Goal: Transaction & Acquisition: Book appointment/travel/reservation

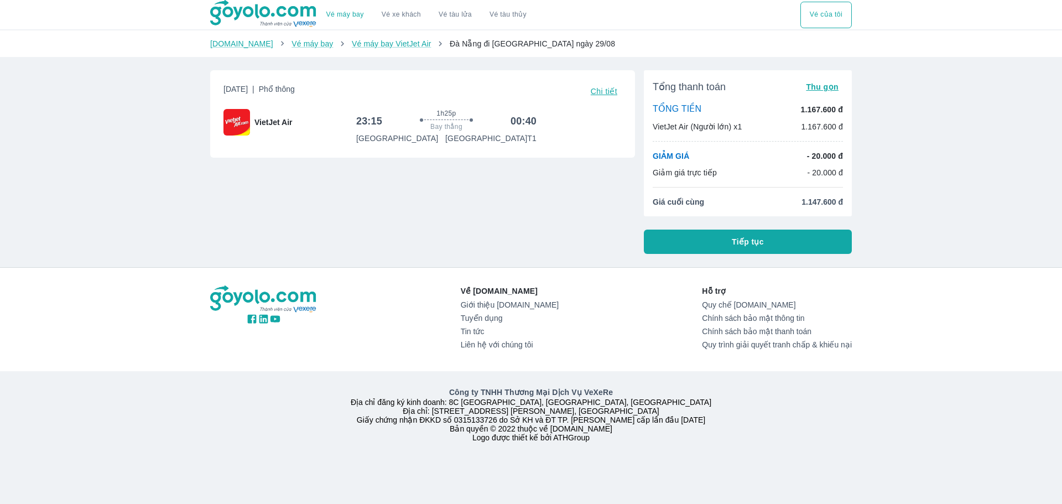
click at [748, 242] on span "Tiếp tục" at bounding box center [748, 241] width 32 height 11
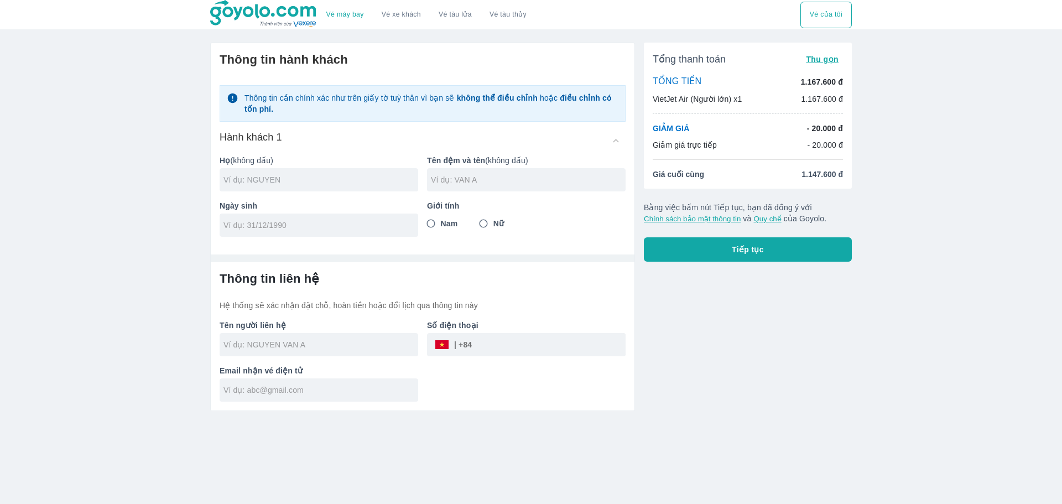
click at [342, 180] on input "text" at bounding box center [320, 179] width 195 height 11
type input "NGUYEN"
click at [559, 185] on input "text" at bounding box center [528, 179] width 195 height 11
type input "QUANG HAN"
type input "14/11/2001"
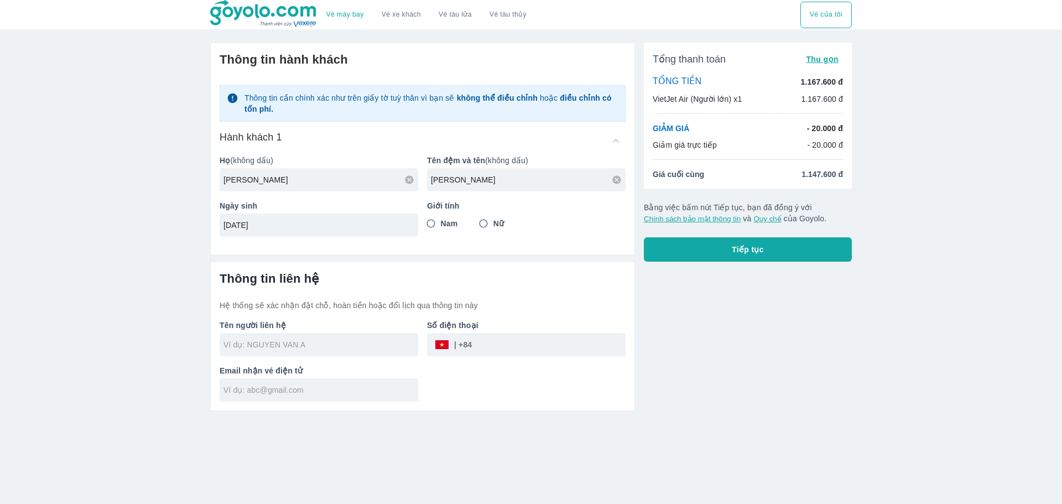
click at [441, 227] on span "Nam" at bounding box center [449, 223] width 17 height 11
click at [441, 227] on input "Nam" at bounding box center [431, 223] width 20 height 20
radio input "true"
click at [169, 258] on div "Vé máy bay Vé xe khách Vé tàu lửa Vé tàu thủy Vé của tôi Thông tin hành khách T…" at bounding box center [531, 252] width 1062 height 504
type input "NGUYEN QUANG HAN"
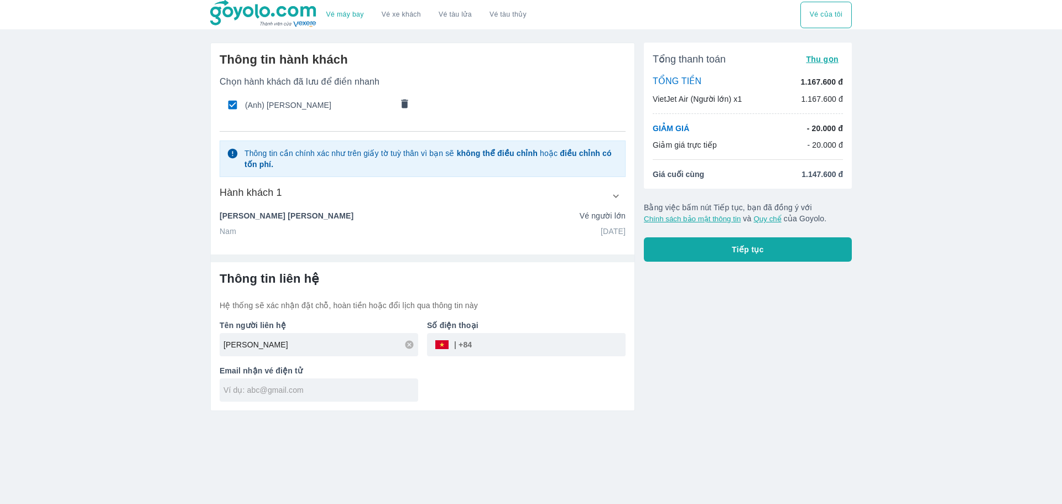
click at [338, 352] on div "NGUYEN QUANG HAN" at bounding box center [319, 344] width 199 height 23
click at [507, 353] on input "tel" at bounding box center [549, 344] width 154 height 27
type input "335271532"
click at [357, 389] on input "text" at bounding box center [320, 389] width 195 height 11
type input "Q"
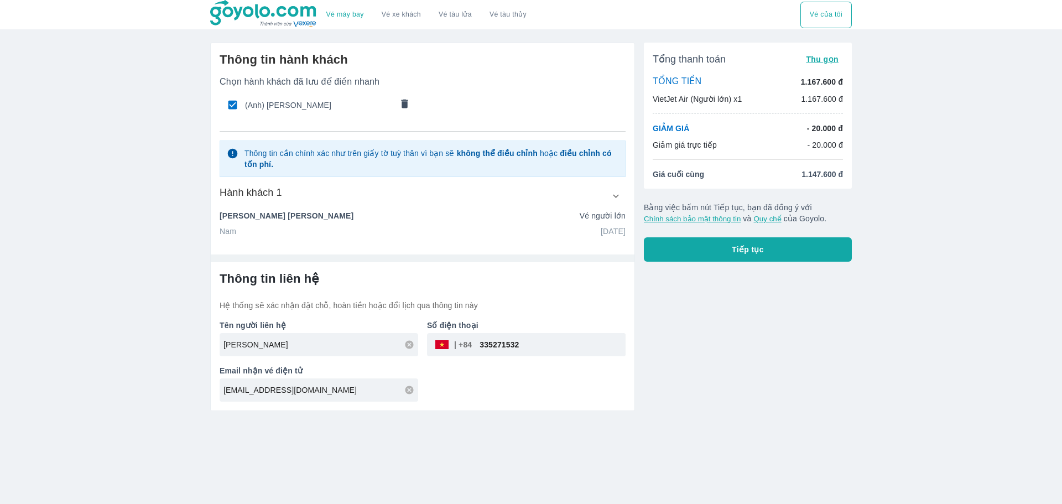
type input "quanghannguyen14@gmail.com"
click at [539, 406] on div "Thông tin liên hệ Hệ thống sẽ xác nhận đặt chỗ, hoàn tiền hoặc đổi lịch qua thô…" at bounding box center [423, 336] width 424 height 148
click at [741, 249] on span "Tiếp tục" at bounding box center [748, 249] width 32 height 11
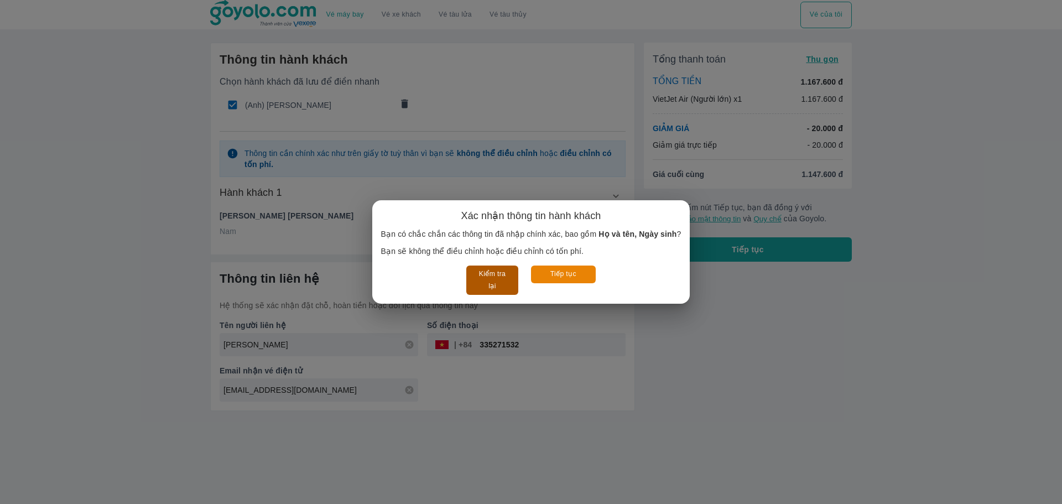
click at [487, 278] on button "Kiểm tra lại" at bounding box center [491, 279] width 51 height 29
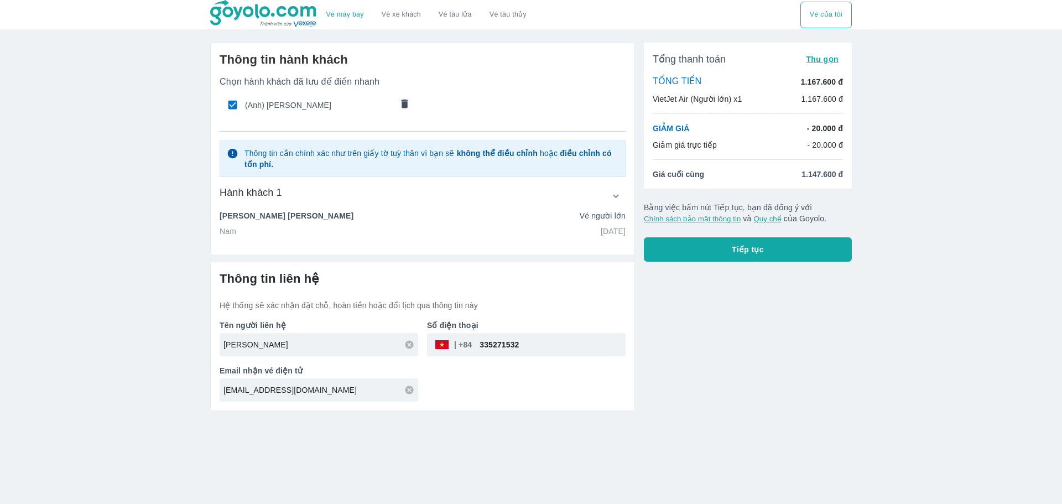
click at [733, 246] on span "Tiếp tục" at bounding box center [748, 249] width 32 height 11
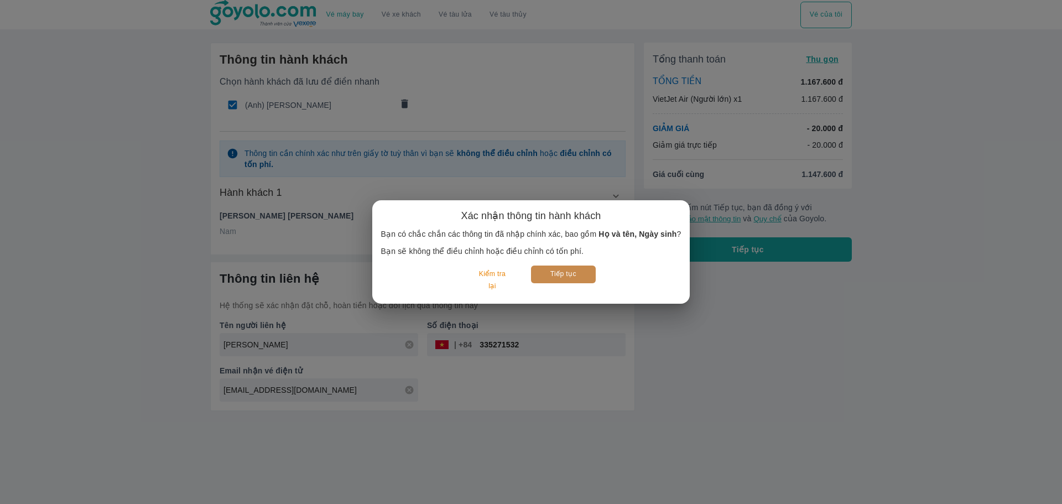
click at [571, 272] on button "Tiếp tục" at bounding box center [563, 273] width 65 height 17
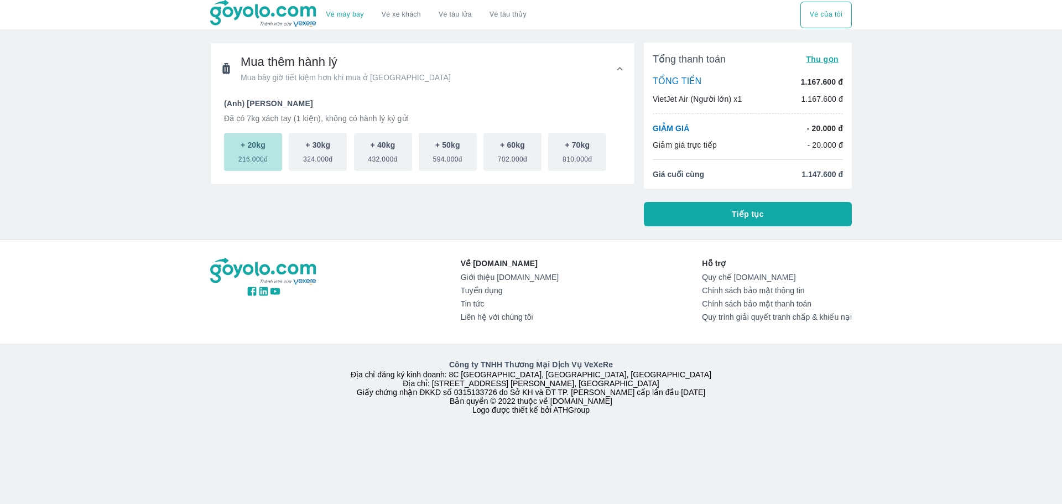
click at [252, 161] on span "216.000đ" at bounding box center [252, 156] width 29 height 13
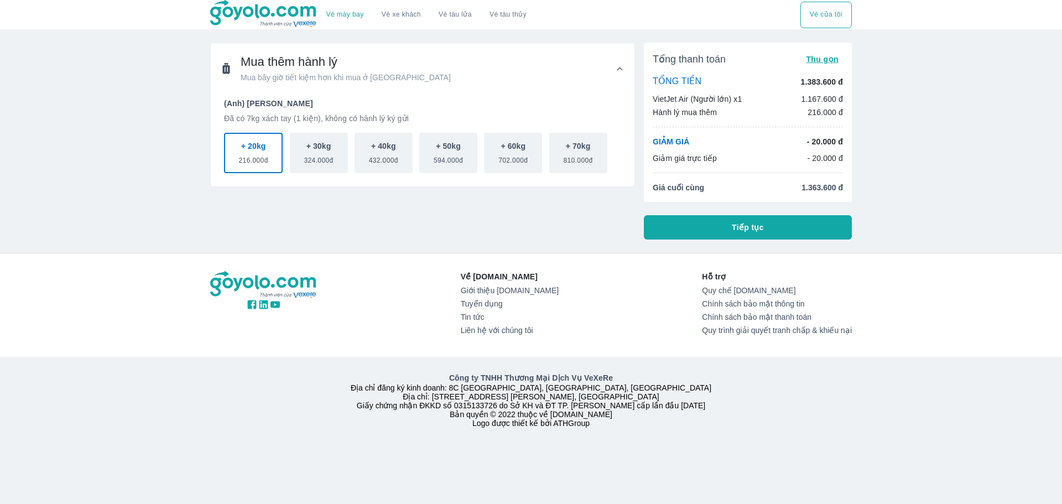
click at [252, 161] on span "216.000đ" at bounding box center [253, 158] width 29 height 13
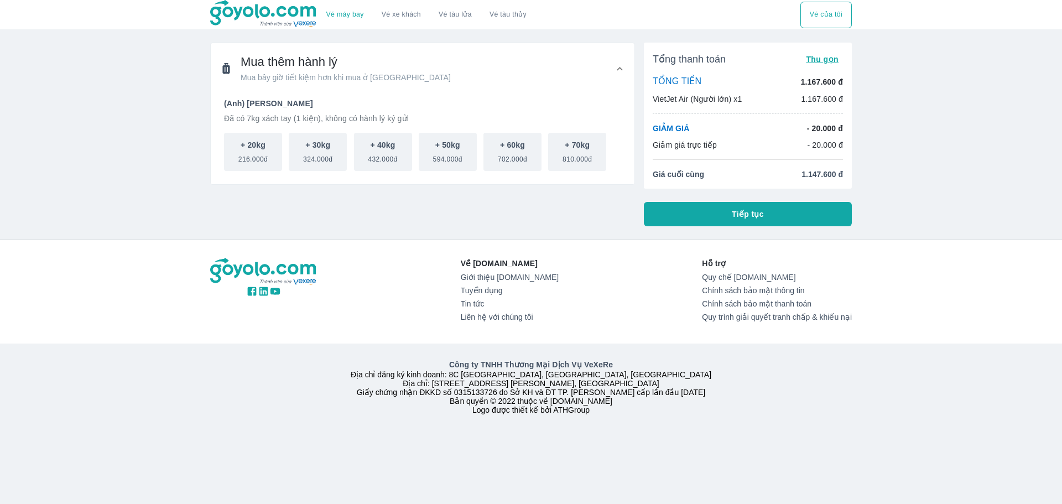
click at [376, 193] on div "Mua thêm hành lý Mua bây giờ tiết kiệm hơn khi mua ở sân bay (Anh) NGUYEN QUANG…" at bounding box center [418, 130] width 434 height 192
click at [800, 213] on button "Tiếp tục" at bounding box center [748, 214] width 208 height 24
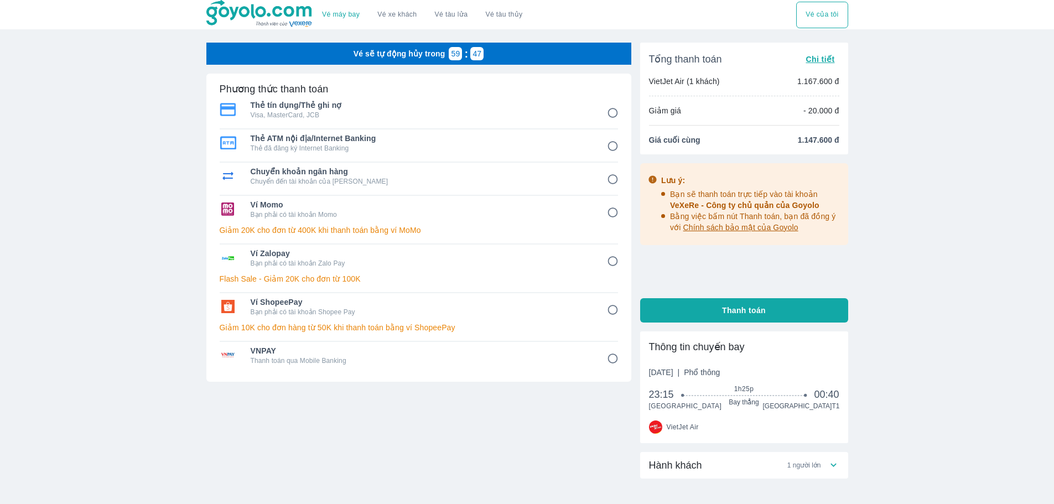
click at [967, 135] on div "Vé máy bay Vé xe khách Vé tàu lửa Vé tàu thủy Vé của tôi Vé sẽ tự động hủy tron…" at bounding box center [527, 283] width 1054 height 567
click at [926, 156] on div "Vé máy bay Vé xe khách Vé tàu lửa Vé tàu thủy Vé của tôi Vé sẽ tự động hủy tron…" at bounding box center [527, 283] width 1054 height 567
click at [539, 227] on p "Giảm 20K cho đơn từ 400K khi thanh toán bằng ví MoMo" at bounding box center [419, 230] width 398 height 11
click at [608, 211] on input "4" at bounding box center [613, 213] width 22 height 22
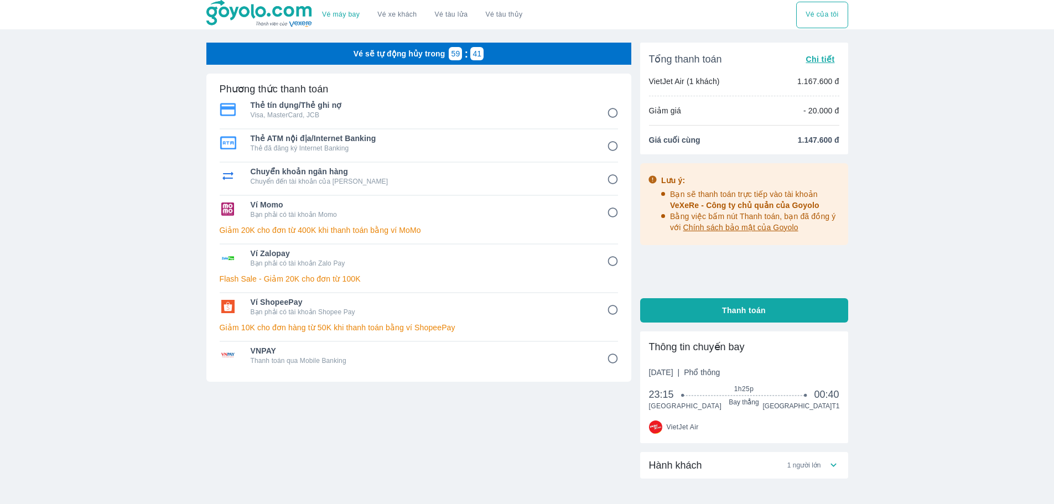
radio input "false"
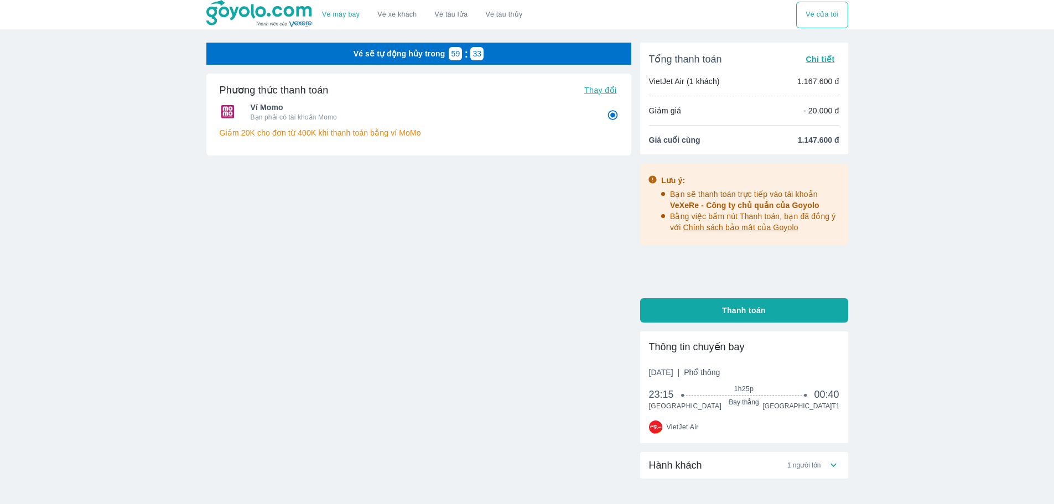
click at [934, 251] on div "Vé máy bay Vé xe khách Vé tàu lửa Vé tàu thủy Vé của tôi Vé sẽ tự động hủy tron…" at bounding box center [527, 283] width 1054 height 567
click at [833, 60] on span "Chi tiết" at bounding box center [819, 59] width 29 height 9
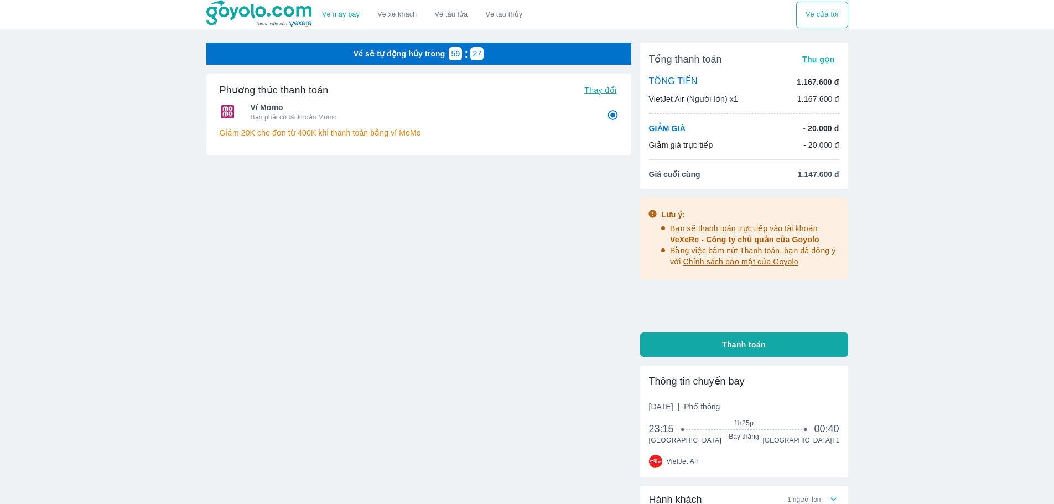
click at [939, 156] on div "Vé máy bay Vé xe khách Vé tàu lửa Vé tàu thủy Vé của tôi Vé sẽ tự động hủy tron…" at bounding box center [527, 300] width 1054 height 601
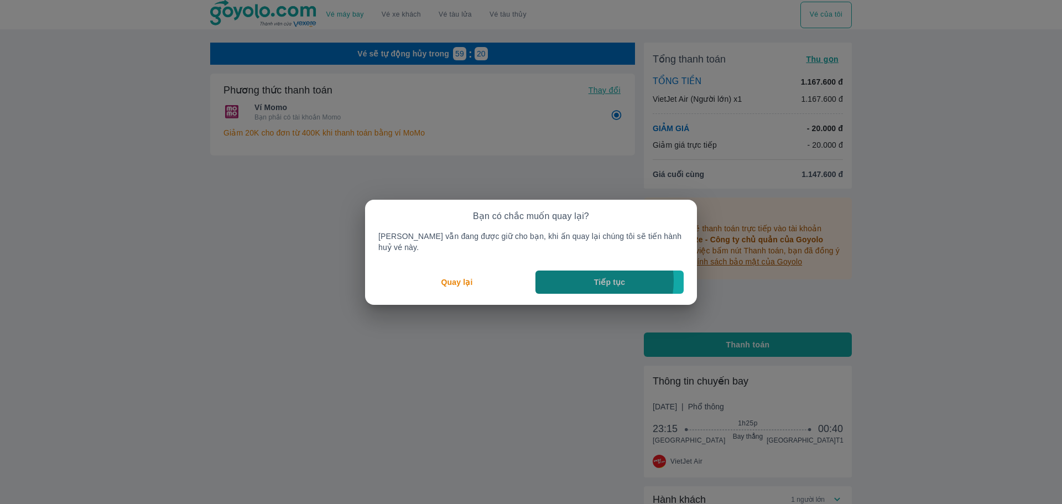
click at [586, 275] on button "Tiếp tục" at bounding box center [609, 281] width 148 height 23
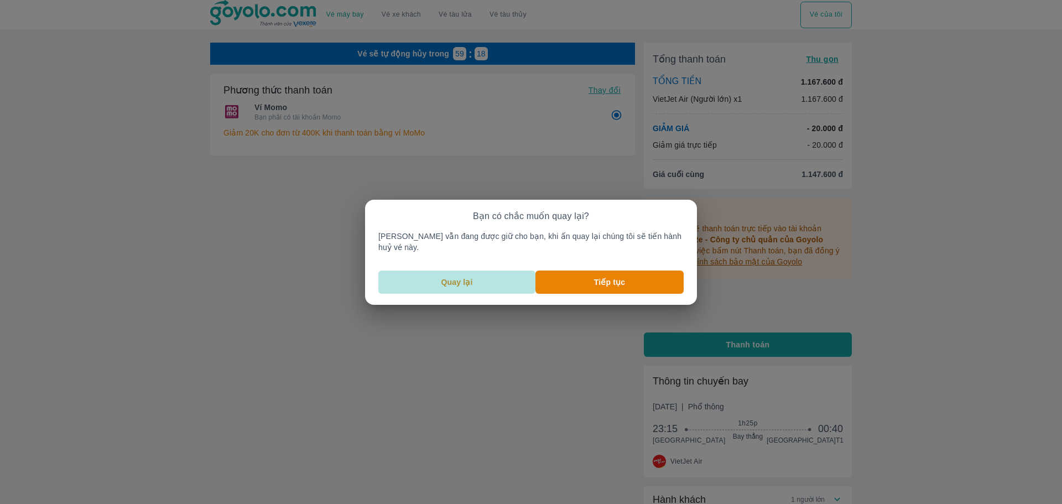
click at [472, 277] on p "Quay lại" at bounding box center [457, 282] width 32 height 11
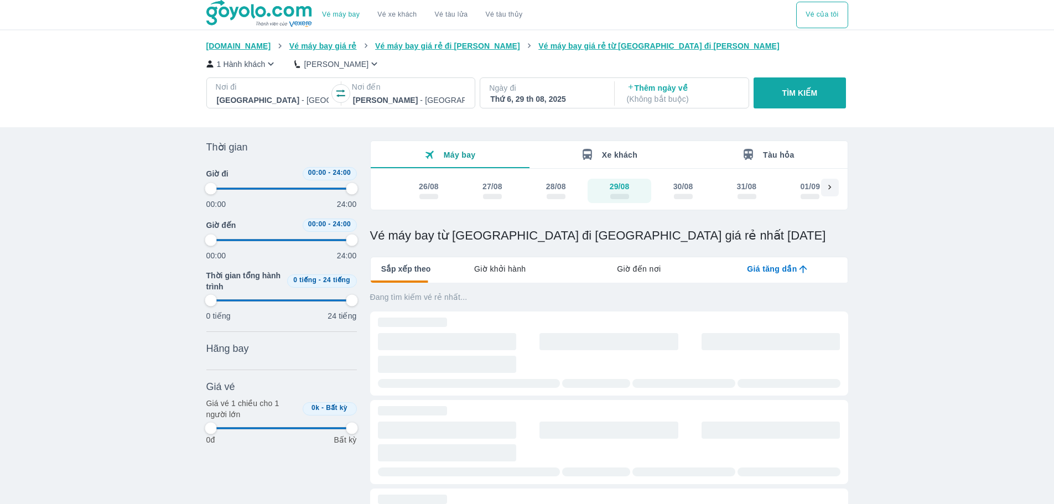
type input "97.9166666666667"
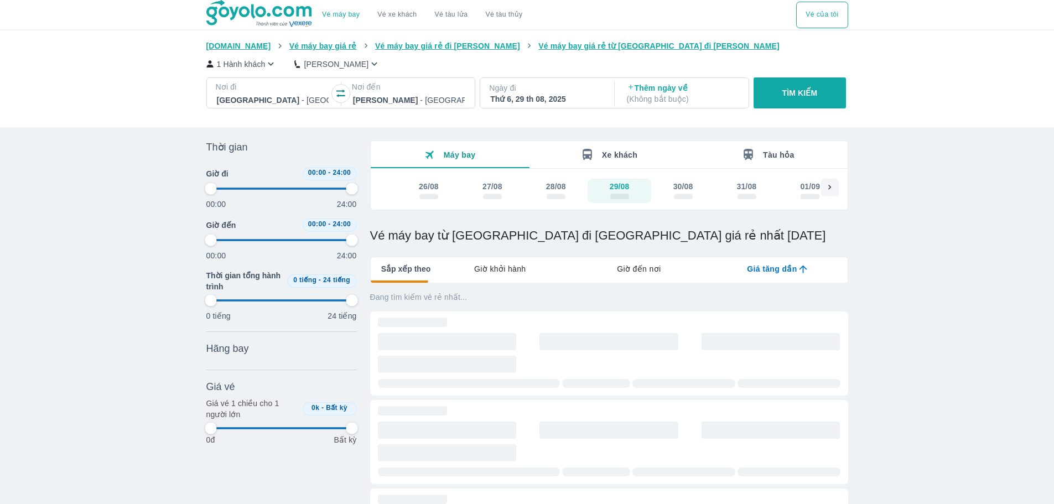
type input "97.9166666666667"
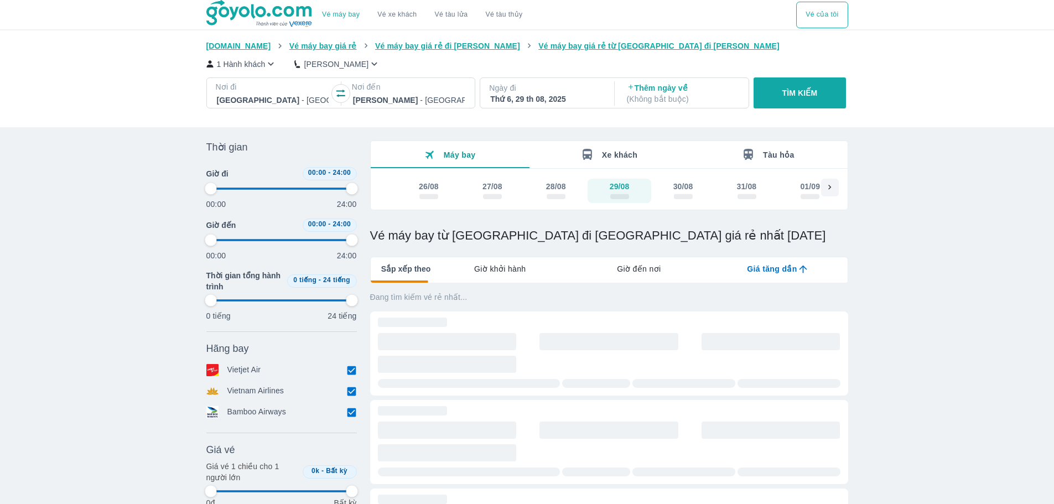
type input "97.9166666666667"
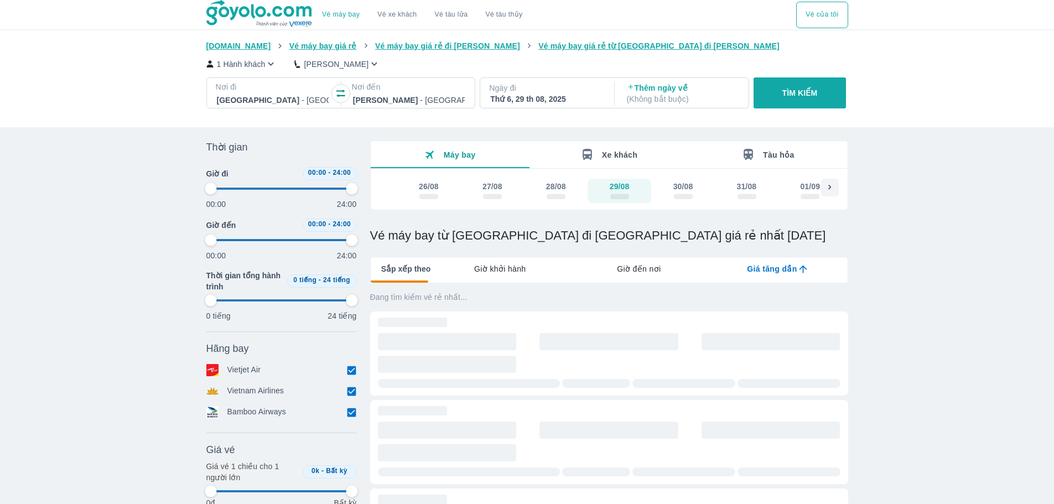
type input "97.9166666666667"
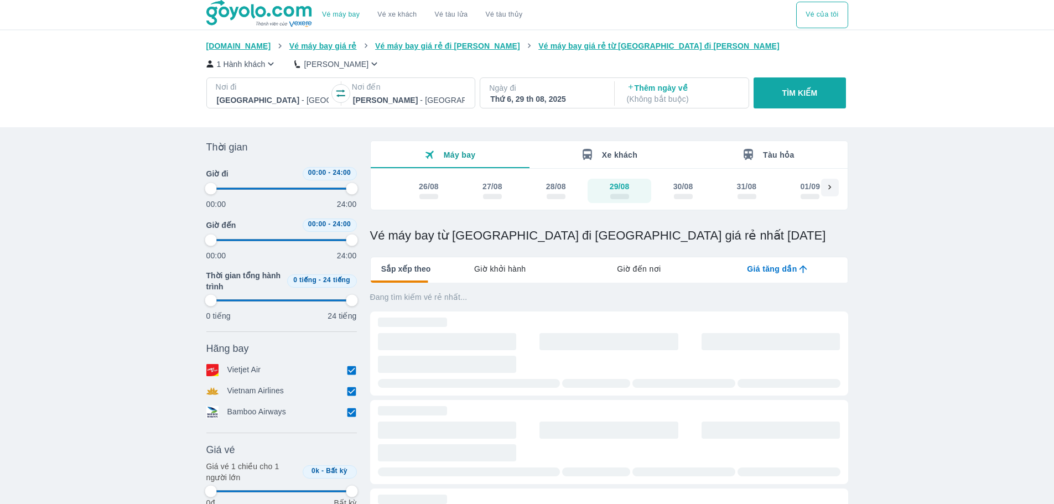
type input "97.9166666666667"
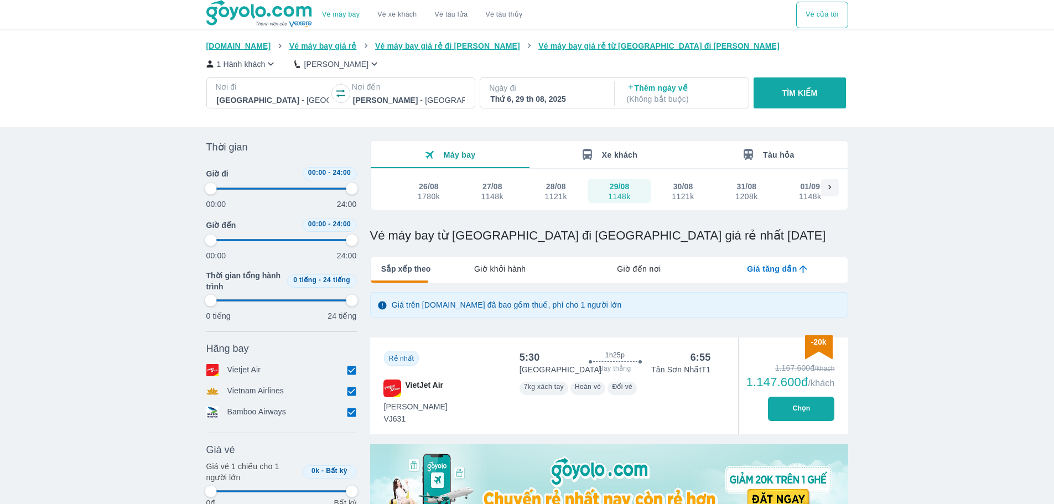
type input "97.9166666666667"
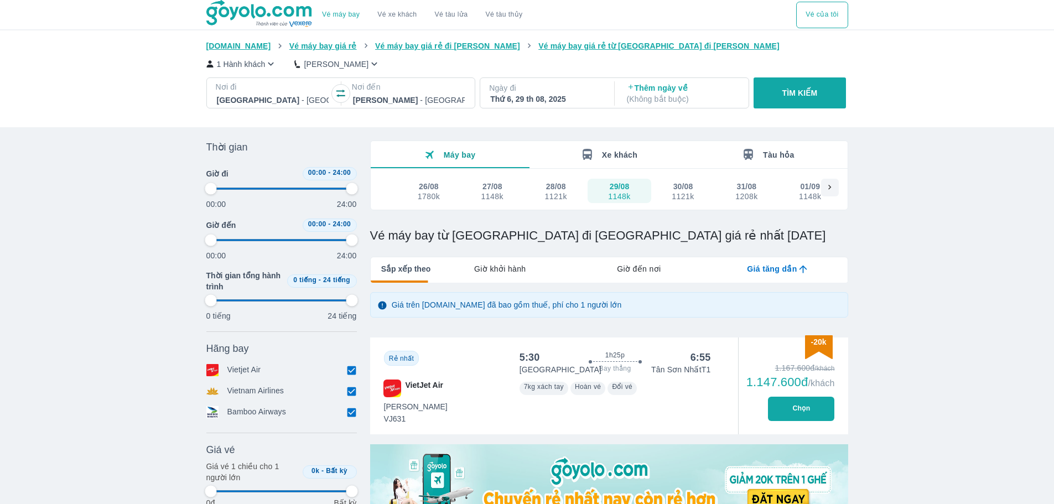
type input "97.9166666666667"
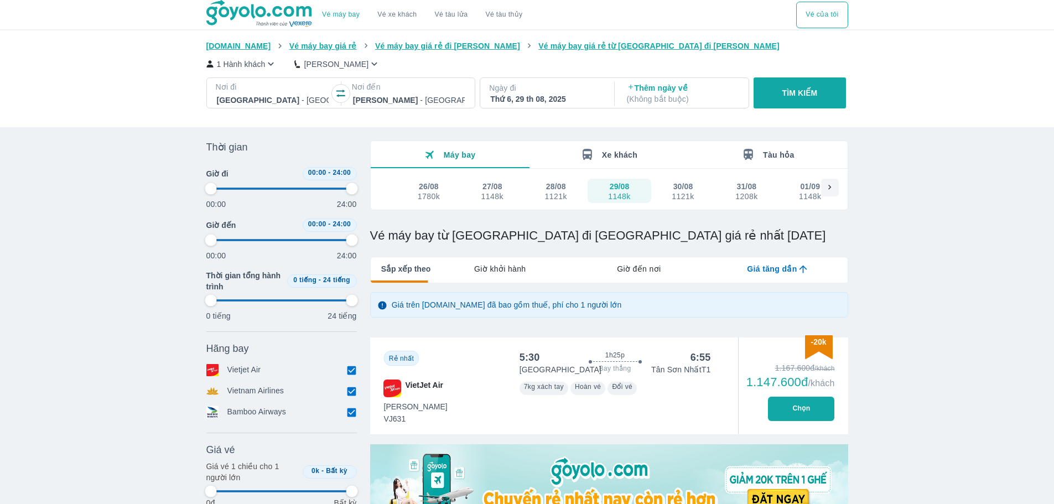
type input "97.9166666666667"
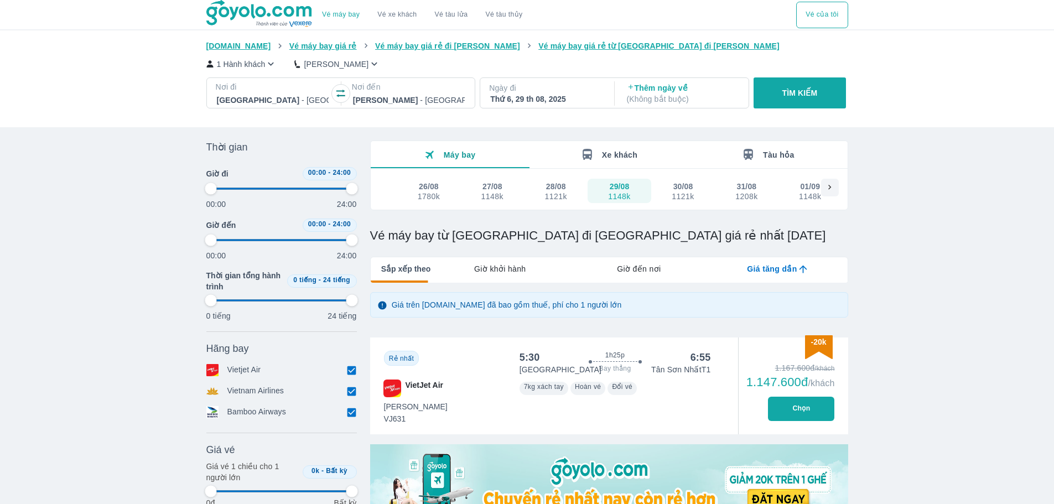
type input "97.9166666666667"
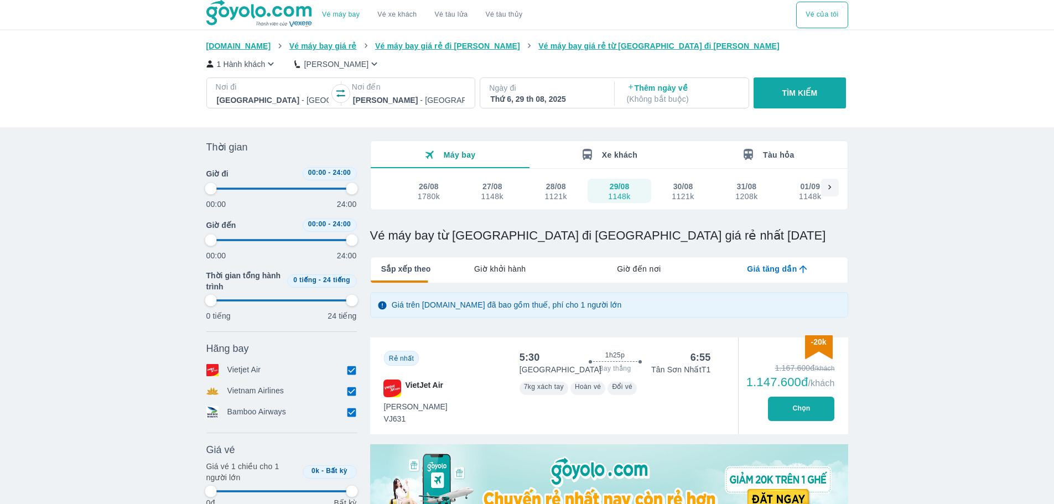
type input "97.9166666666667"
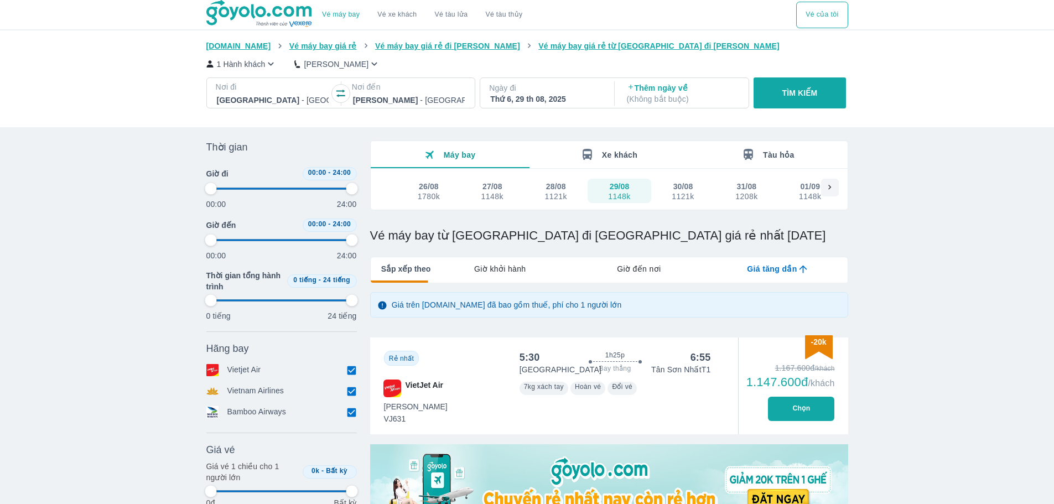
type input "97.9166666666667"
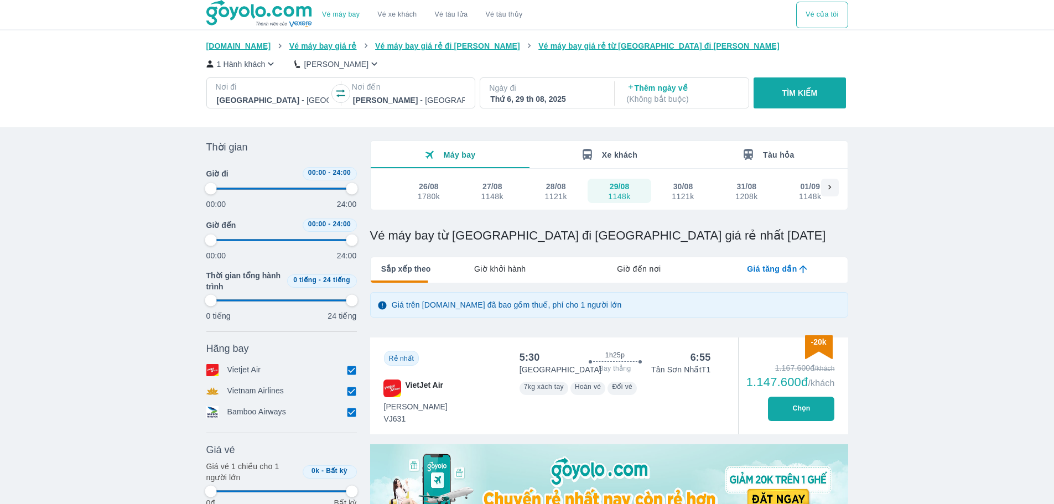
type input "97.9166666666667"
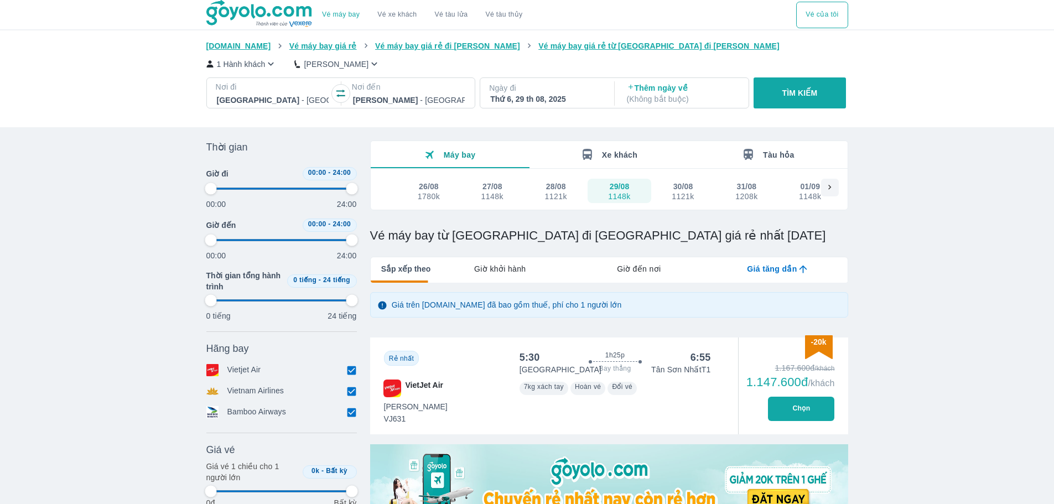
type input "97.9166666666667"
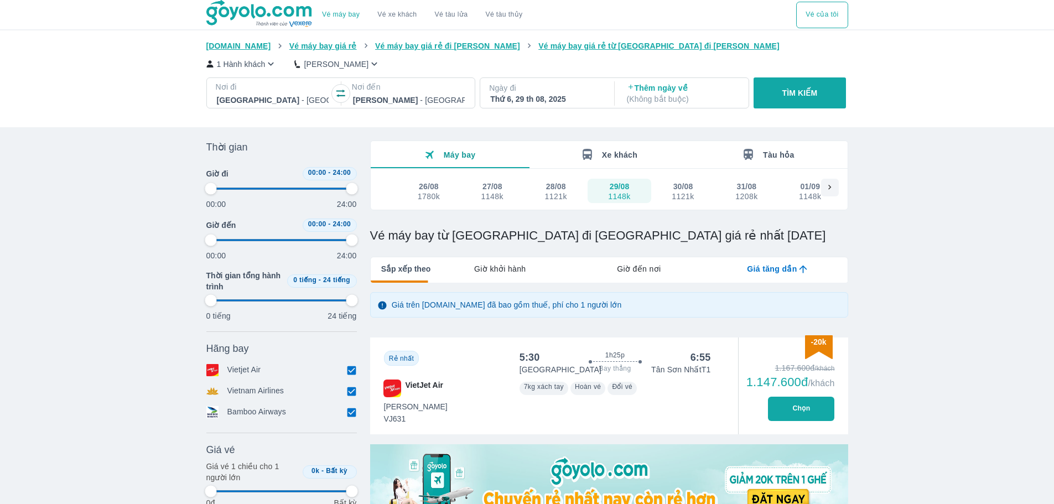
type input "97.9166666666667"
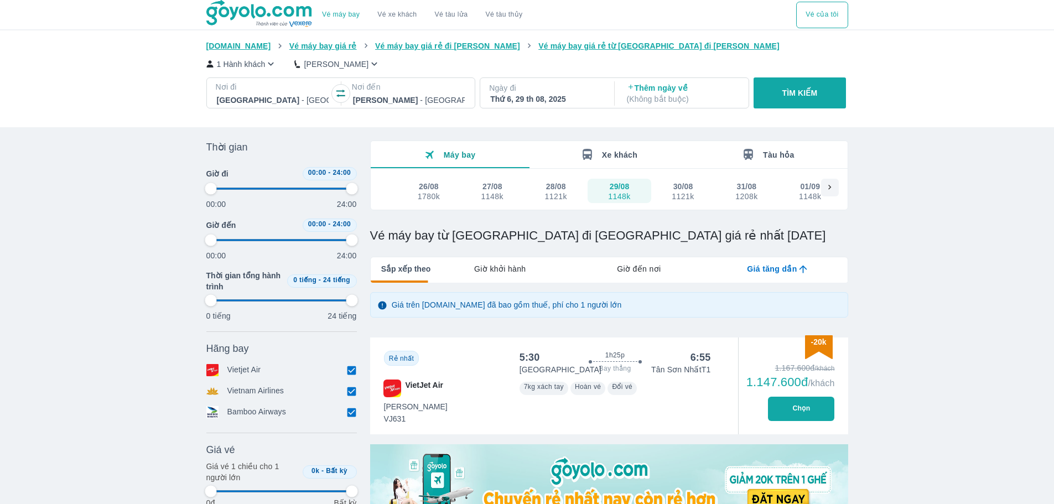
type input "97.9166666666667"
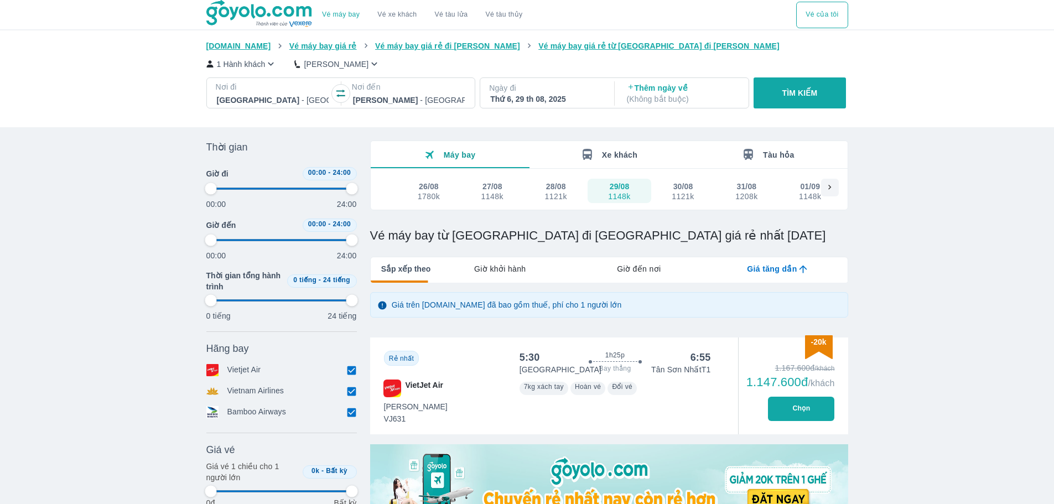
type input "97.9166666666667"
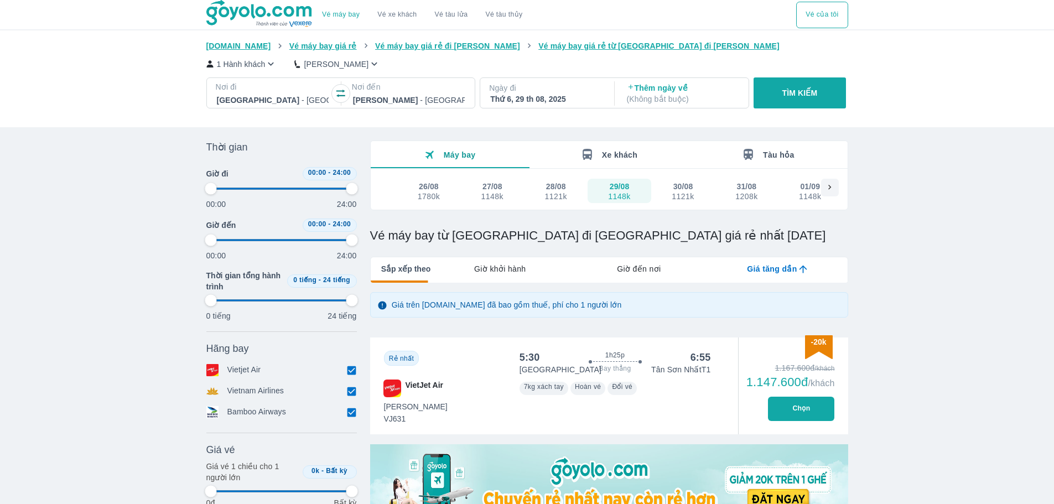
type input "97.9166666666667"
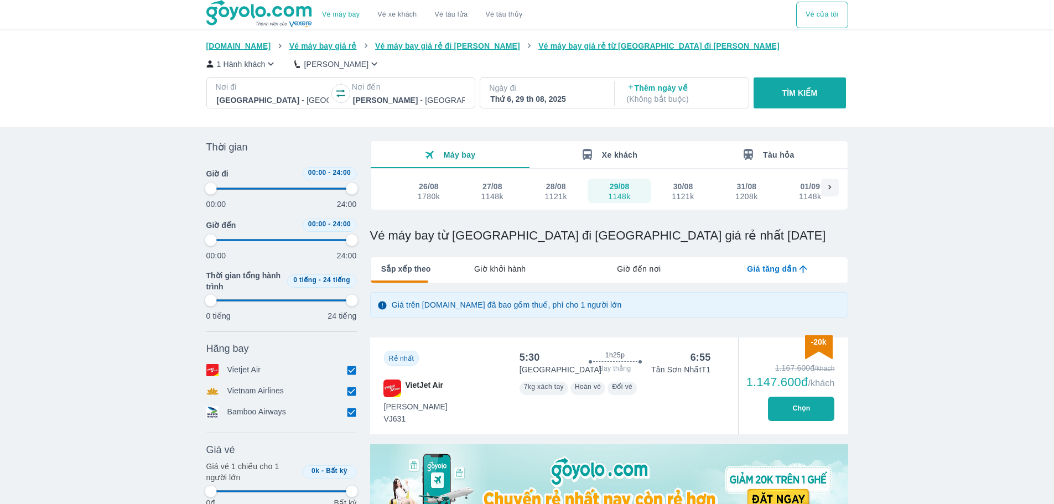
type input "97.9166666666667"
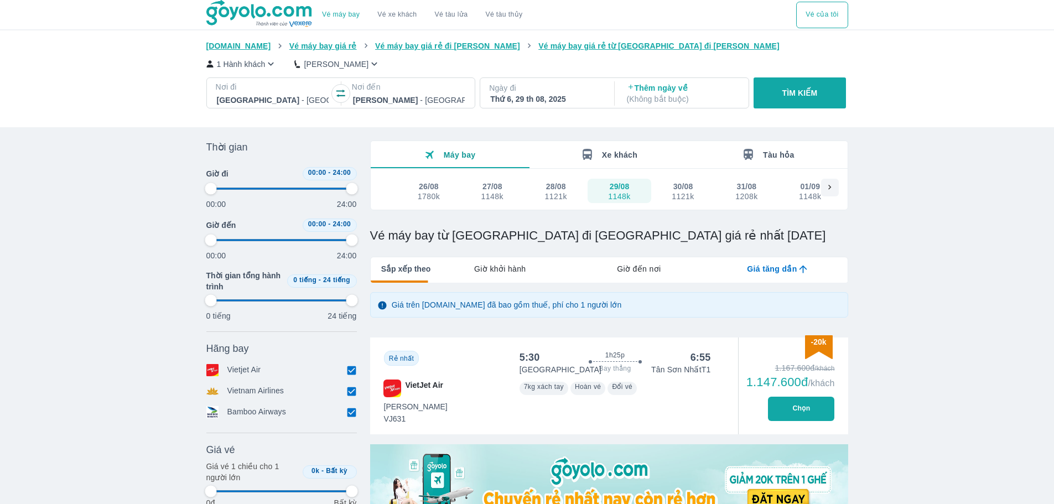
type input "97.9166666666667"
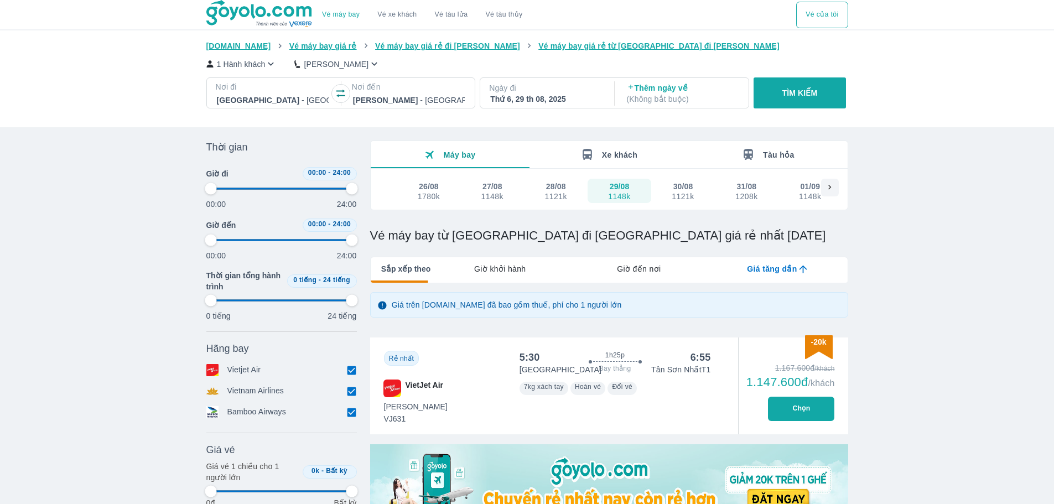
type input "97.9166666666667"
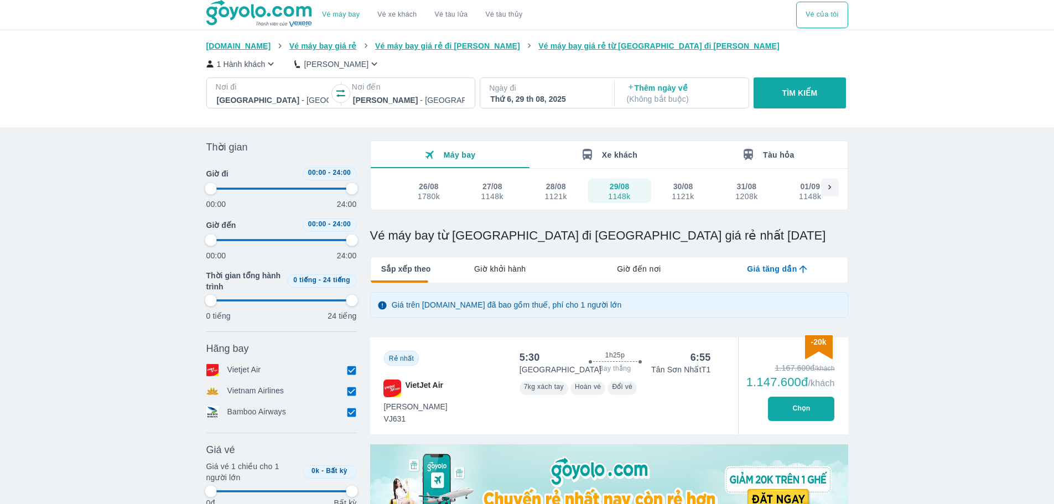
type input "97.9166666666667"
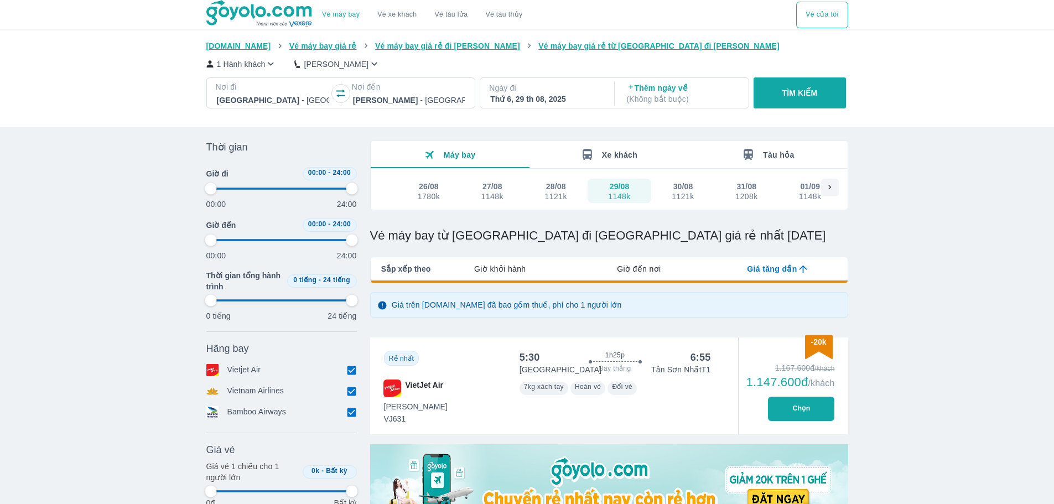
type input "97.9166666666667"
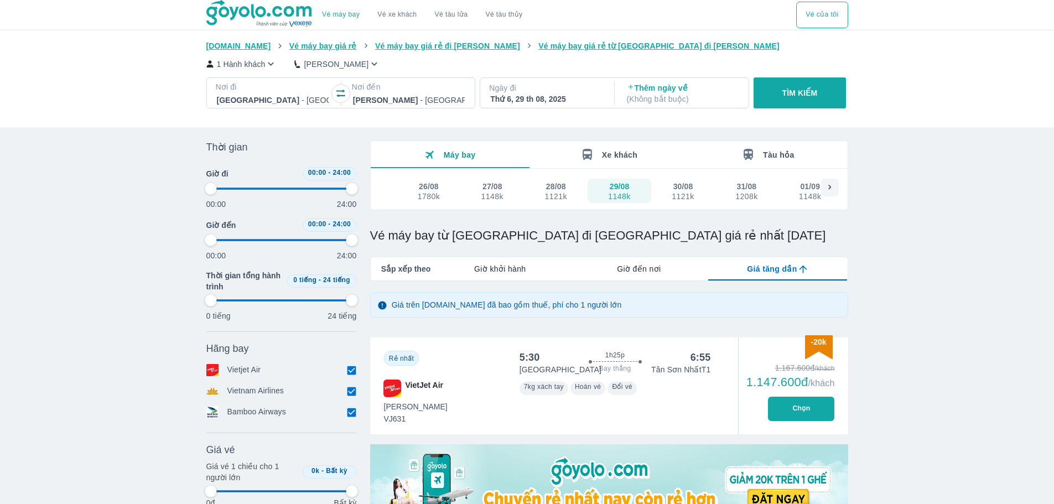
type input "97.9166666666667"
click at [825, 184] on icon at bounding box center [830, 188] width 10 height 10
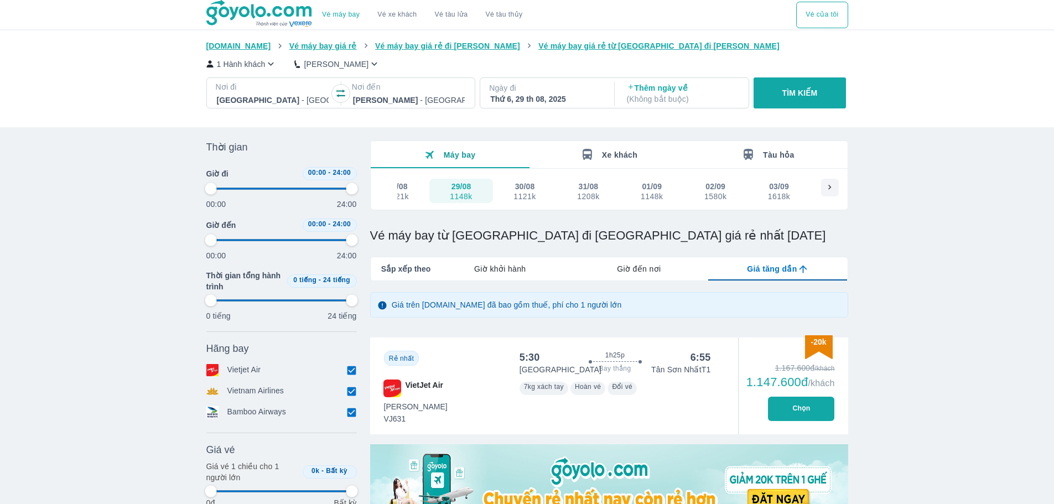
type input "97.9166666666667"
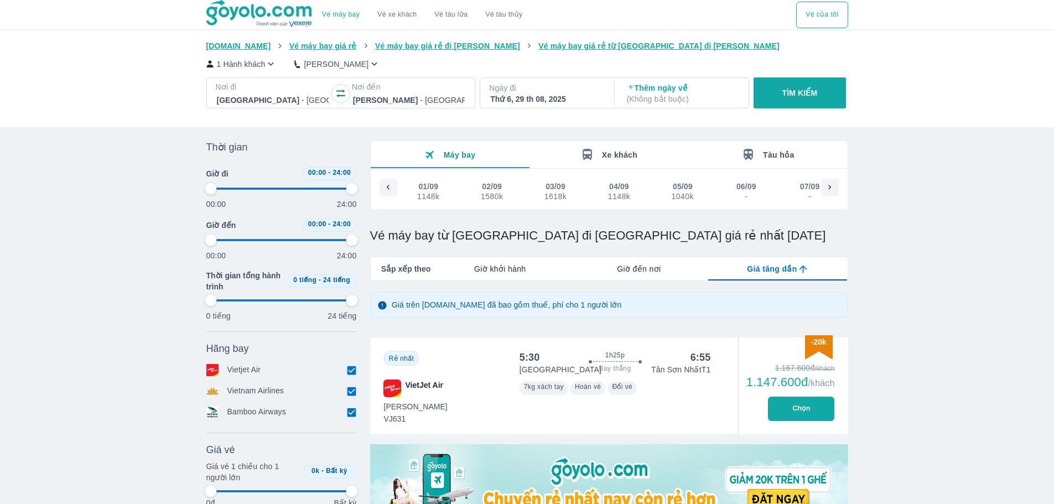
click at [430, 189] on div "01/09" at bounding box center [428, 186] width 20 height 11
type input "97.9166666666667"
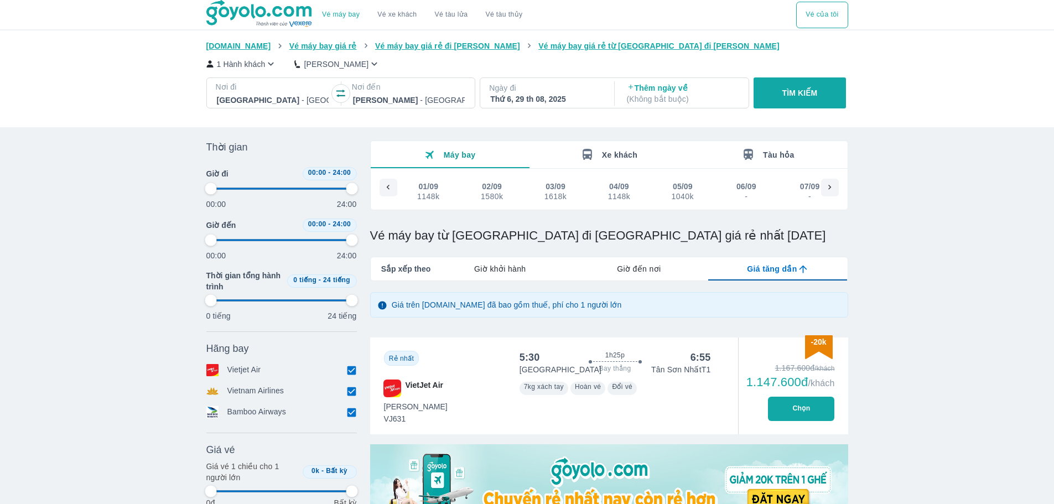
type input "97.9166666666667"
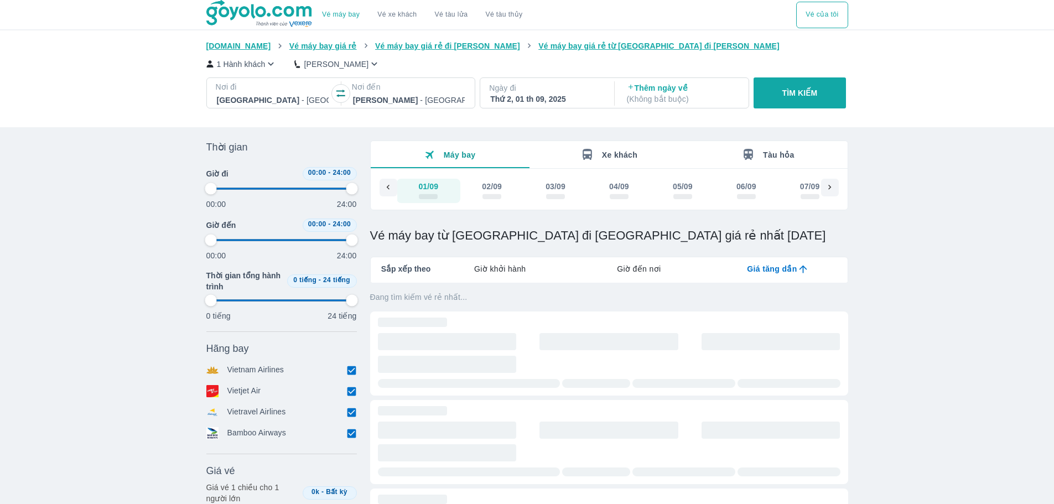
scroll to position [0, 381]
type input "97.9166666666667"
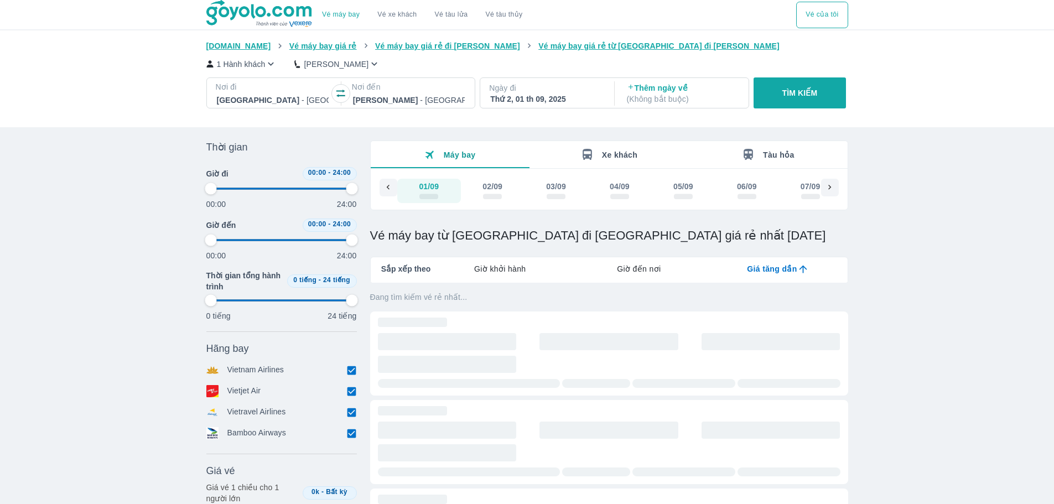
type input "97.9166666666667"
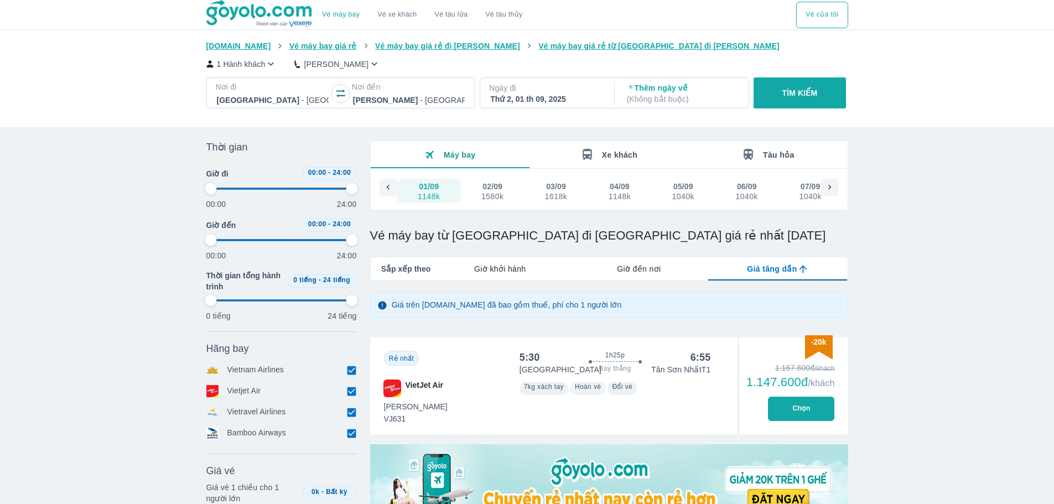
type input "97.9166666666667"
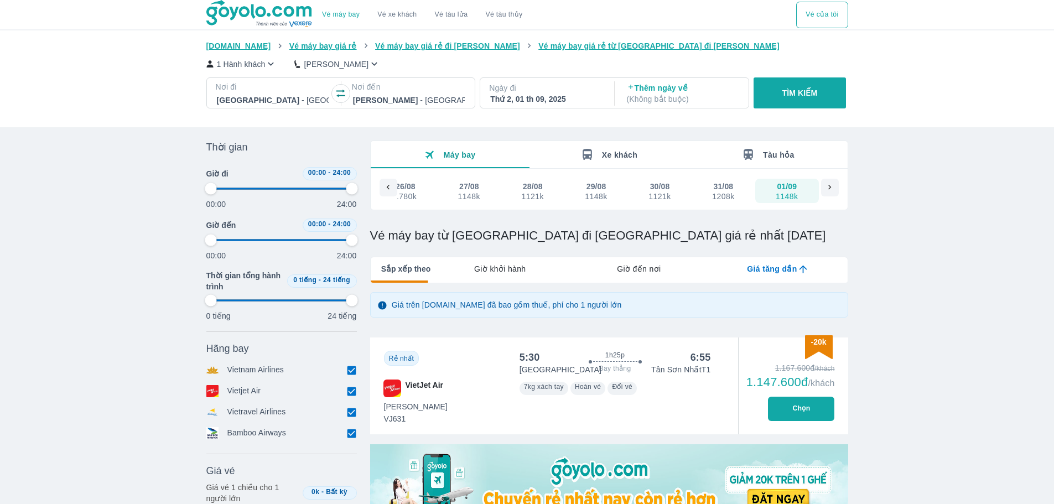
type input "97.9166666666667"
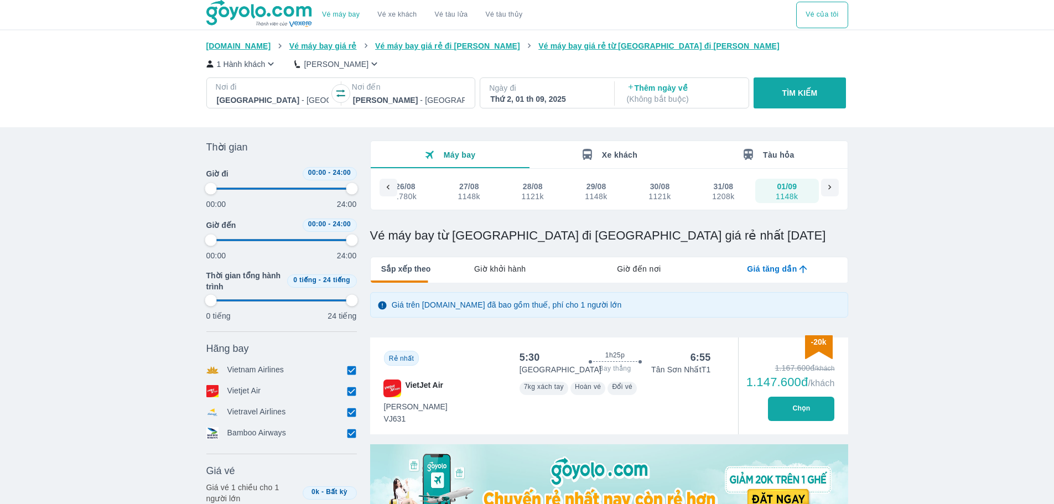
type input "97.9166666666667"
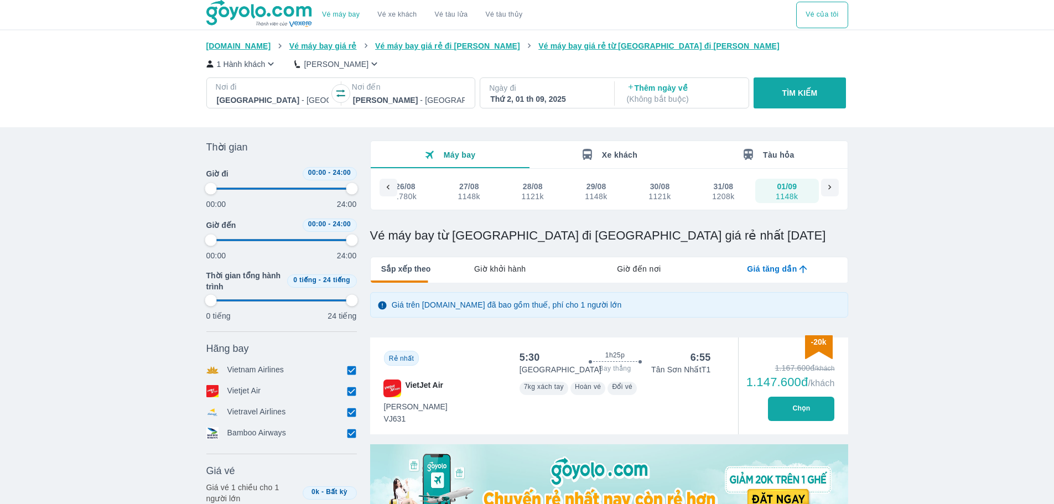
type input "97.9166666666667"
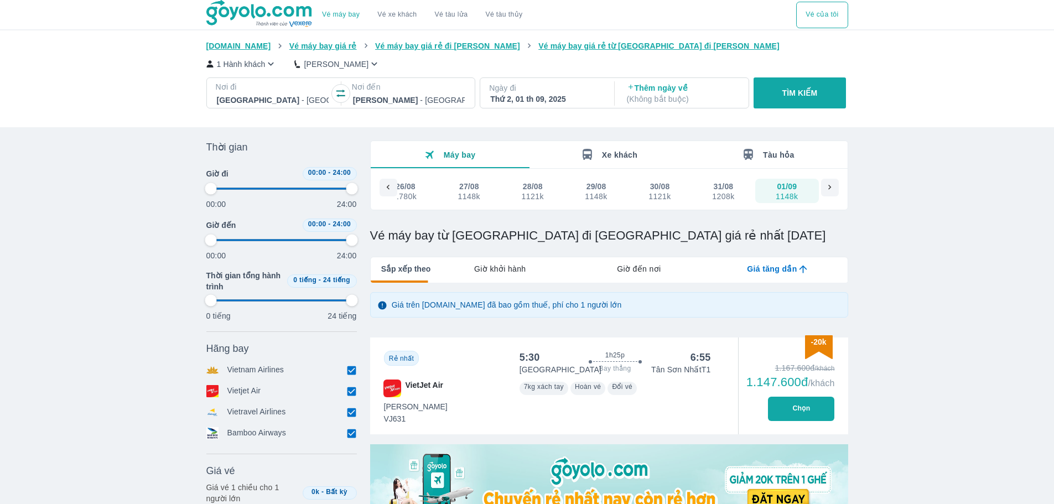
type input "97.9166666666667"
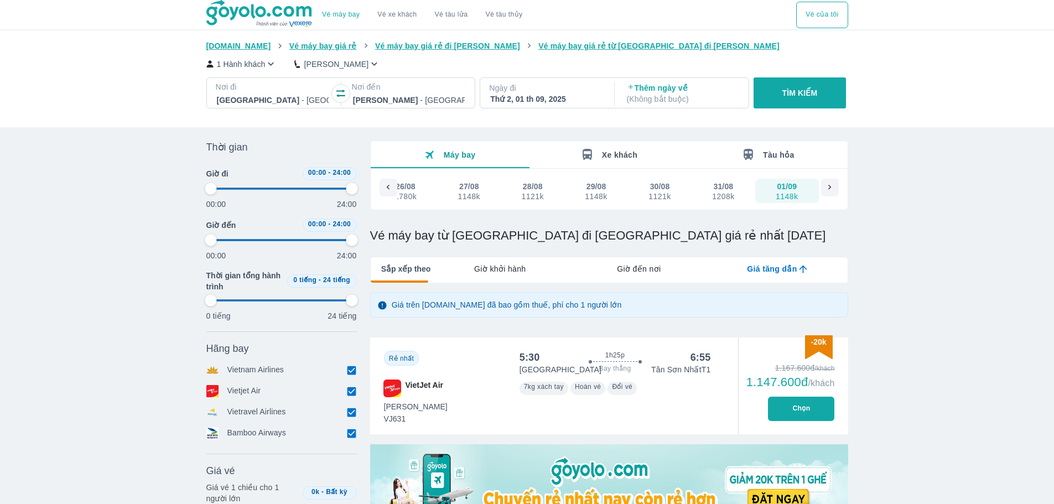
type input "97.9166666666667"
click at [828, 190] on icon at bounding box center [829, 187] width 3 height 5
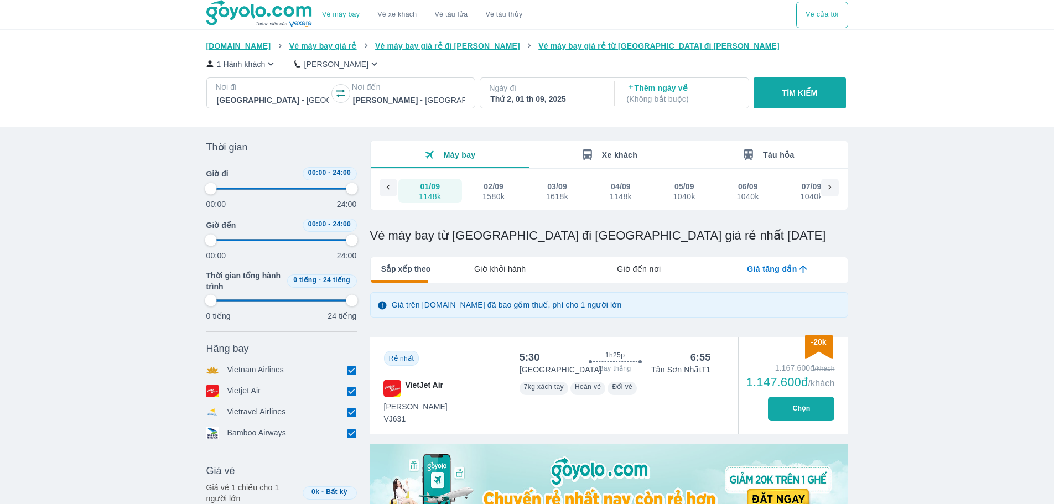
scroll to position [0, 405]
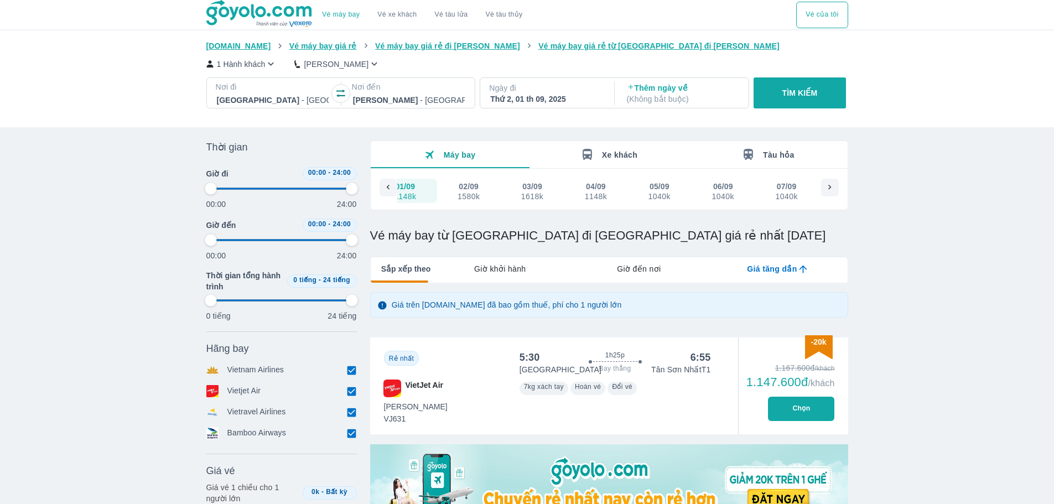
type input "97.9166666666667"
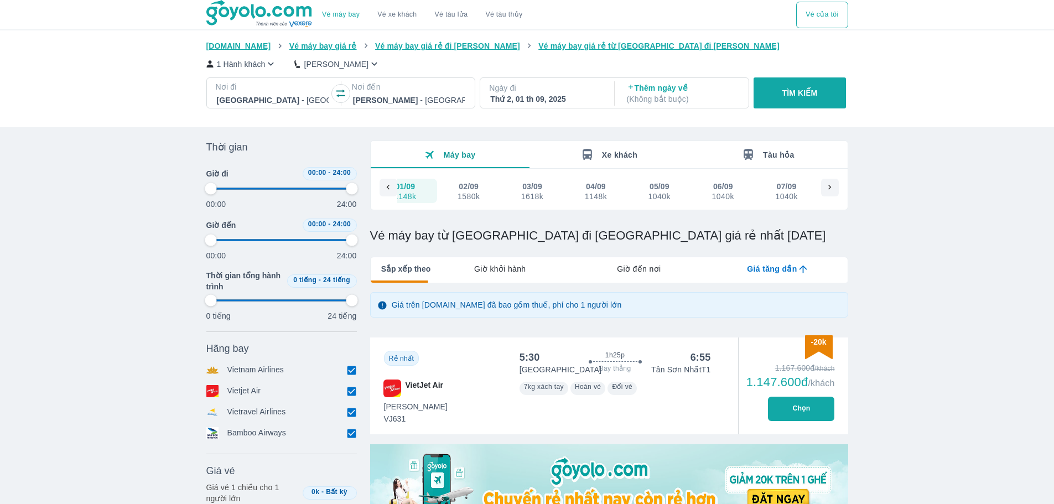
type input "97.9166666666667"
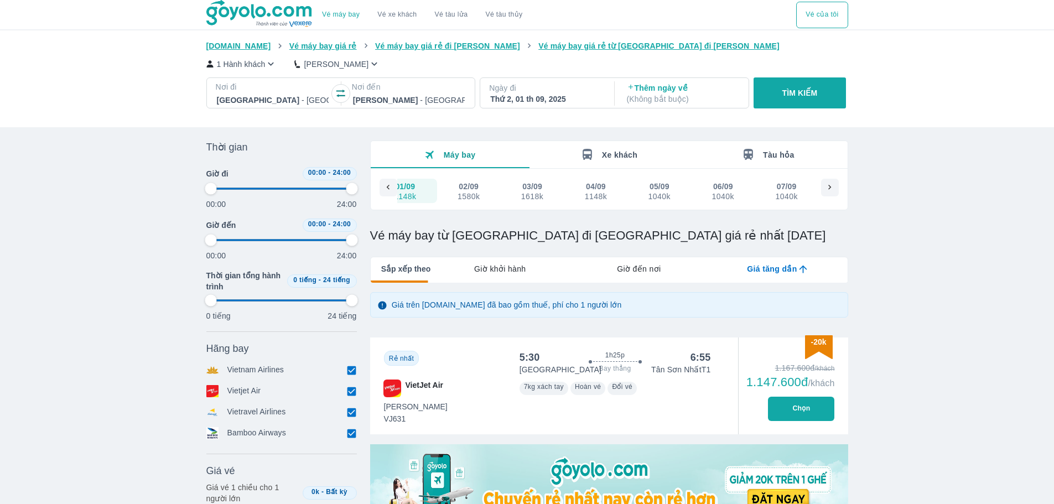
type input "97.9166666666667"
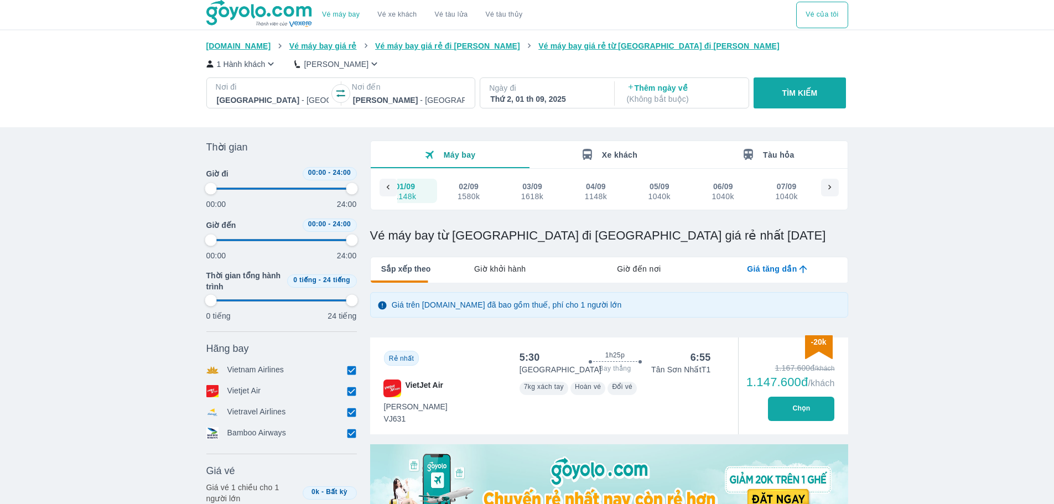
type input "97.9166666666667"
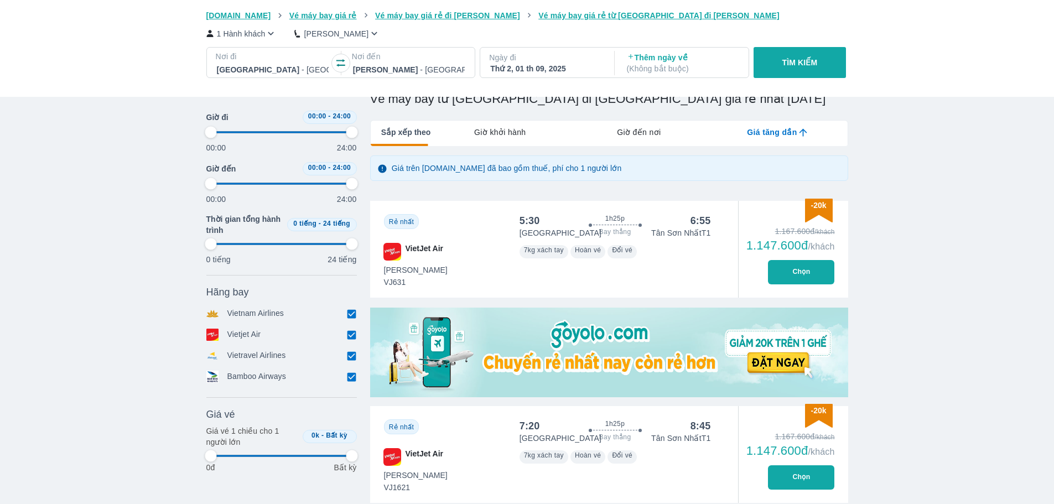
type input "97.9166666666667"
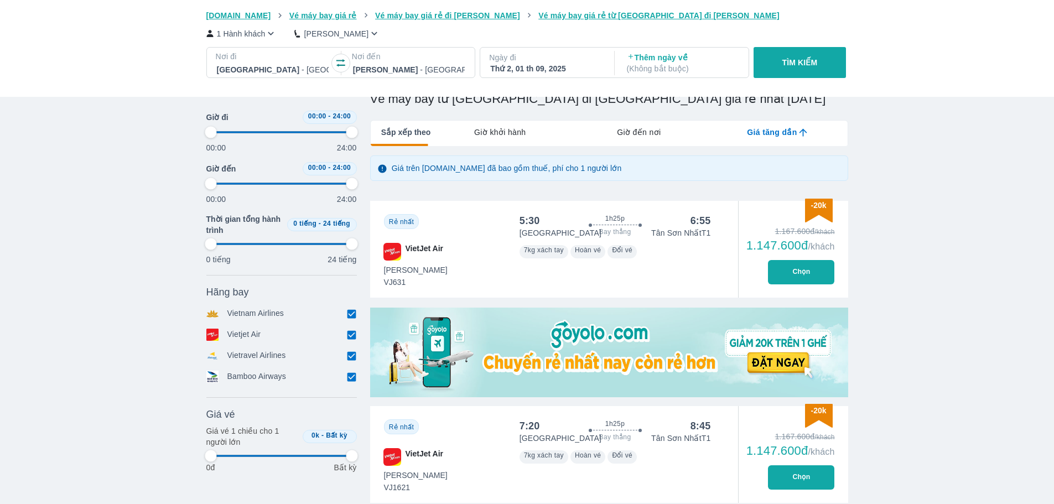
type input "97.9166666666667"
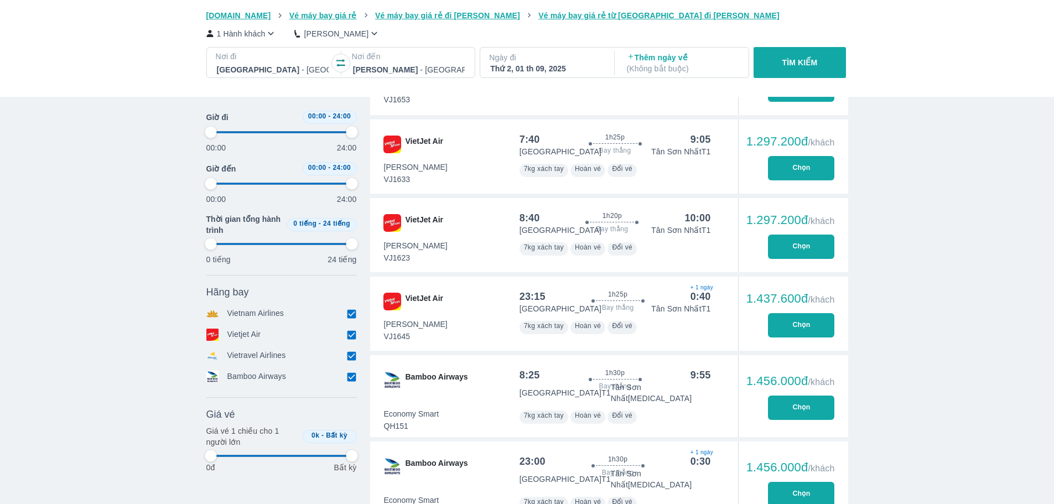
type input "97.9166666666667"
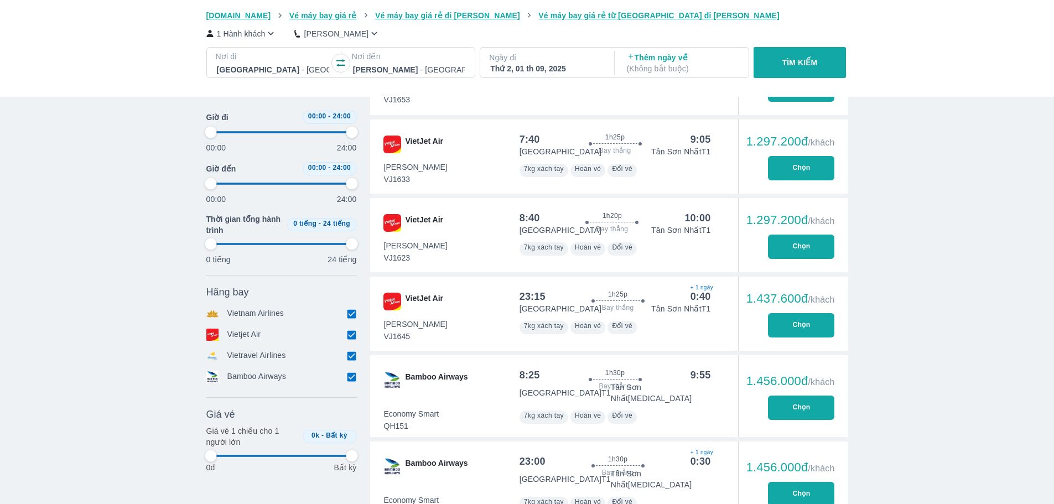
type input "97.9166666666667"
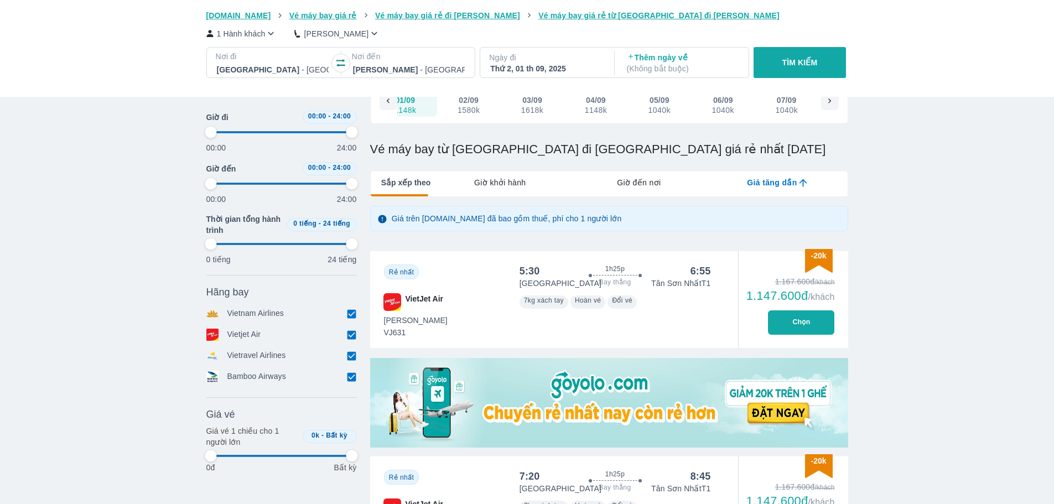
type input "97.9166666666667"
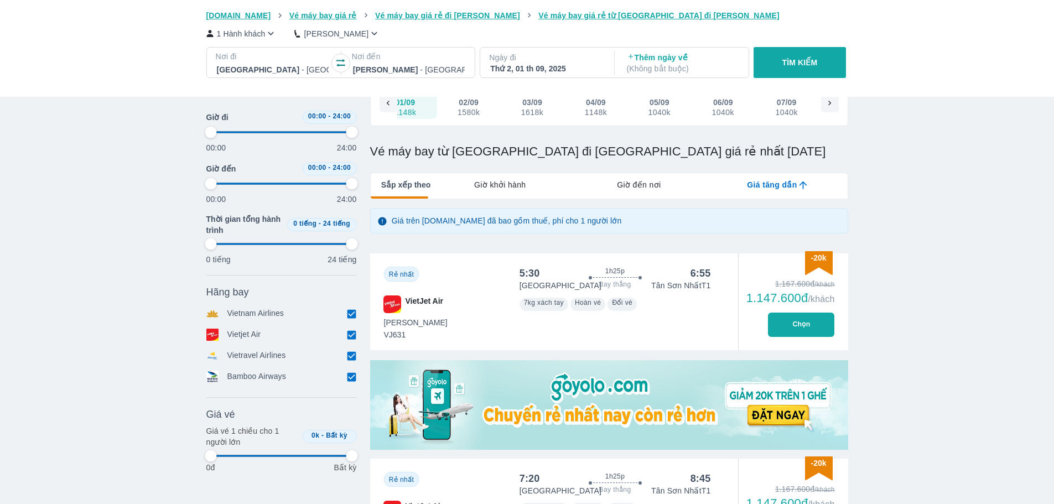
type input "97.9166666666667"
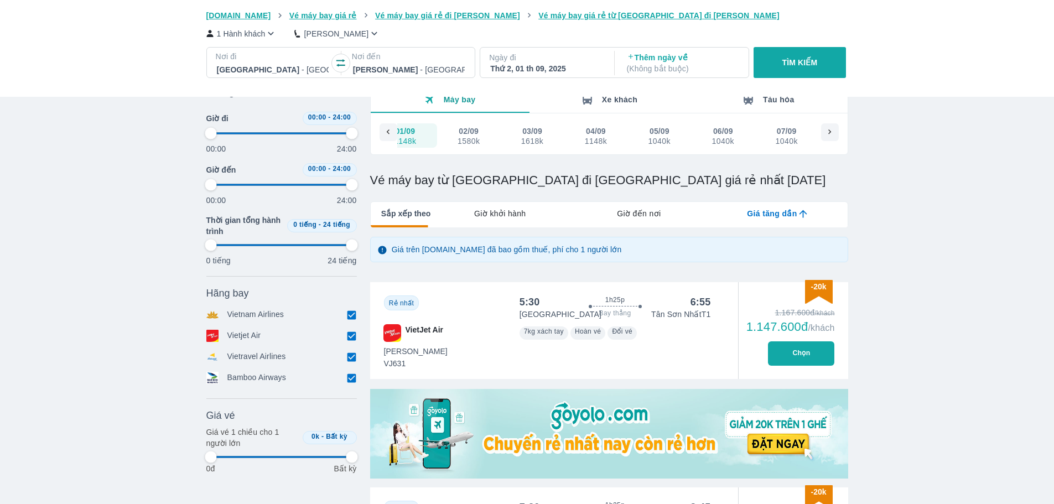
scroll to position [0, 0]
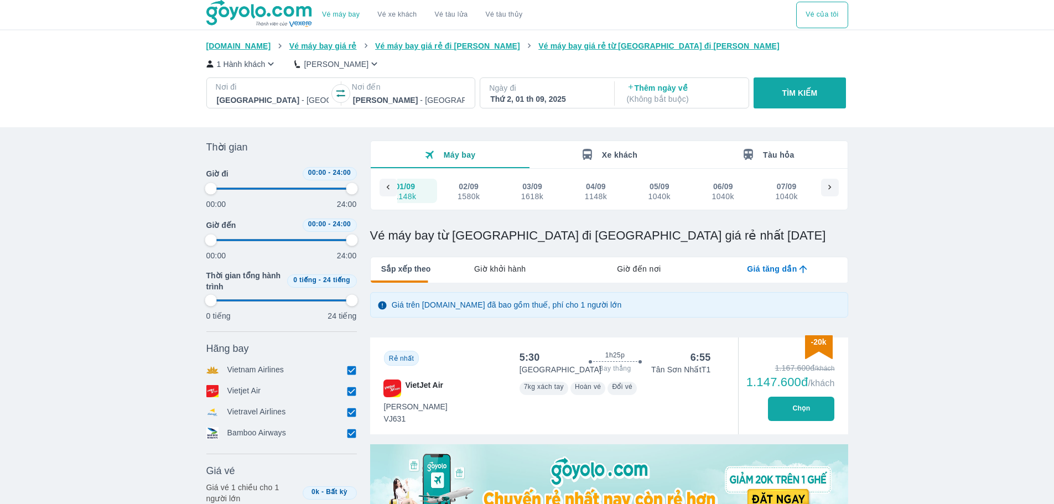
type input "97.9166666666667"
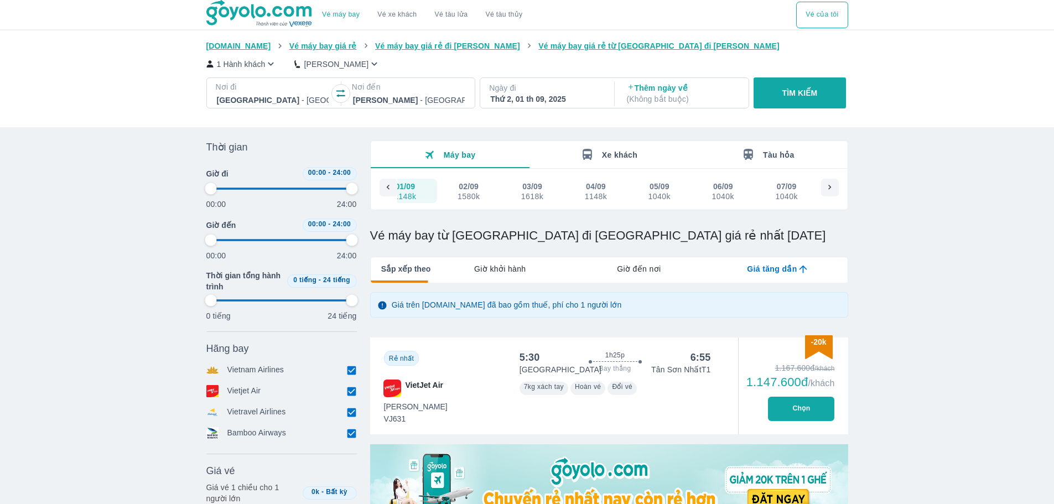
type input "97.9166666666667"
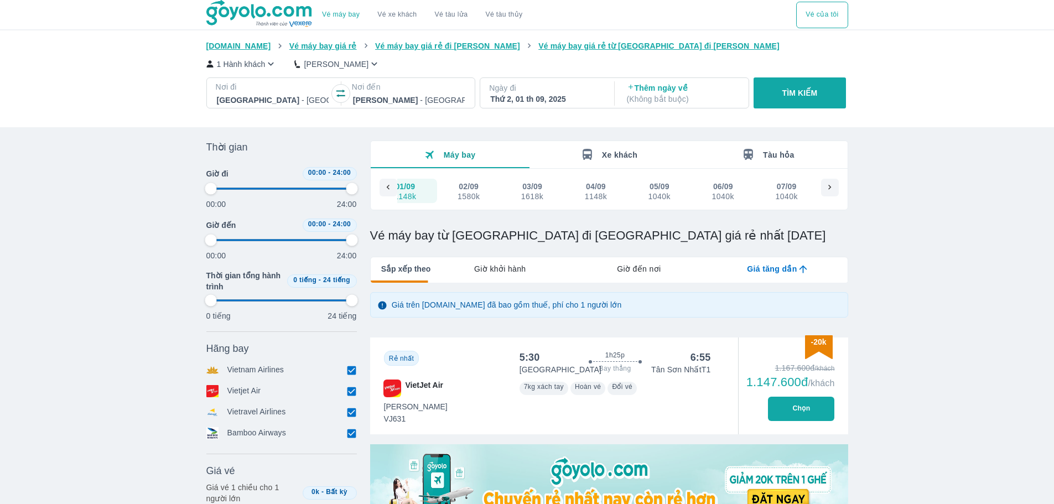
type input "97.9166666666667"
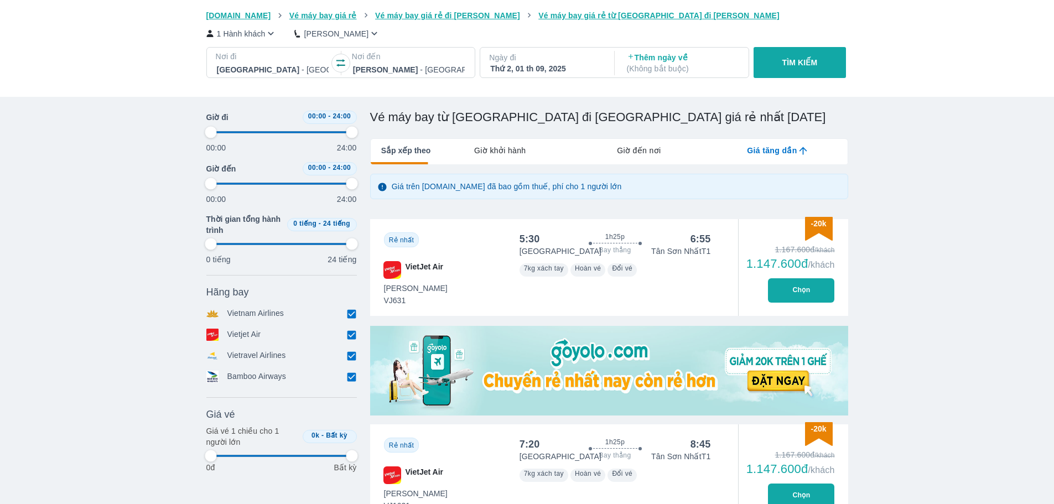
scroll to position [123, 0]
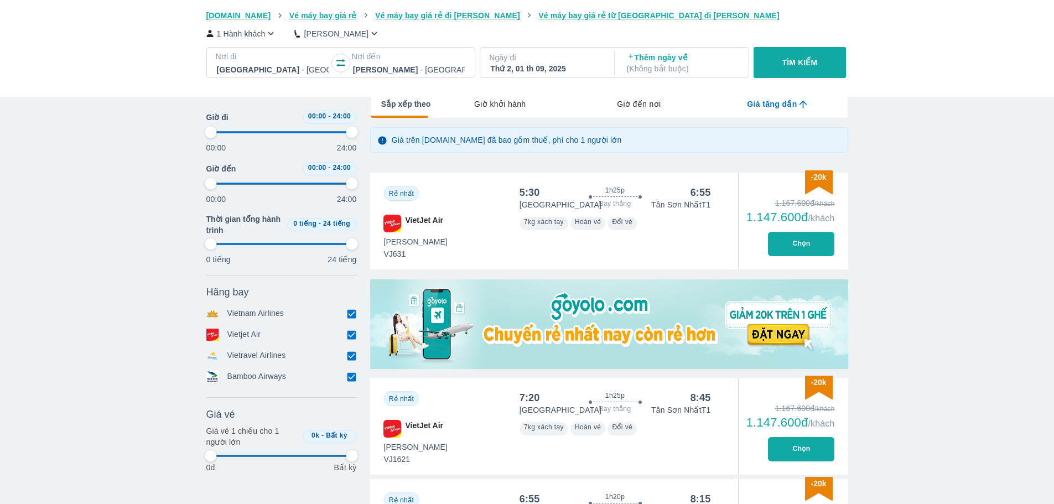
scroll to position [0, 0]
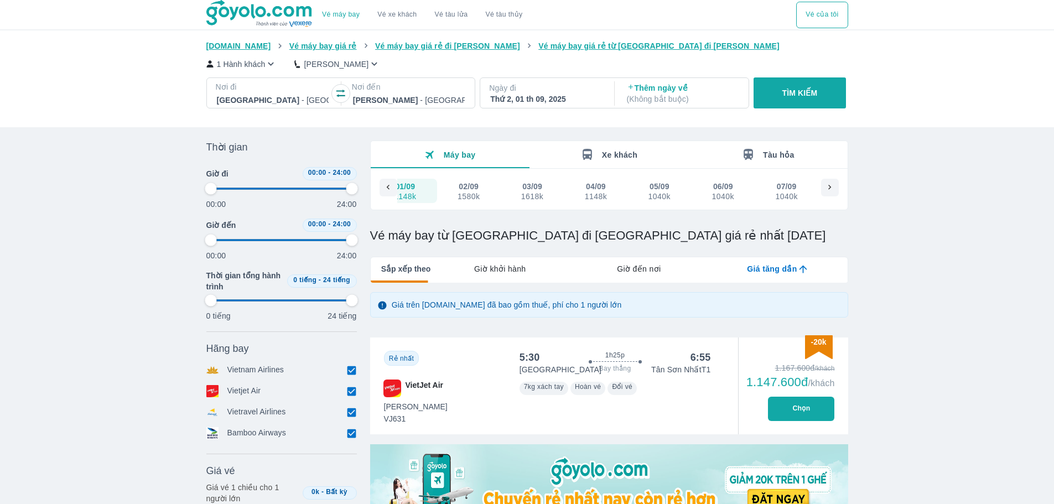
click at [470, 193] on div "1580k" at bounding box center [468, 196] width 22 height 9
click at [346, 94] on icon "button" at bounding box center [340, 93] width 11 height 11
click at [389, 191] on icon at bounding box center [388, 188] width 10 height 10
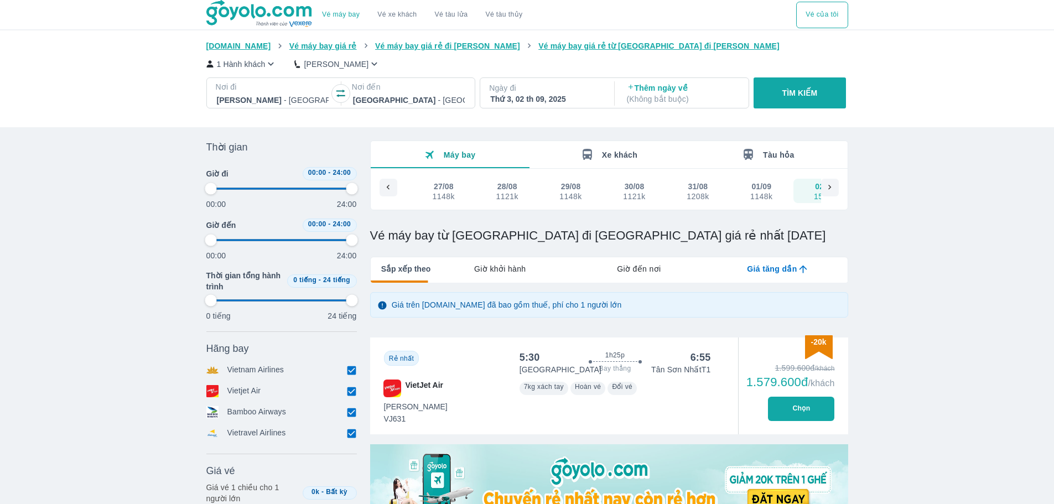
scroll to position [0, 23]
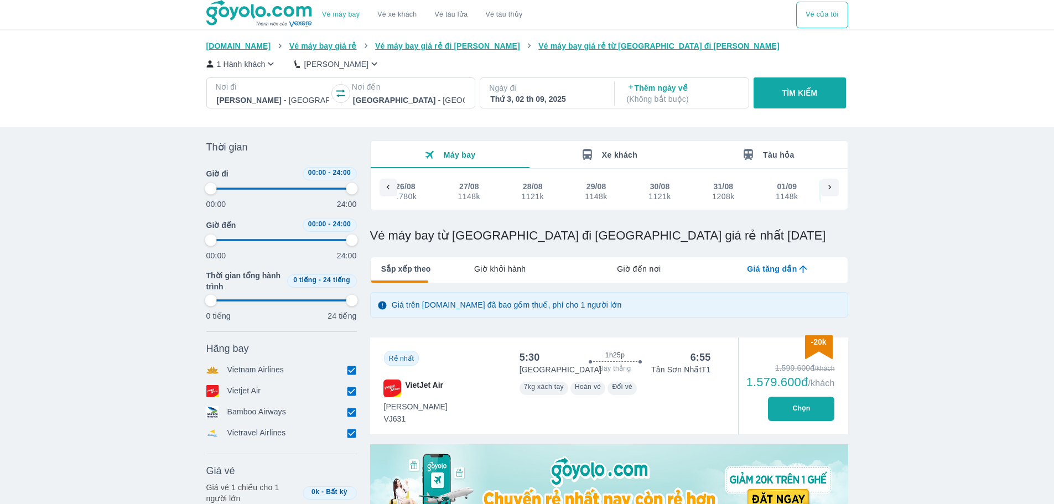
click at [389, 191] on icon at bounding box center [388, 188] width 10 height 10
click at [615, 194] on div "1148k" at bounding box center [619, 196] width 22 height 9
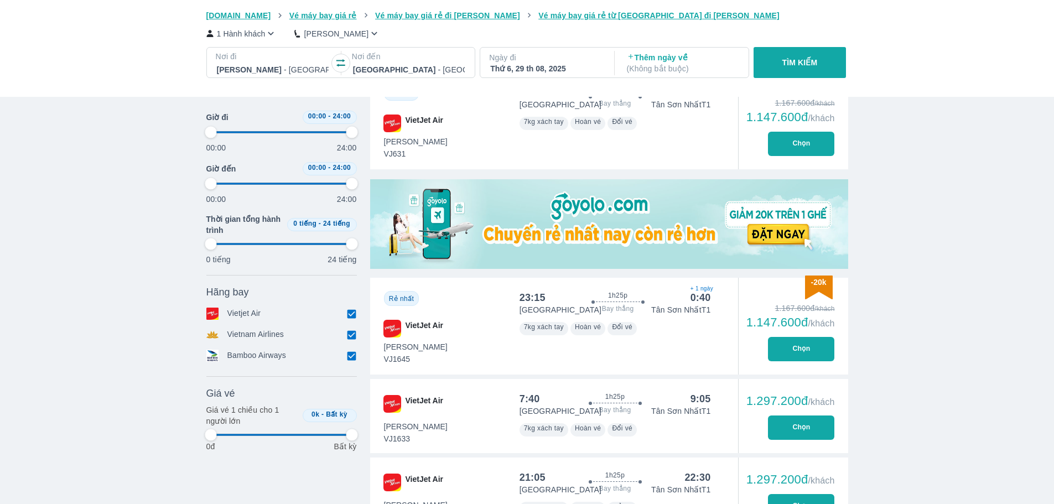
scroll to position [42, 0]
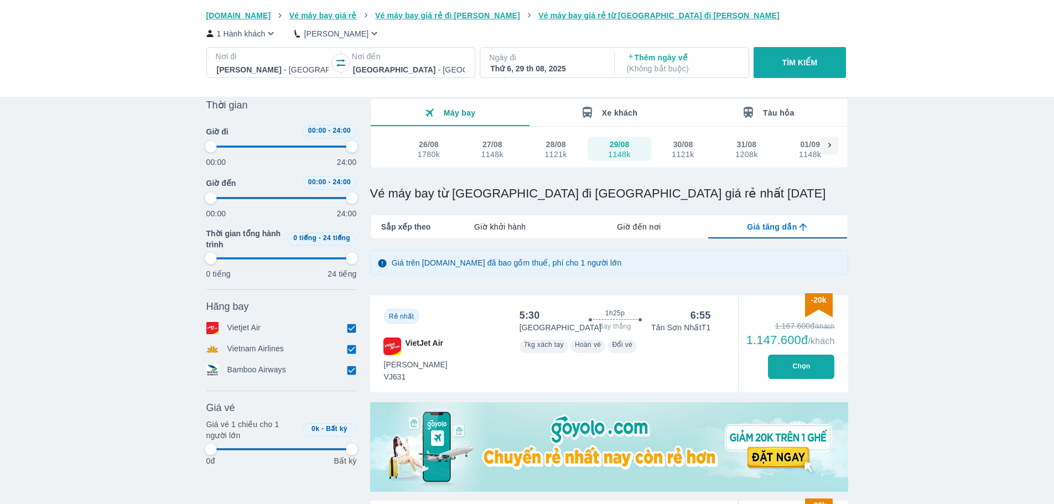
click at [687, 139] on button "30/08 1121k" at bounding box center [683, 149] width 64 height 24
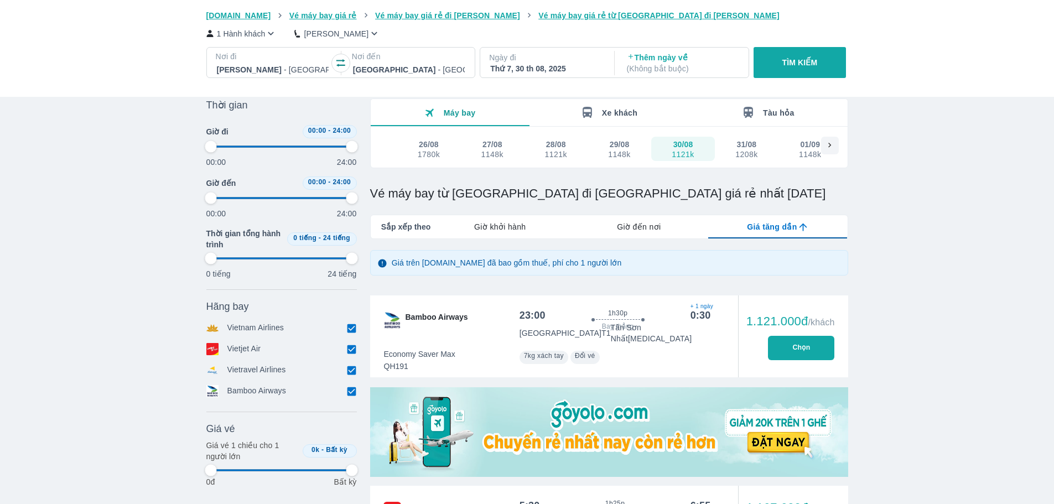
click at [706, 304] on span "+ 1 ngày" at bounding box center [700, 306] width 20 height 9
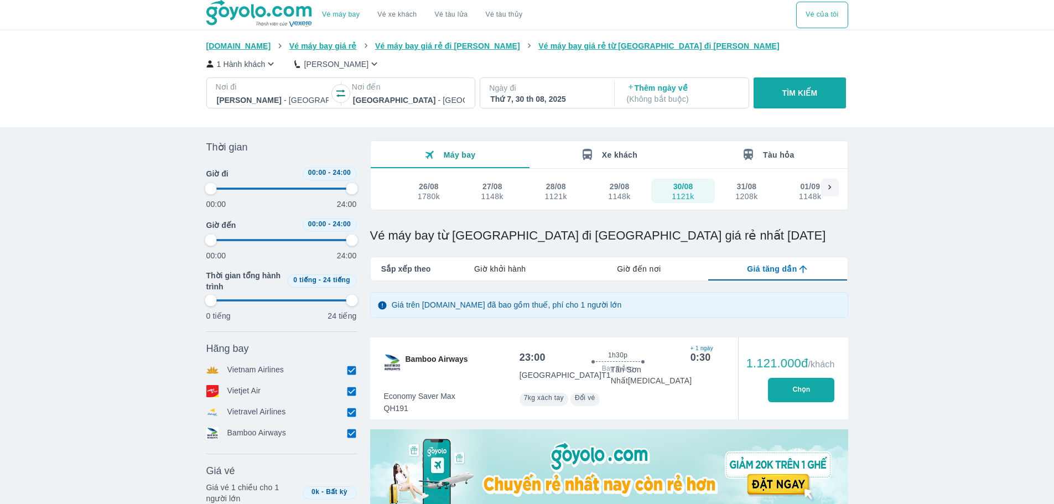
click at [811, 92] on p "TÌM KIẾM" at bounding box center [799, 92] width 35 height 11
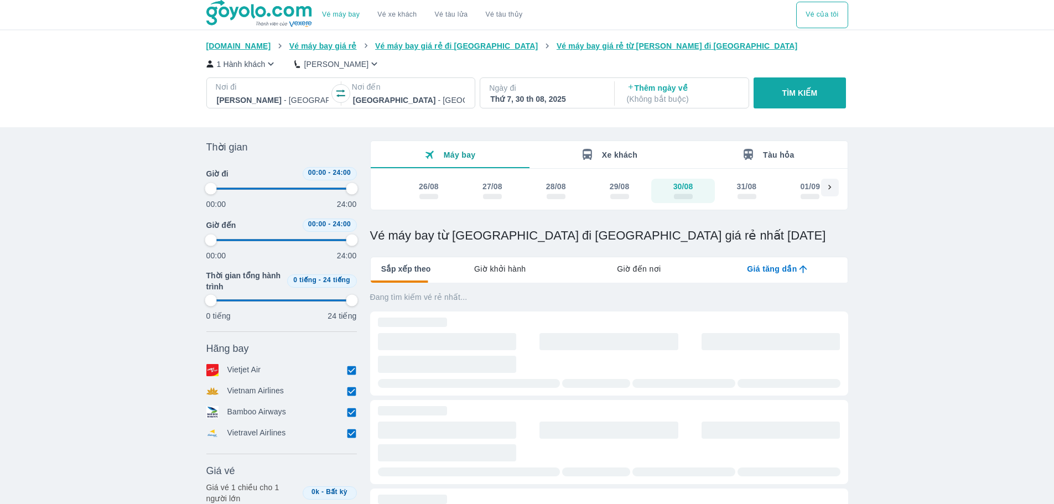
click at [946, 172] on div "Vé máy bay Vé xe khách Vé tàu lửa Vé tàu thủy Vé của tôi Goyolo.com Vé máy bay …" at bounding box center [527, 390] width 1054 height 780
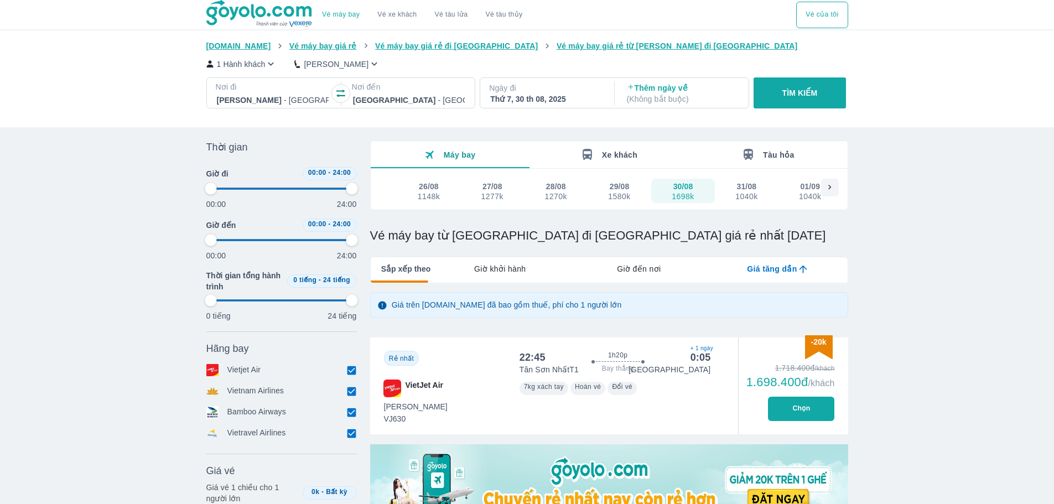
click at [836, 185] on div at bounding box center [830, 188] width 18 height 18
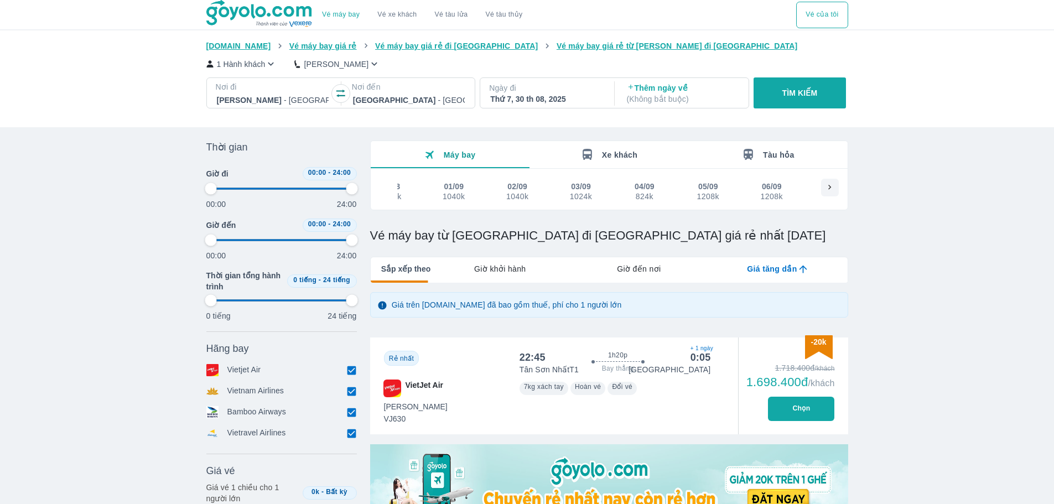
scroll to position [0, 382]
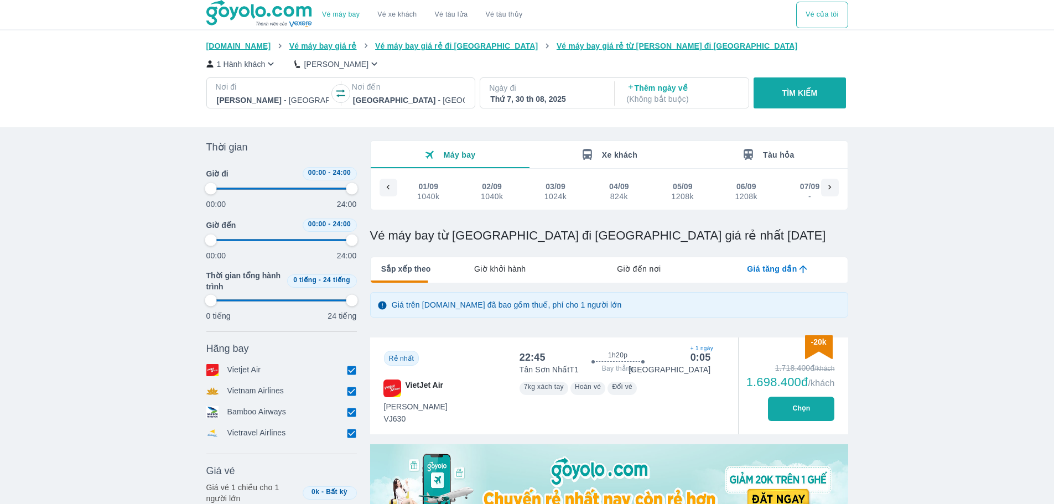
click at [341, 91] on icon "button" at bounding box center [340, 93] width 11 height 11
click at [802, 82] on button "TÌM KIẾM" at bounding box center [799, 92] width 92 height 31
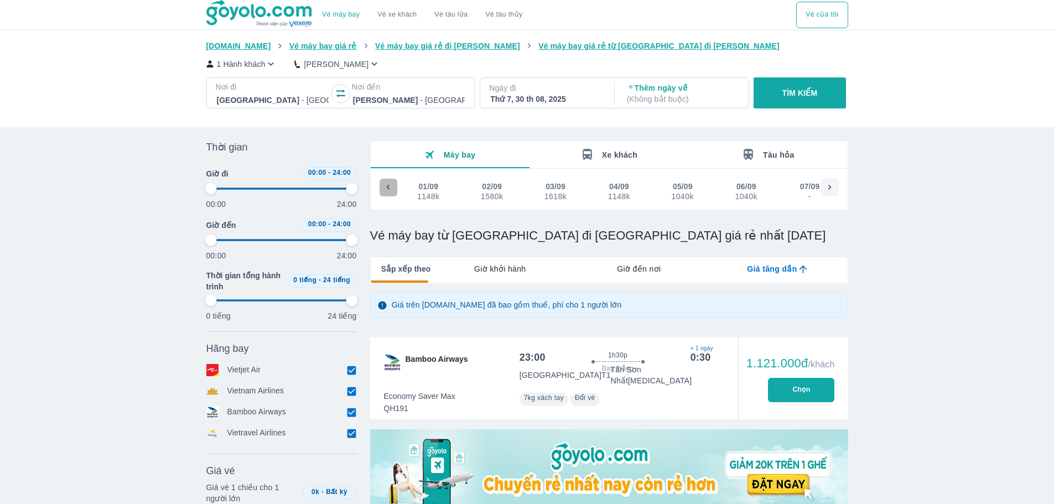
click at [391, 186] on icon at bounding box center [388, 188] width 10 height 10
click at [331, 96] on div "Nơi đi Đà Nẵng - Sân bay Đà Nẵng" at bounding box center [273, 94] width 132 height 24
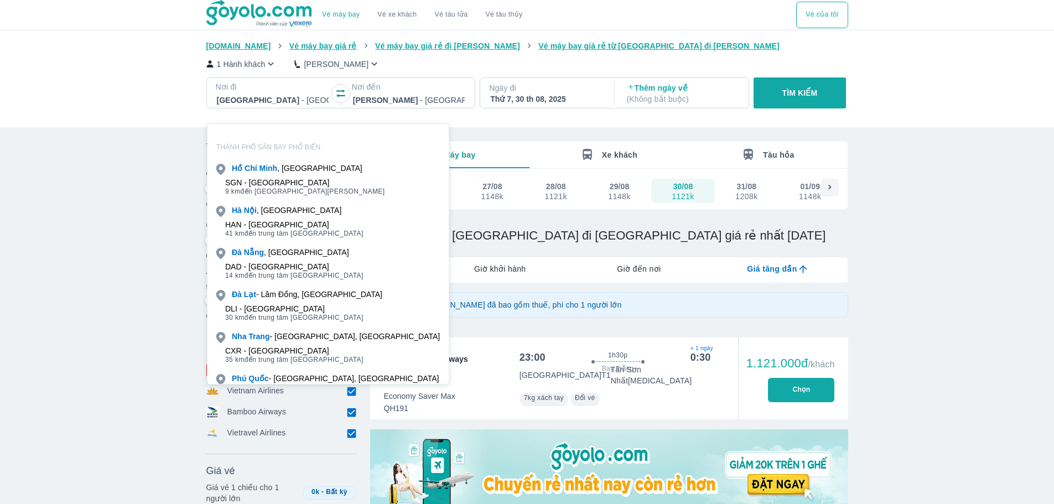
scroll to position [64, 0]
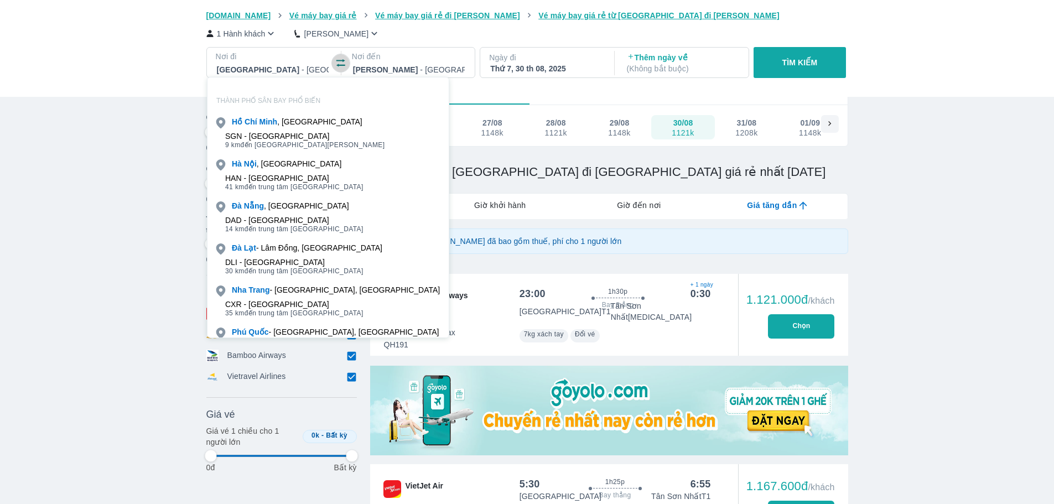
click at [342, 65] on icon "button" at bounding box center [340, 63] width 11 height 11
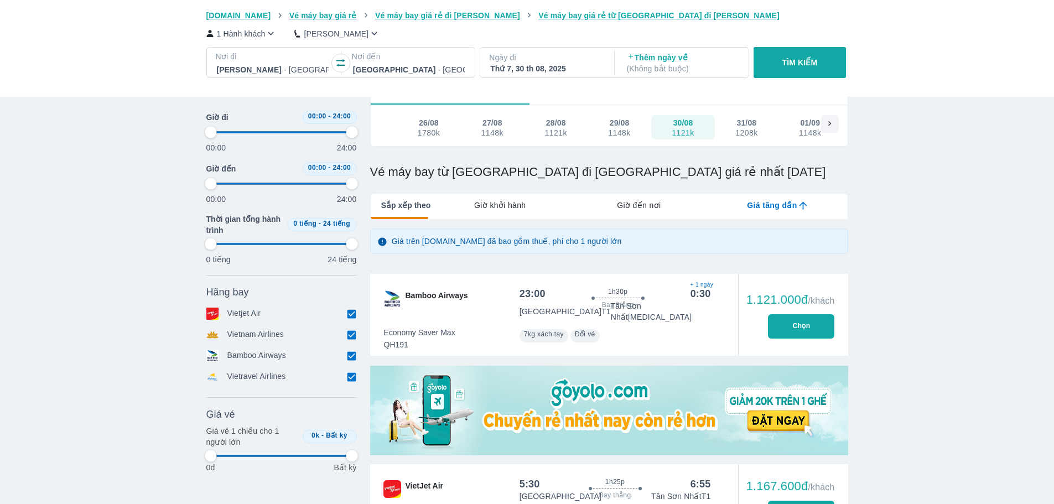
click at [802, 61] on p "TÌM KIẾM" at bounding box center [799, 62] width 35 height 11
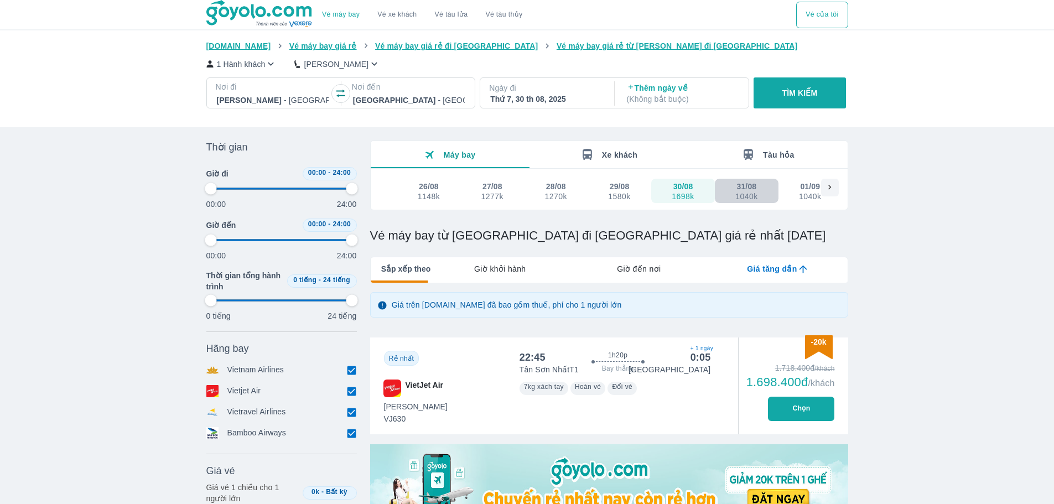
click at [744, 195] on div "1040k" at bounding box center [746, 196] width 22 height 9
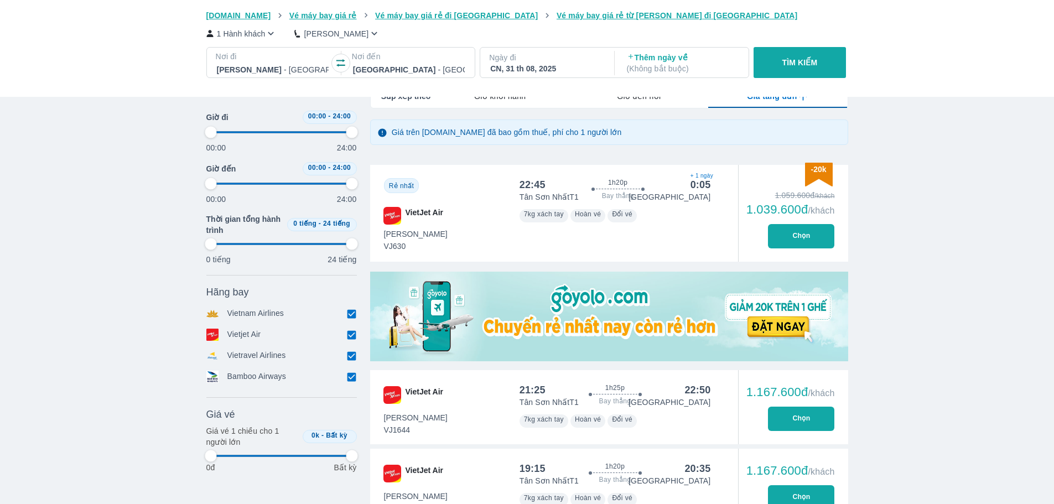
scroll to position [106, 0]
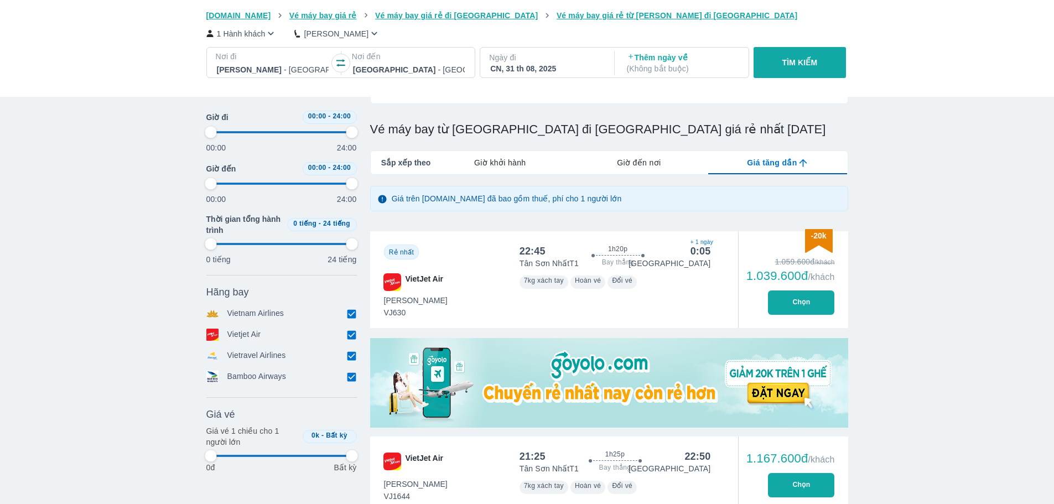
click at [532, 65] on div "CN, 31 th 08, 2025" at bounding box center [546, 68] width 112 height 11
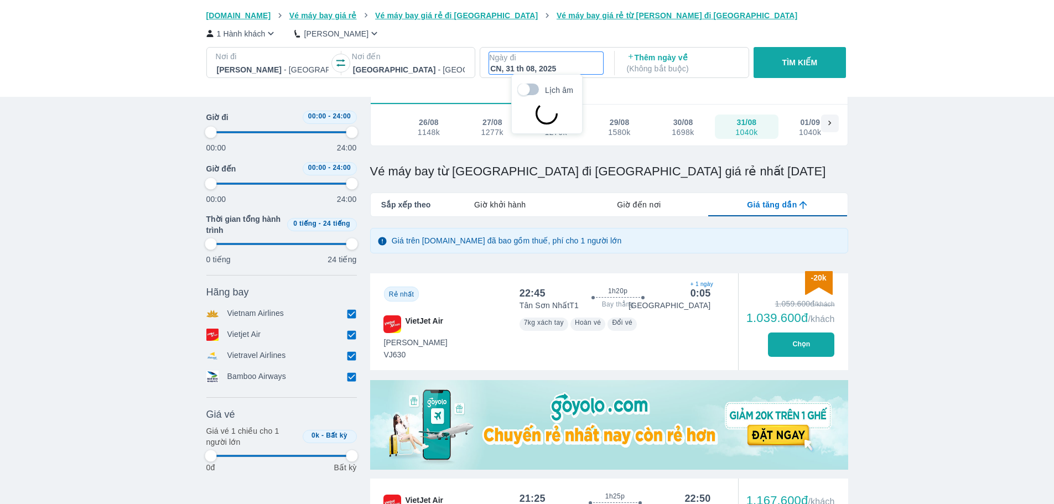
scroll to position [64, 0]
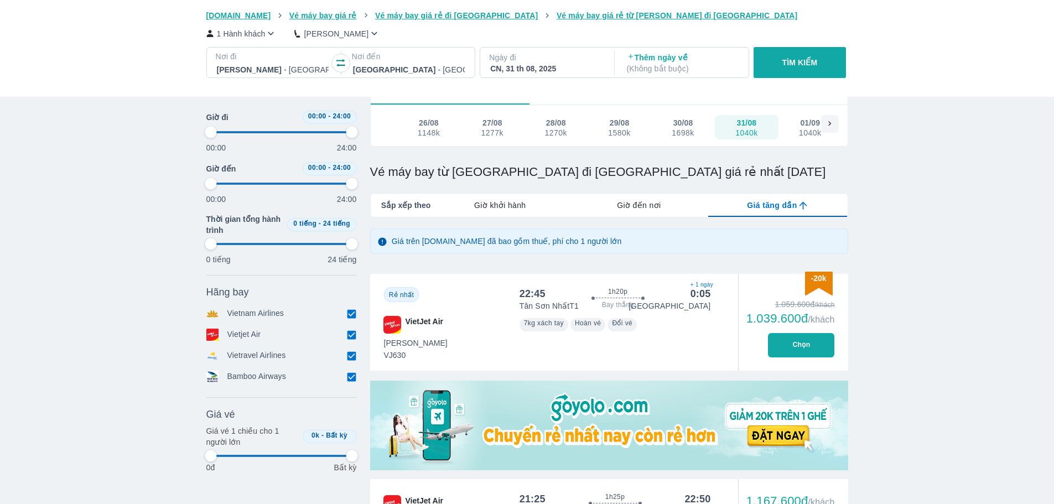
click at [828, 126] on icon at bounding box center [829, 123] width 3 height 5
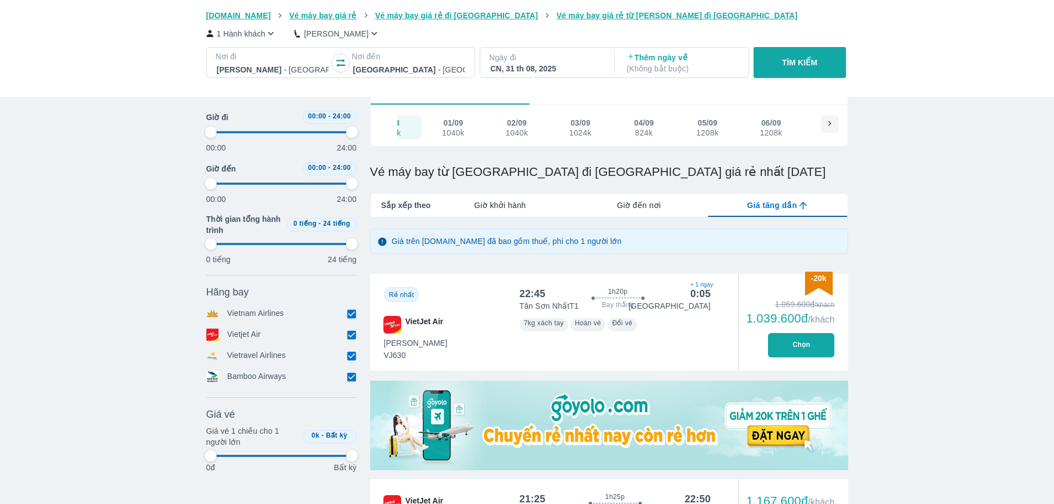
scroll to position [0, 382]
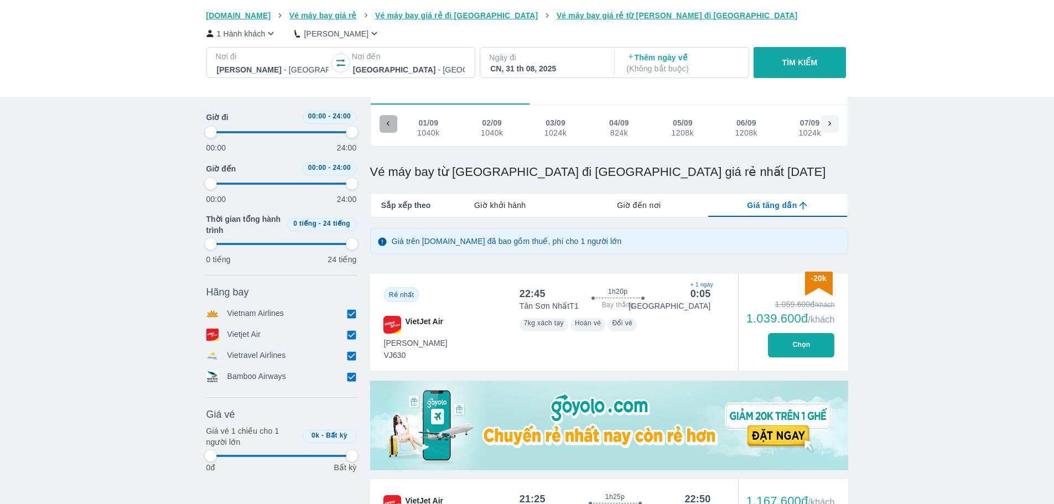
click at [389, 124] on icon at bounding box center [388, 124] width 10 height 10
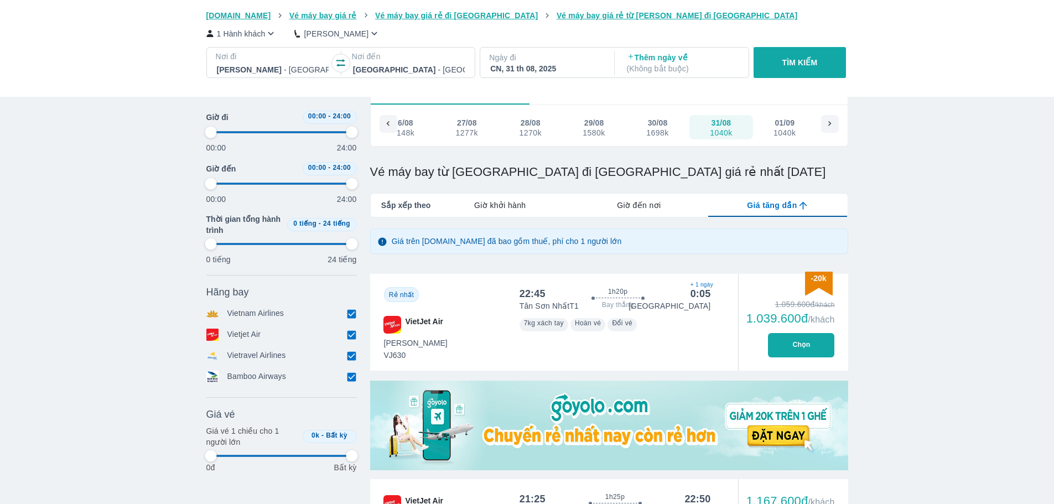
scroll to position [0, 0]
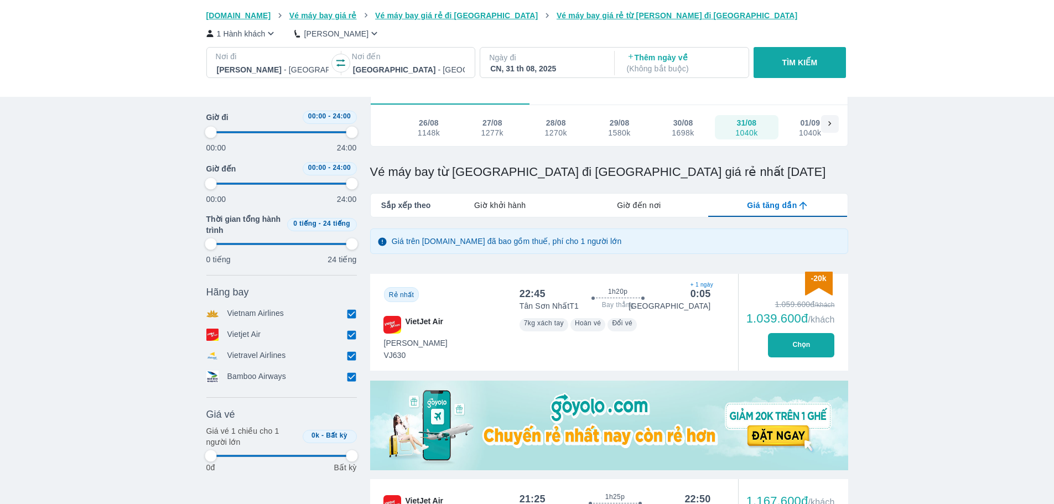
click at [712, 175] on h1 "Vé máy bay từ [GEOGRAPHIC_DATA] đi [GEOGRAPHIC_DATA] giá rẻ nhất [DATE]" at bounding box center [609, 171] width 478 height 15
click at [633, 165] on h1 "Vé máy bay từ [GEOGRAPHIC_DATA] đi [GEOGRAPHIC_DATA] giá rẻ nhất [DATE]" at bounding box center [609, 171] width 478 height 15
click at [564, 135] on div "1270k" at bounding box center [555, 132] width 22 height 9
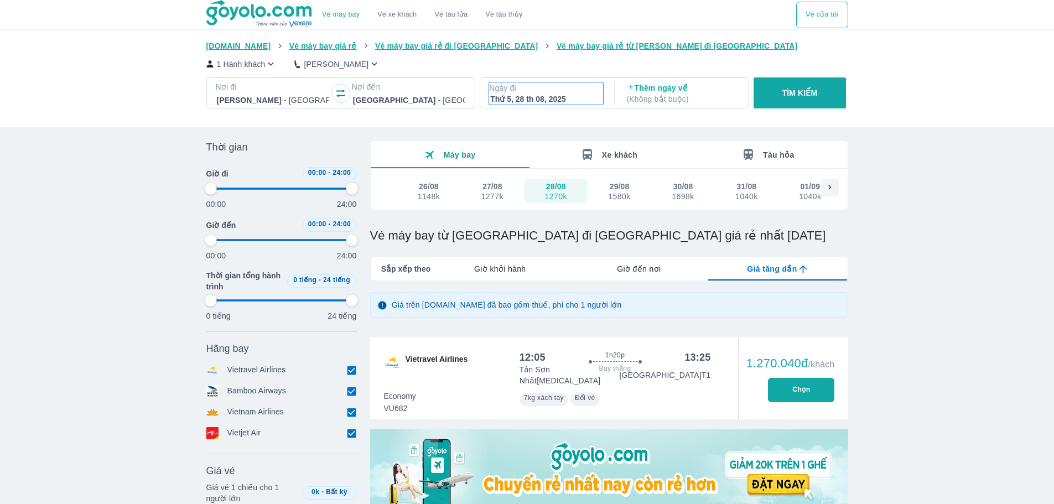
click at [570, 96] on div "Thứ 5, 28 th 08, 2025" at bounding box center [546, 98] width 112 height 11
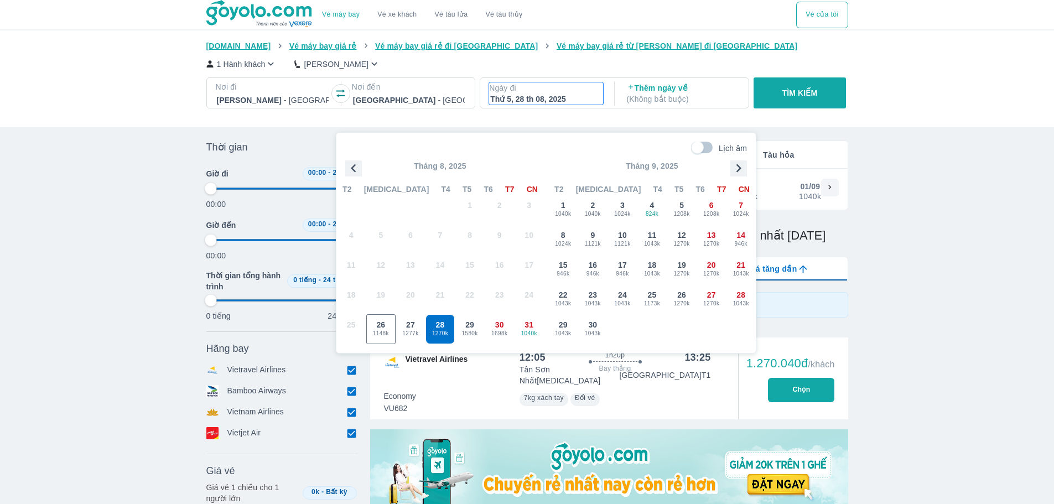
scroll to position [64, 0]
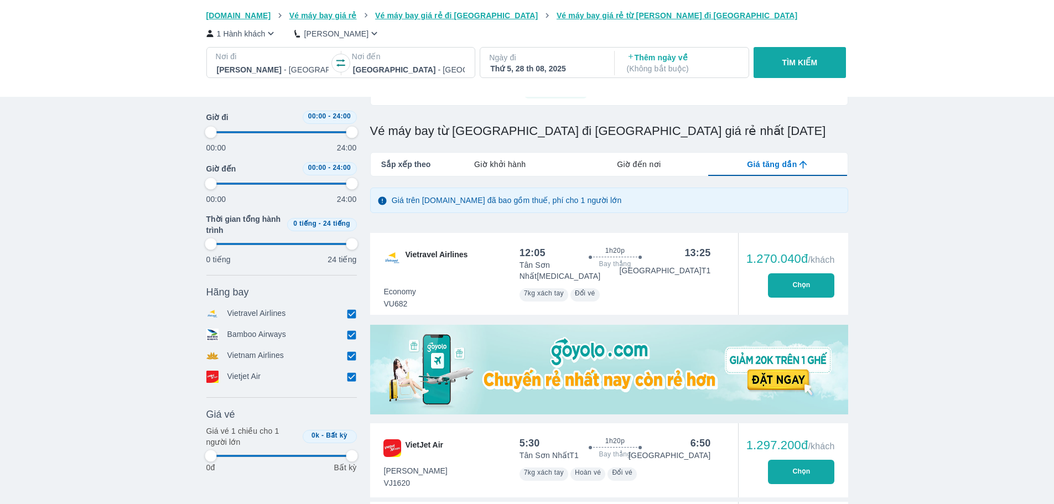
scroll to position [13, 0]
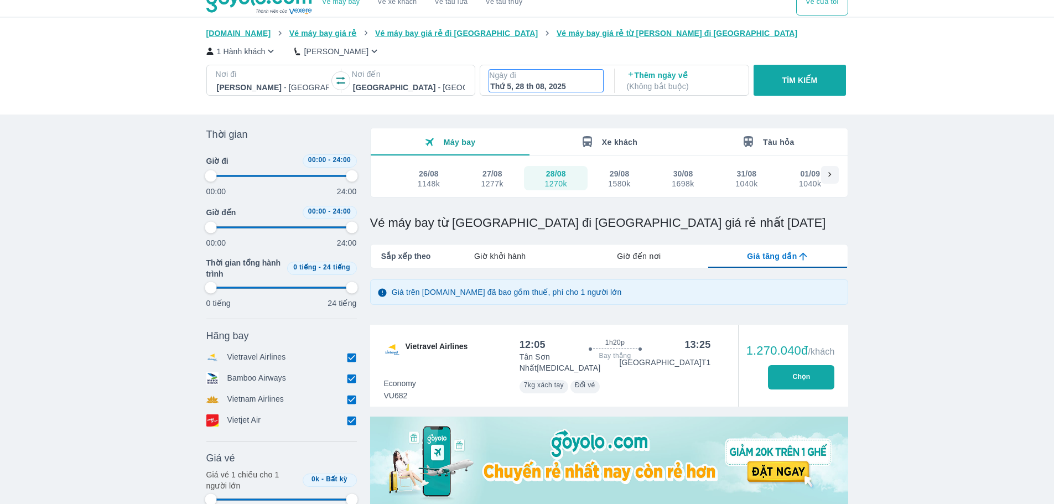
click at [545, 76] on p "Ngày đi" at bounding box center [546, 75] width 114 height 11
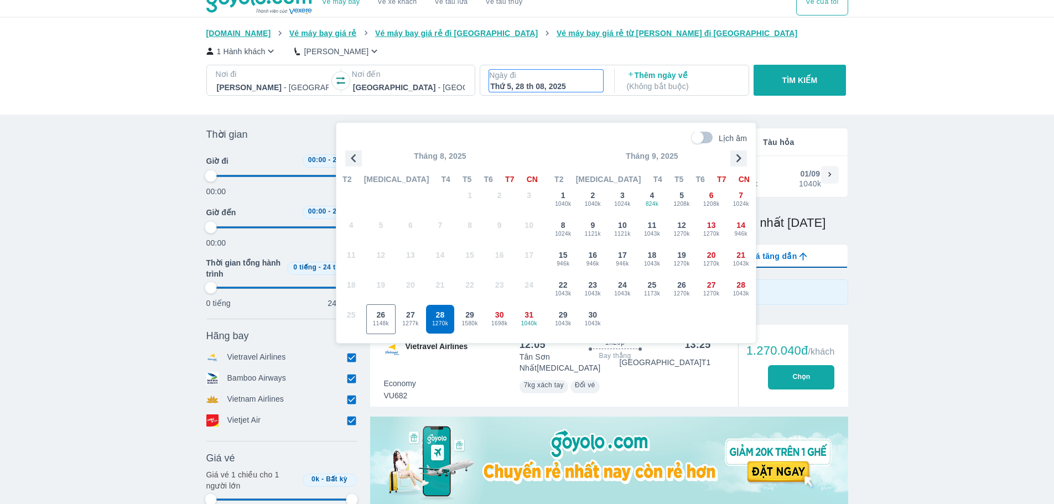
scroll to position [64, 0]
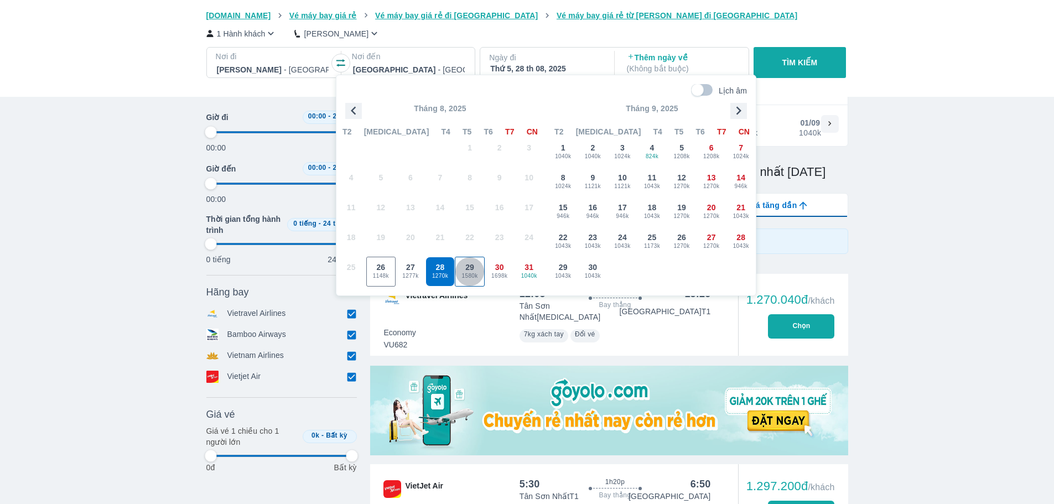
click at [469, 274] on span "1580k" at bounding box center [469, 276] width 29 height 9
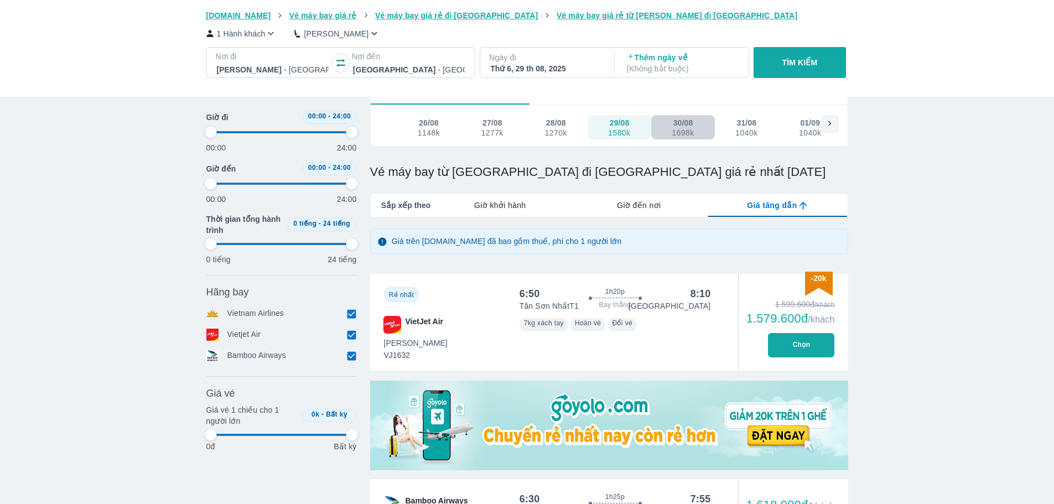
click at [680, 134] on div "1698k" at bounding box center [682, 132] width 22 height 9
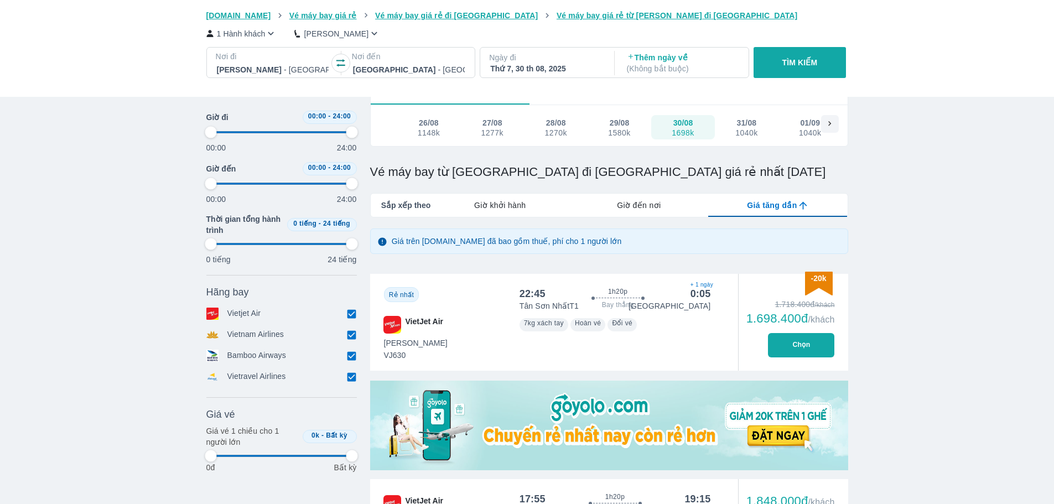
click at [544, 68] on div "Thứ 7, 30 th 08, 2025" at bounding box center [546, 68] width 112 height 11
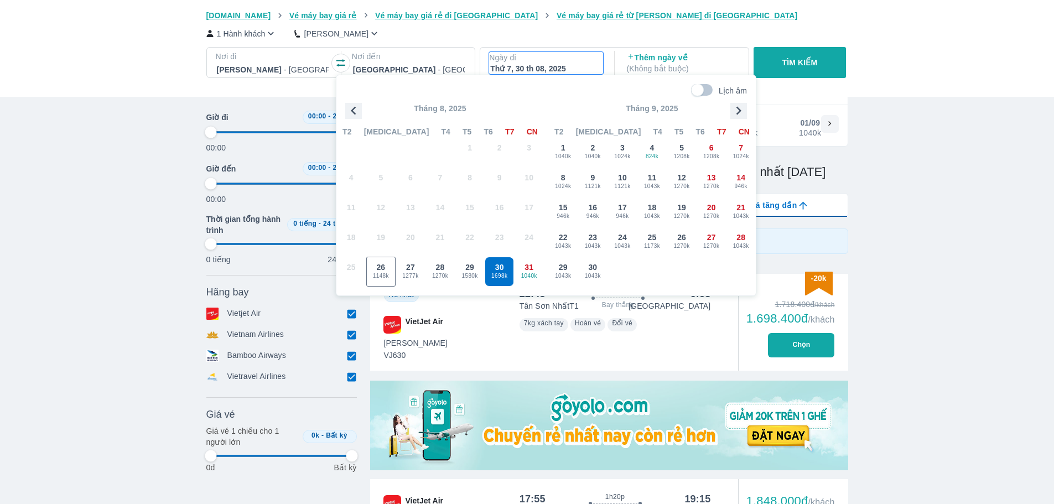
click at [537, 63] on p "Ngày đi" at bounding box center [546, 57] width 114 height 11
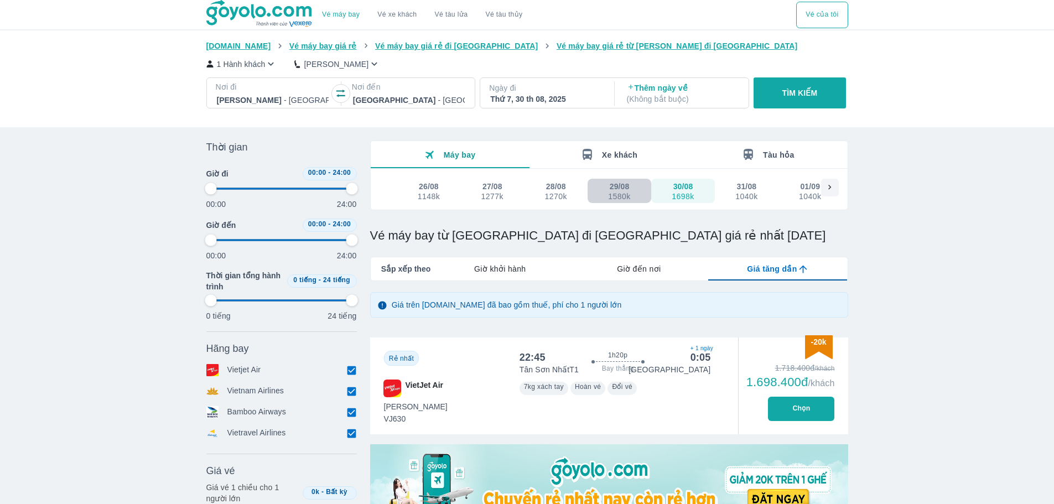
click at [633, 201] on button "29/08 1580k" at bounding box center [619, 191] width 64 height 24
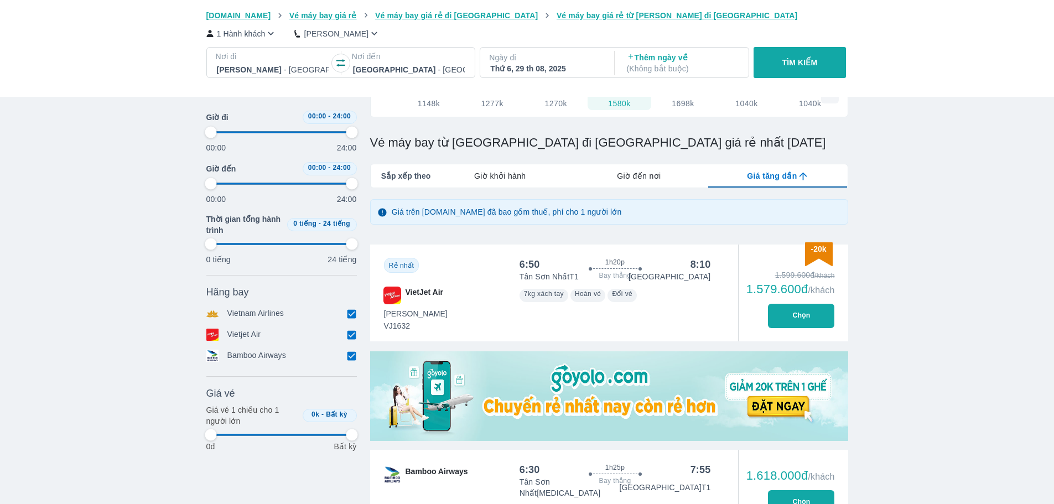
scroll to position [34, 0]
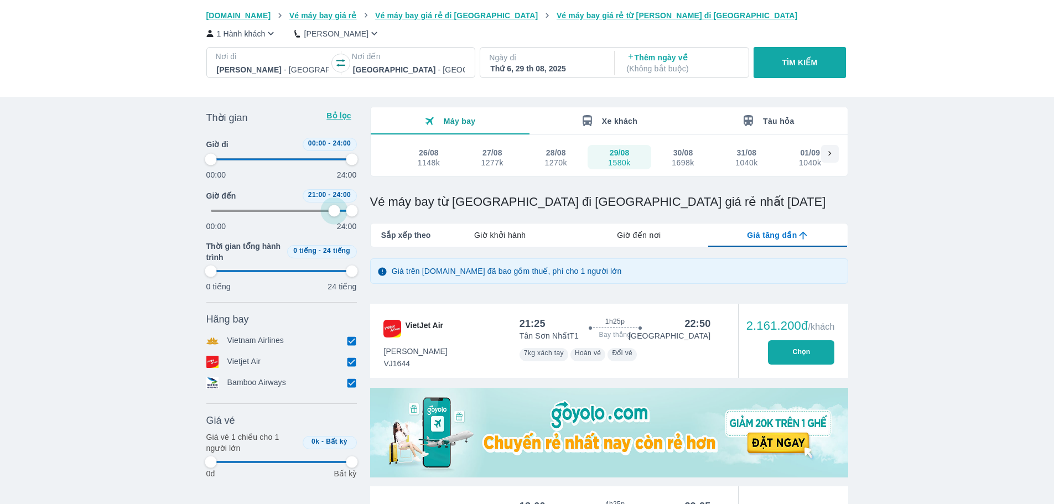
drag, startPoint x: 211, startPoint y: 206, endPoint x: 335, endPoint y: 217, distance: 124.4
click at [335, 217] on span at bounding box center [282, 210] width 142 height 17
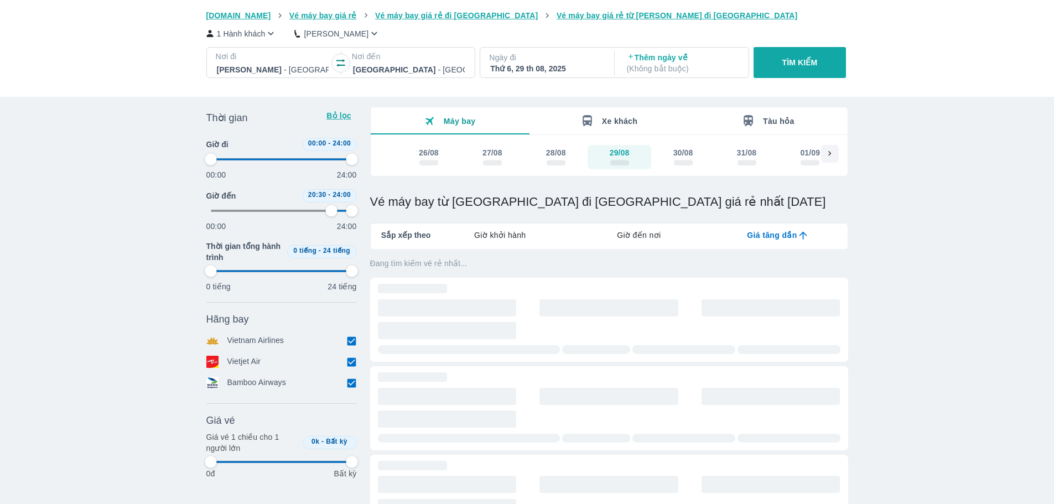
click at [923, 233] on div "Vé máy bay Vé xe khách Vé tàu lửa Vé tàu thủy Vé của tôi Goyolo.com Vé máy bay …" at bounding box center [527, 356] width 1054 height 780
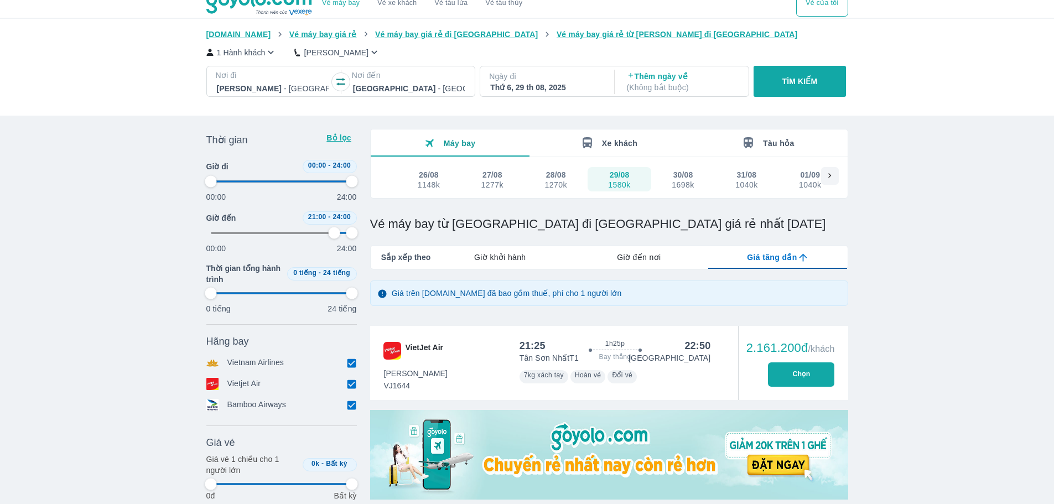
scroll to position [0, 0]
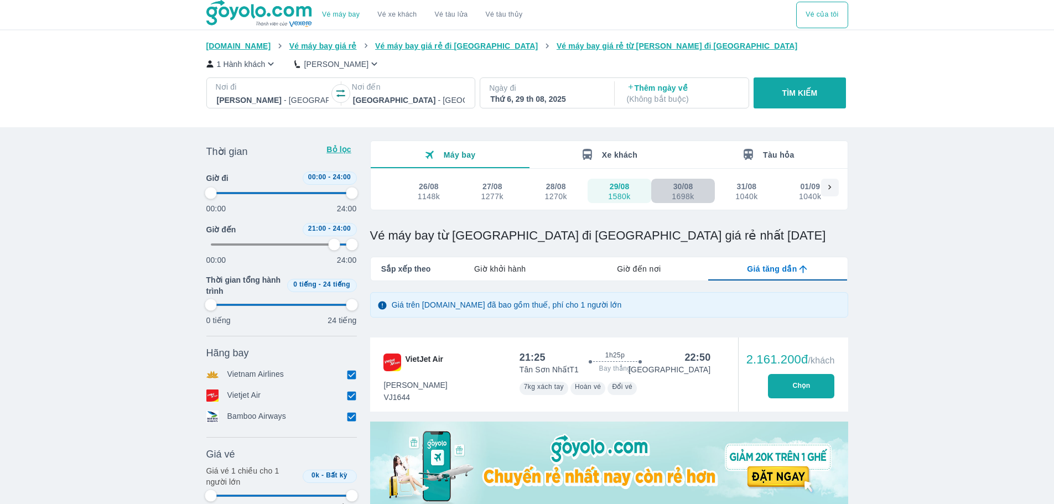
click at [686, 195] on div "1698k" at bounding box center [682, 196] width 22 height 9
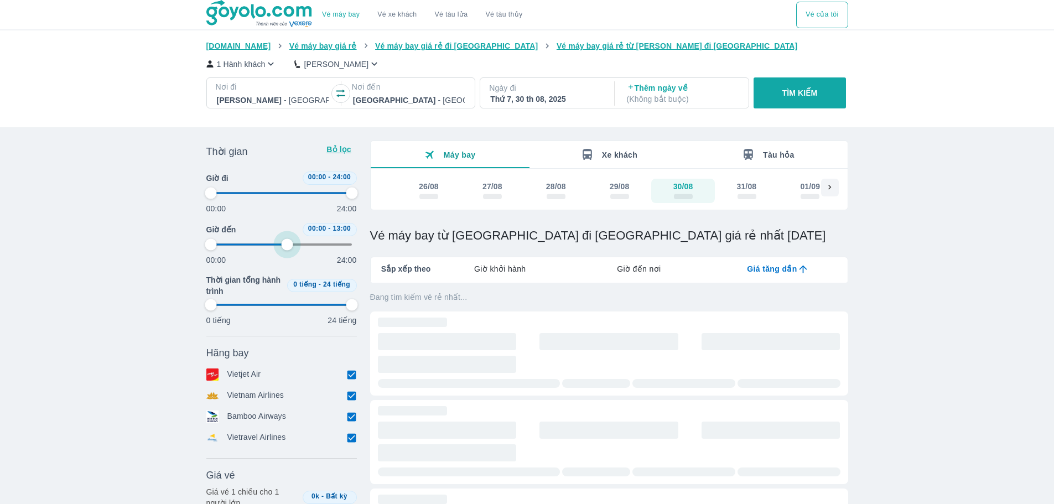
drag, startPoint x: 345, startPoint y: 242, endPoint x: 288, endPoint y: 246, distance: 57.7
click at [288, 246] on span at bounding box center [282, 244] width 142 height 17
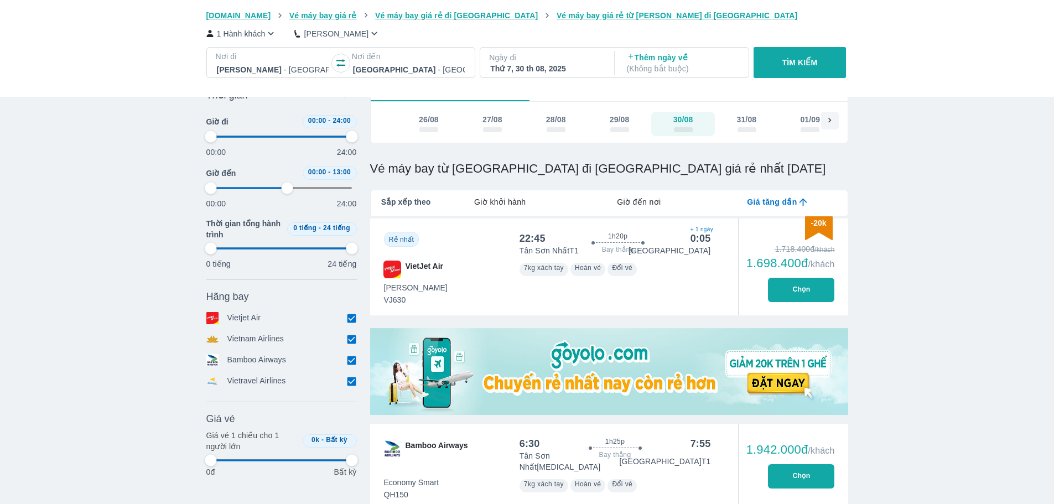
scroll to position [33, 0]
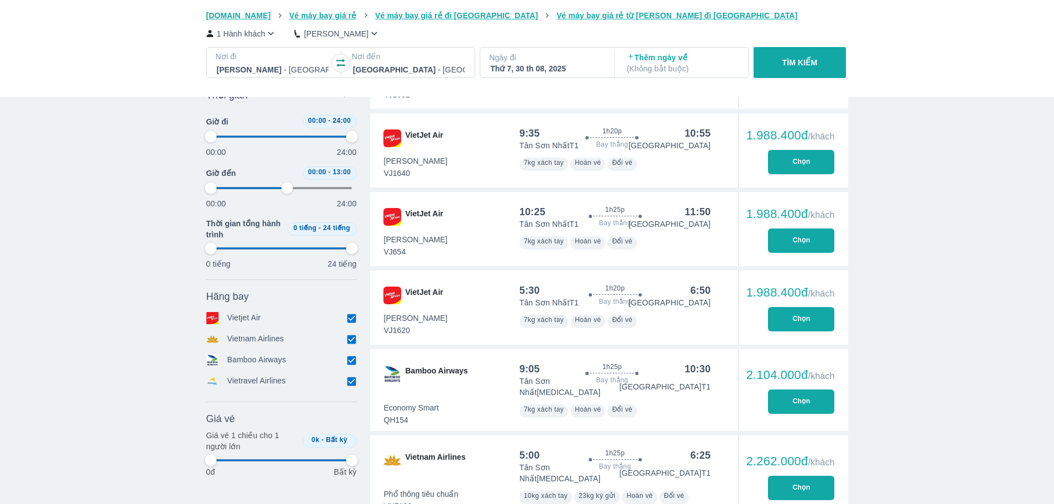
scroll to position [0, 0]
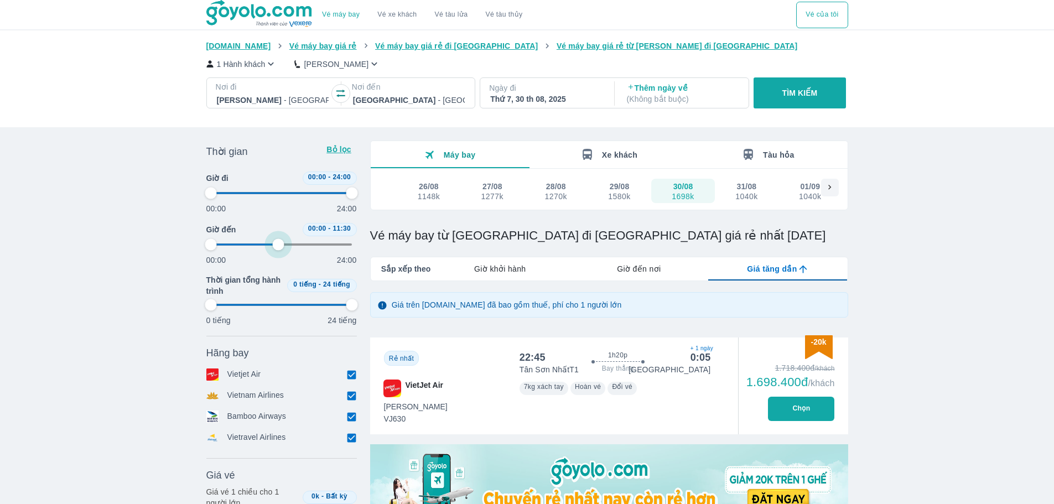
click at [279, 242] on span at bounding box center [282, 244] width 142 height 17
drag, startPoint x: 279, startPoint y: 242, endPoint x: 507, endPoint y: 263, distance: 229.3
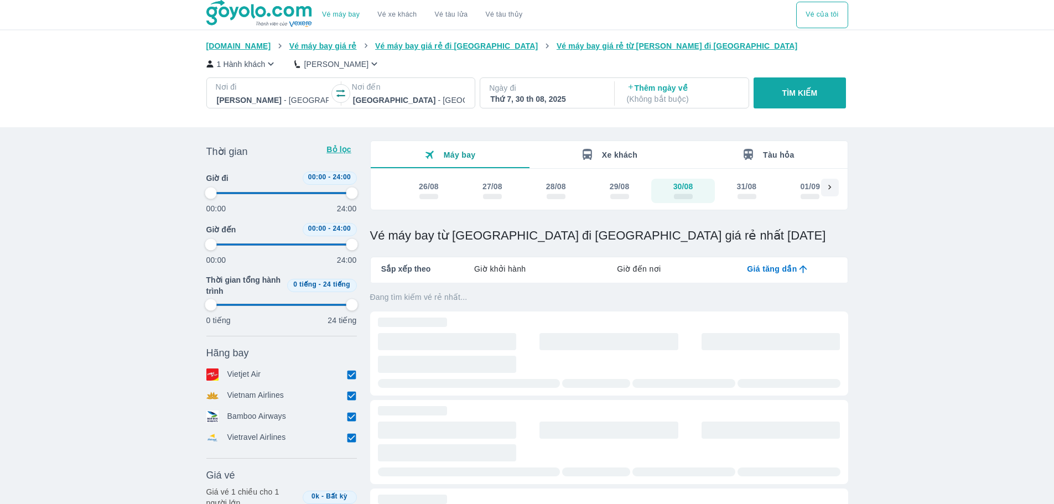
click at [896, 226] on div "Vé máy bay Vé xe khách Vé tàu lửa Vé tàu thủy Vé của tôi Goyolo.com Vé máy bay …" at bounding box center [527, 390] width 1054 height 780
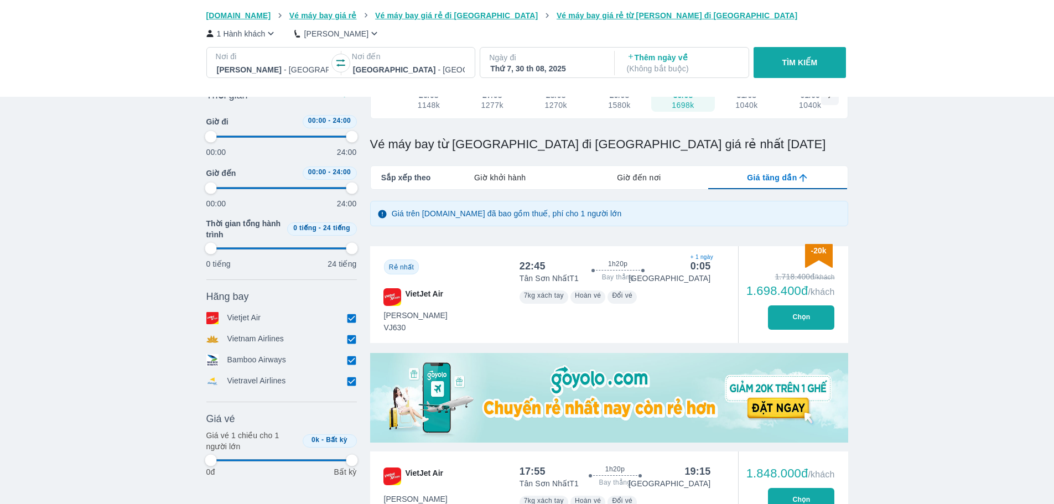
scroll to position [111, 0]
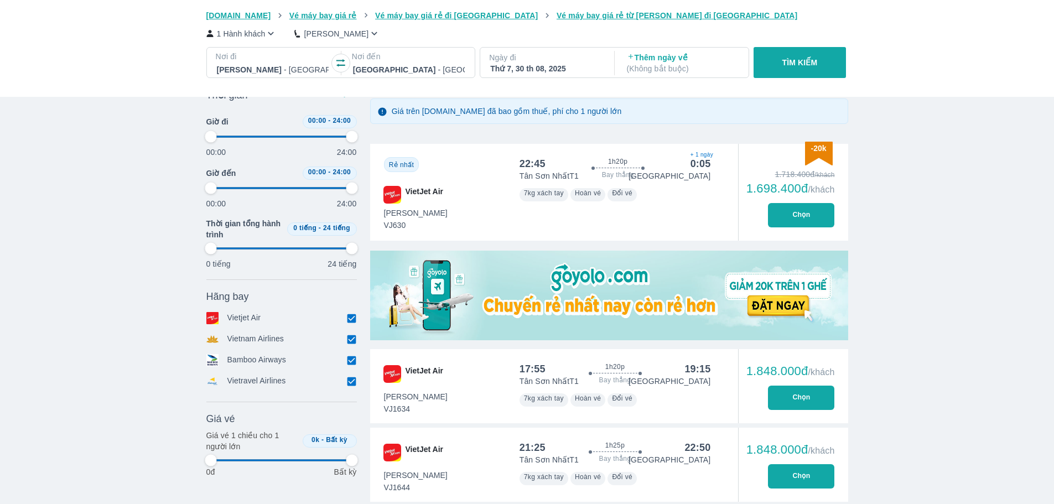
scroll to position [0, 0]
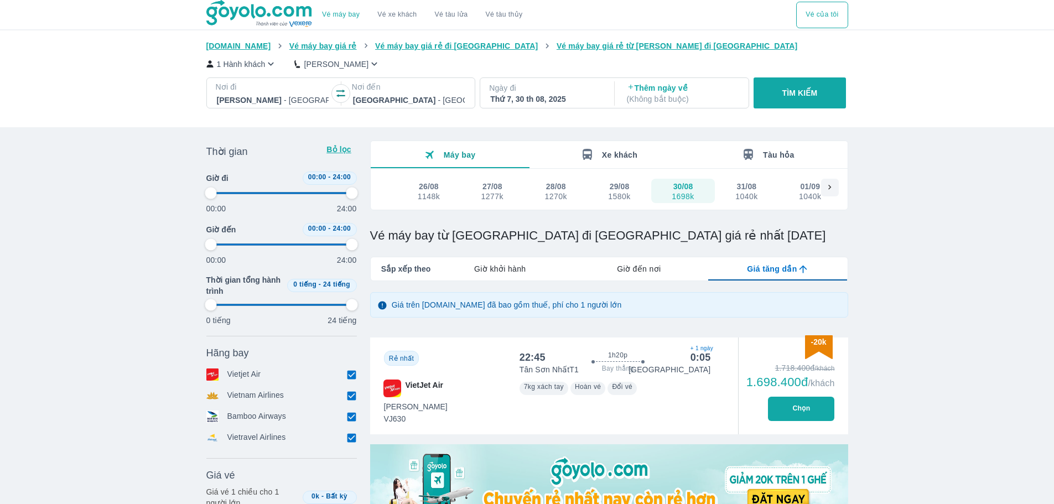
click at [752, 160] on icon "button" at bounding box center [747, 154] width 9 height 11
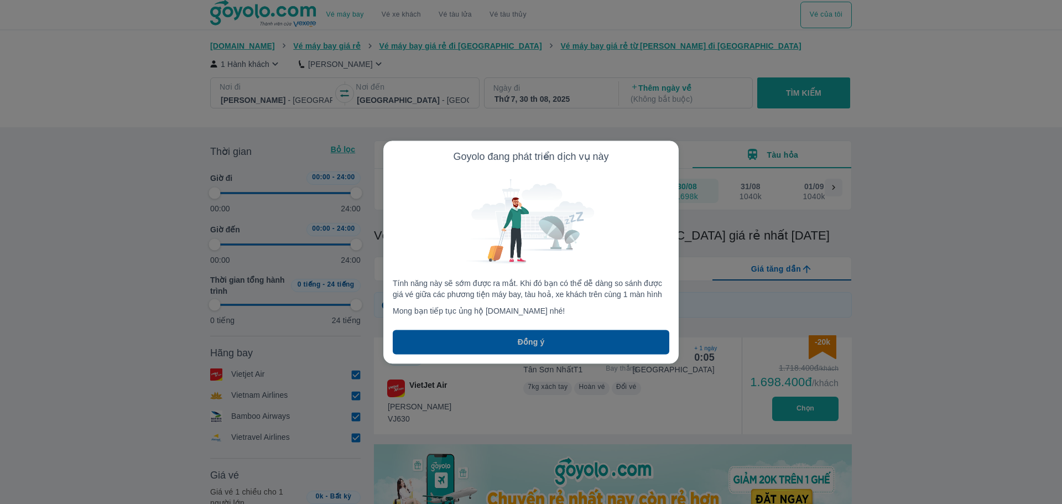
click at [584, 337] on button "Đồng ý" at bounding box center [531, 342] width 277 height 24
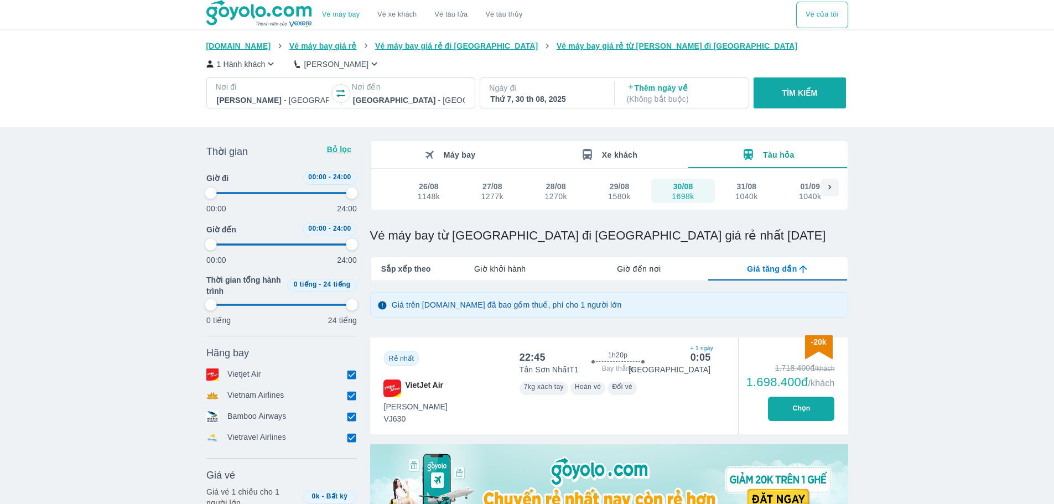
click at [611, 158] on span "Xe khách" at bounding box center [619, 154] width 35 height 9
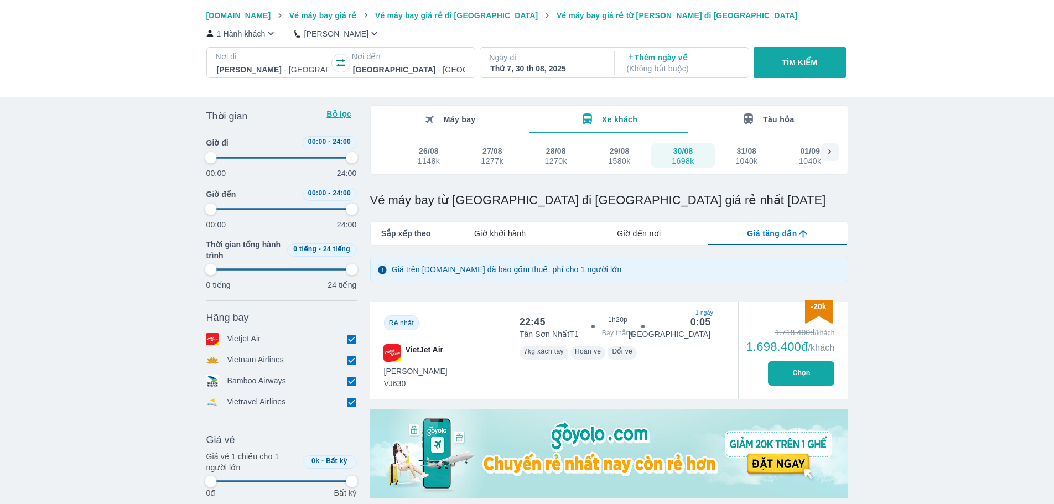
scroll to position [52, 0]
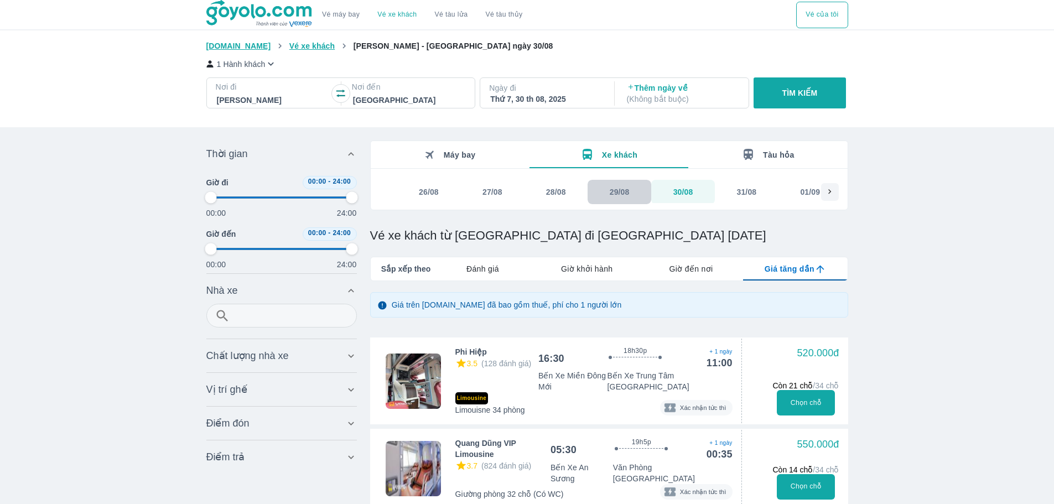
click at [629, 184] on button "29/08" at bounding box center [619, 192] width 64 height 24
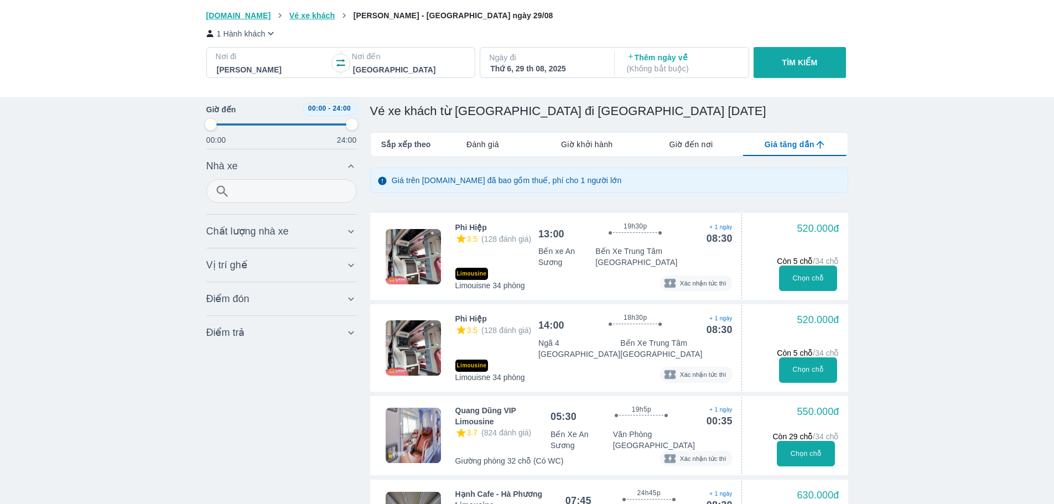
scroll to position [122, 0]
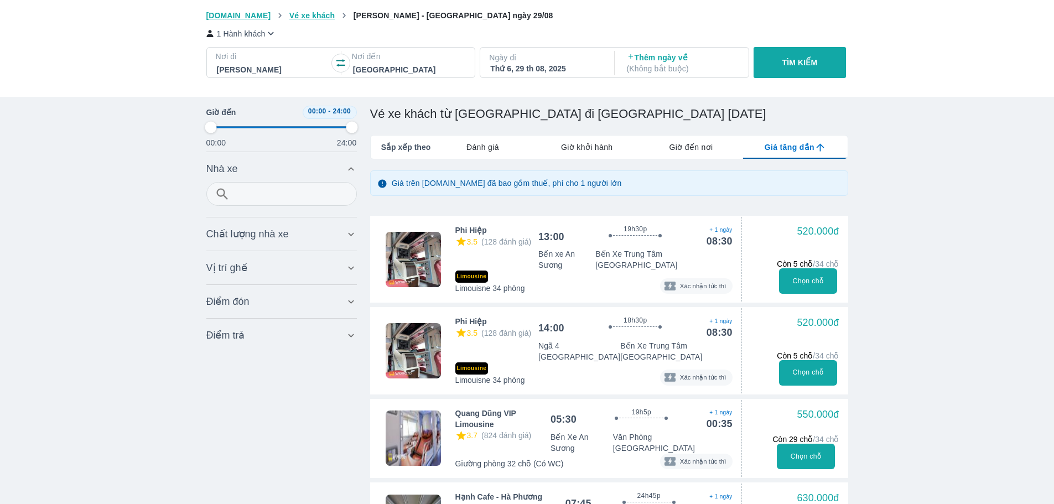
click at [544, 55] on p "Ngày đi" at bounding box center [546, 57] width 114 height 11
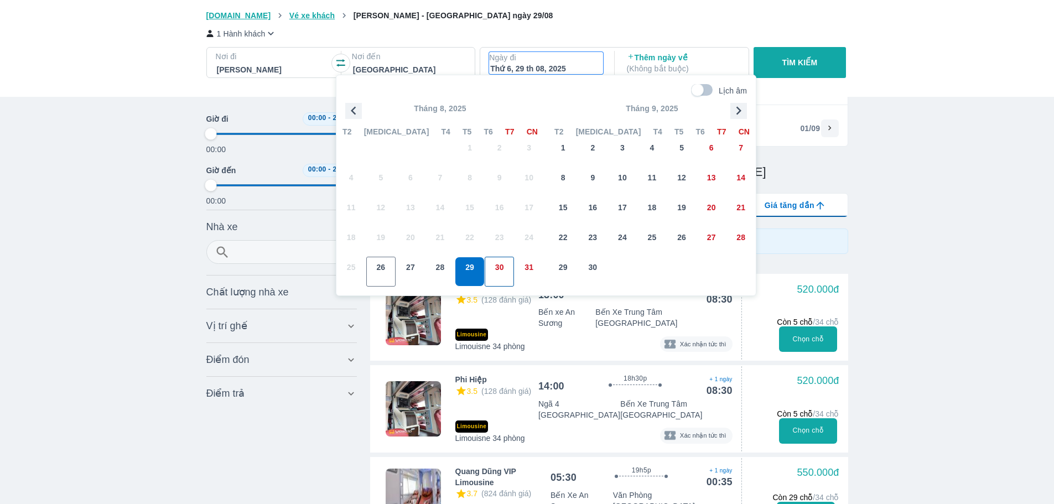
click at [496, 263] on span "30" at bounding box center [499, 267] width 9 height 11
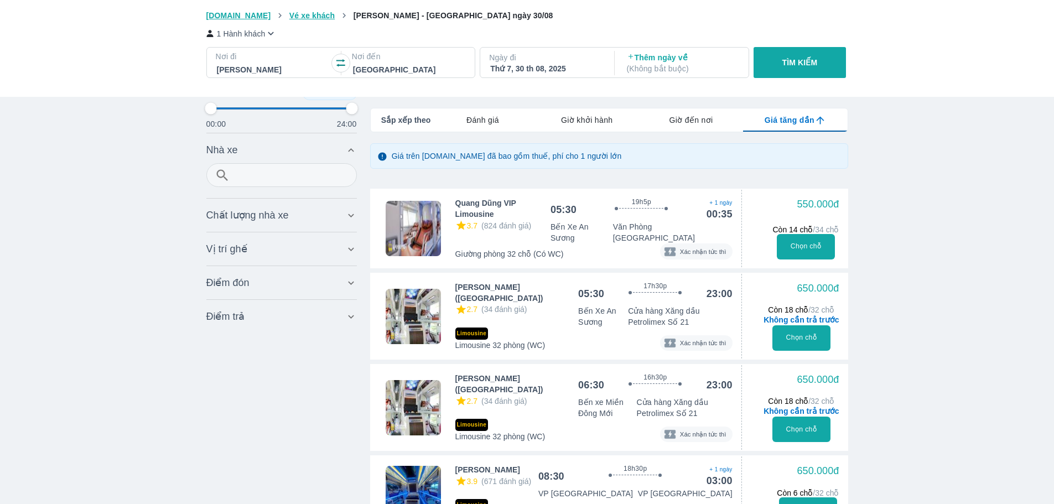
scroll to position [189, 0]
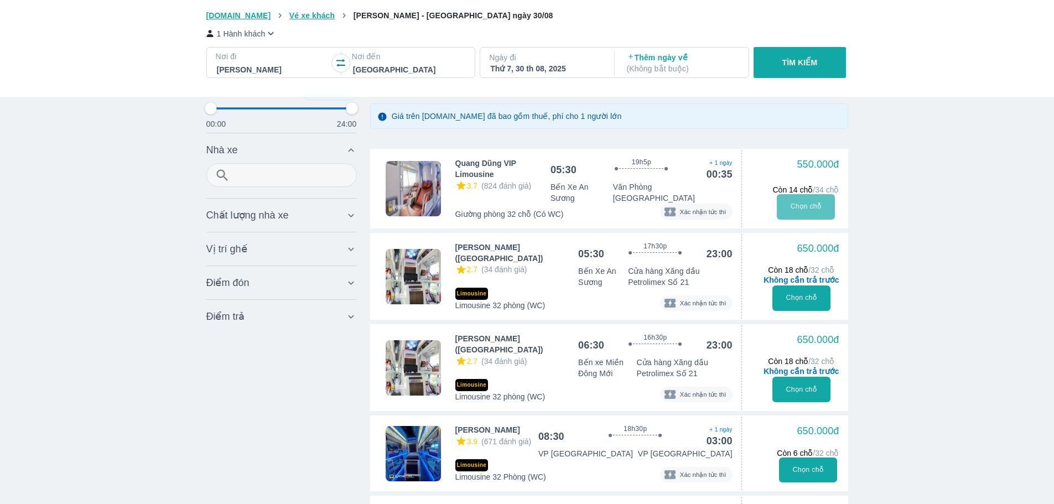
click at [805, 203] on button "Chọn chỗ" at bounding box center [805, 206] width 58 height 25
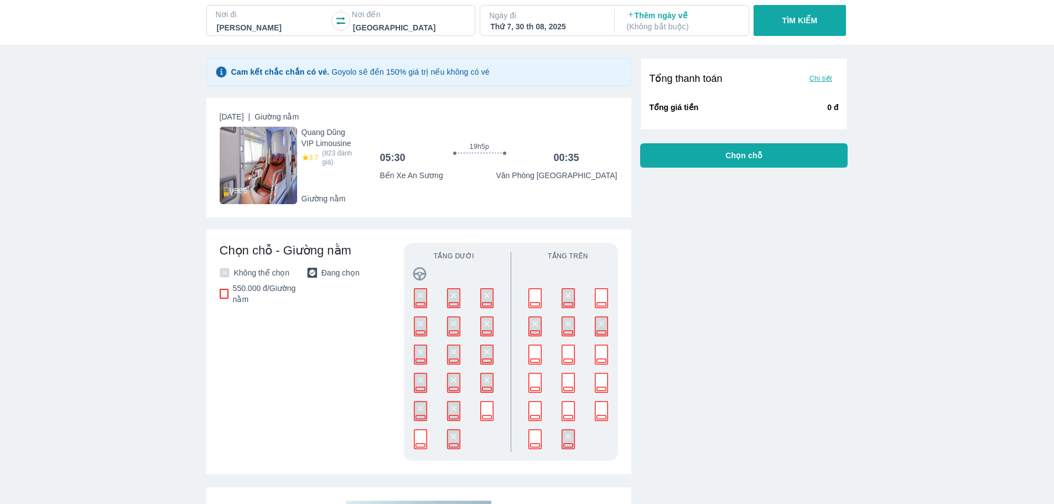
scroll to position [55, 0]
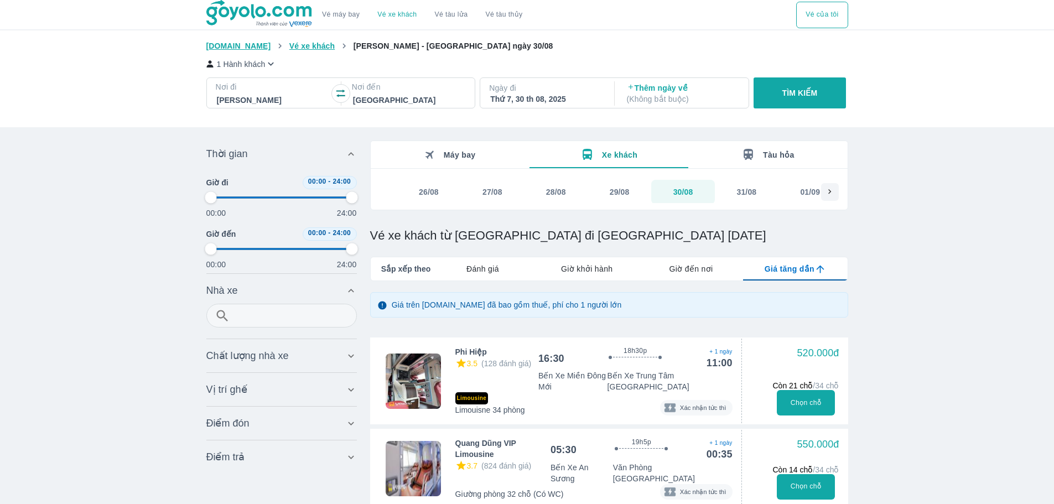
click at [807, 87] on button "TÌM KIẾM" at bounding box center [799, 92] width 92 height 31
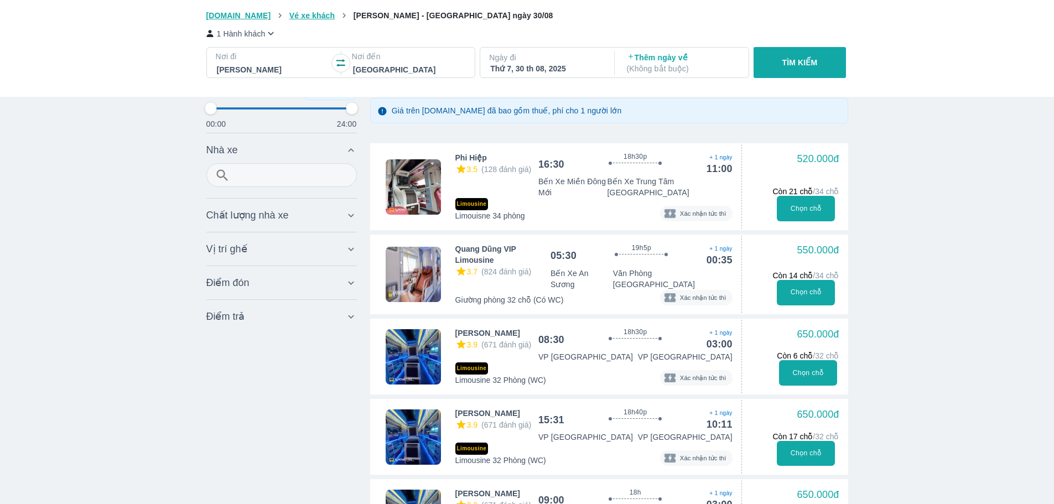
scroll to position [228, 0]
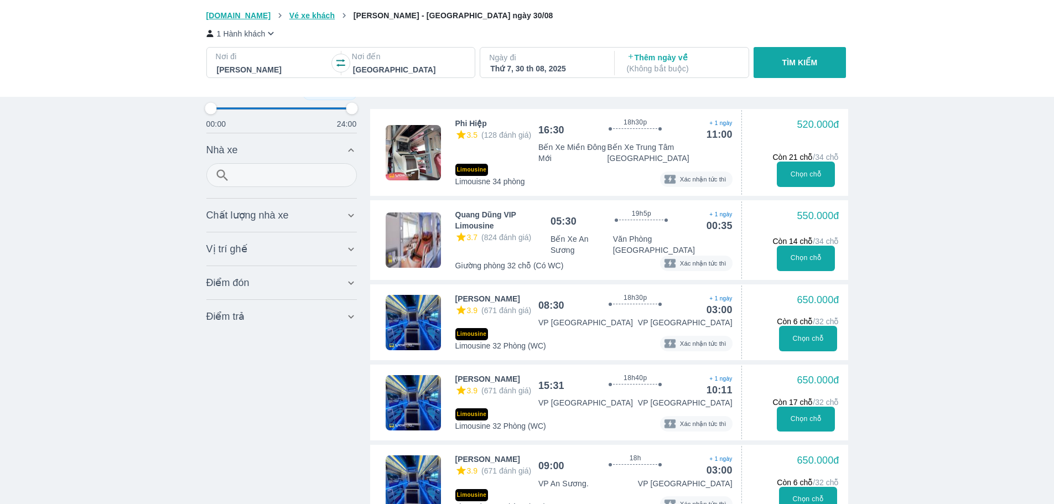
drag, startPoint x: 482, startPoint y: 210, endPoint x: 423, endPoint y: 225, distance: 61.4
click at [423, 225] on img at bounding box center [412, 239] width 55 height 55
drag, startPoint x: 481, startPoint y: 207, endPoint x: 1040, endPoint y: 265, distance: 561.5
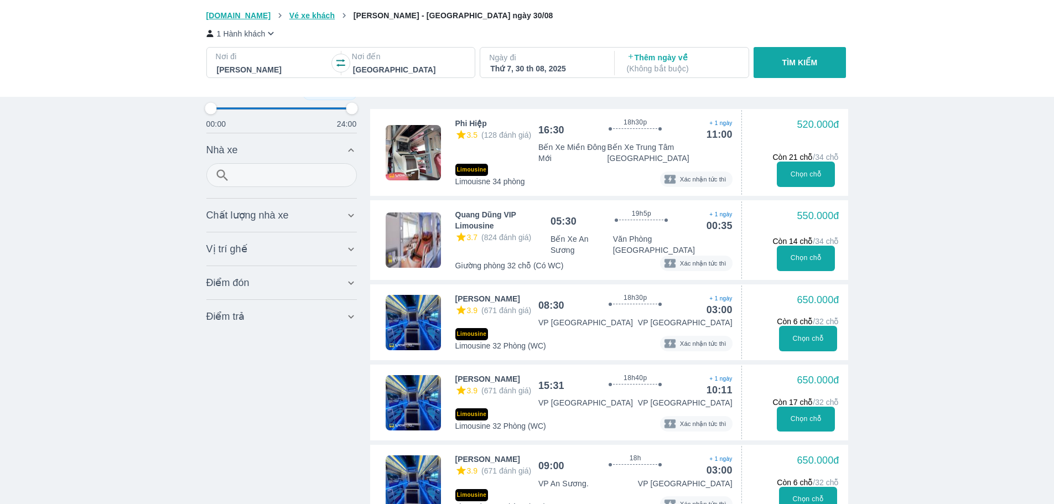
click at [788, 246] on button "Chọn chỗ" at bounding box center [805, 258] width 58 height 25
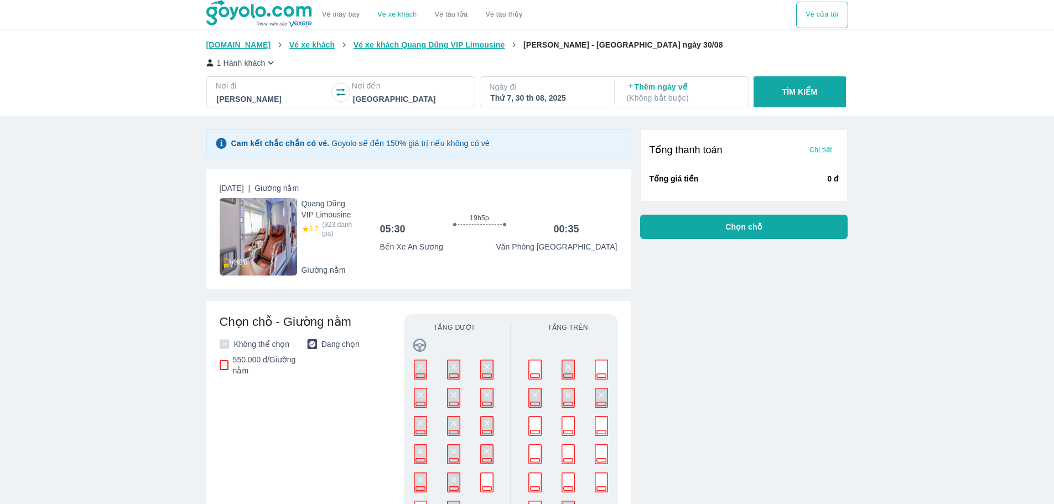
click at [221, 371] on div "550.000 đ / Giường nằm" at bounding box center [261, 365] width 83 height 22
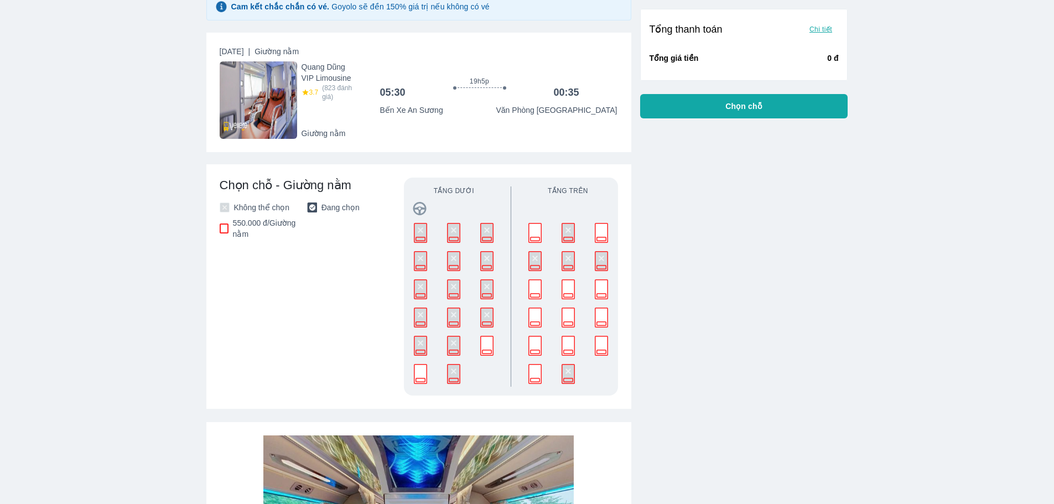
scroll to position [166, 0]
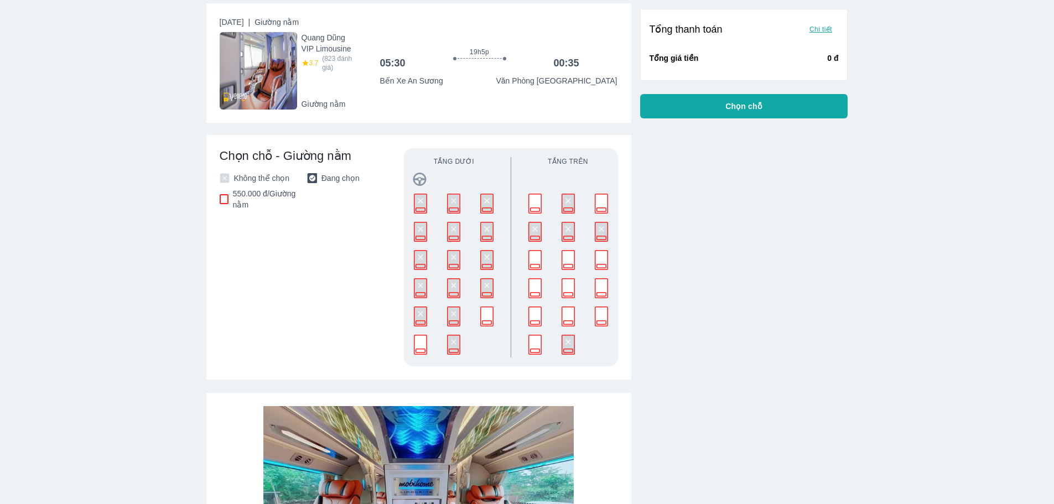
click at [604, 262] on rect at bounding box center [601, 260] width 13 height 19
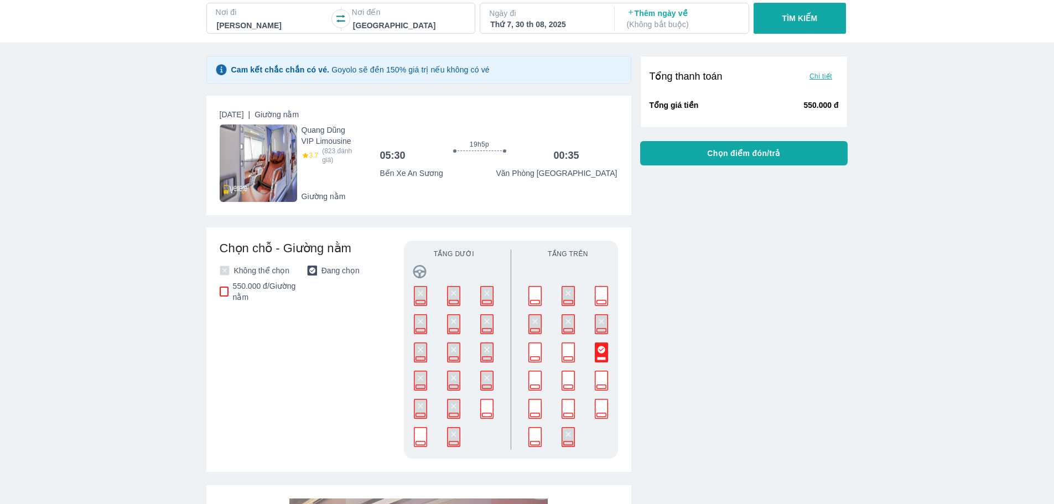
scroll to position [0, 0]
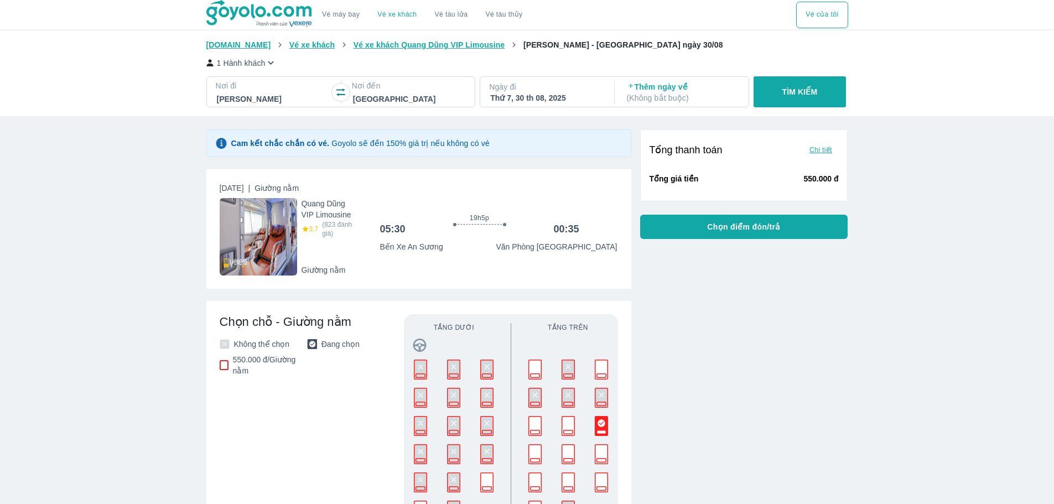
click at [746, 223] on span "Chọn điểm đón/trả" at bounding box center [744, 226] width 74 height 11
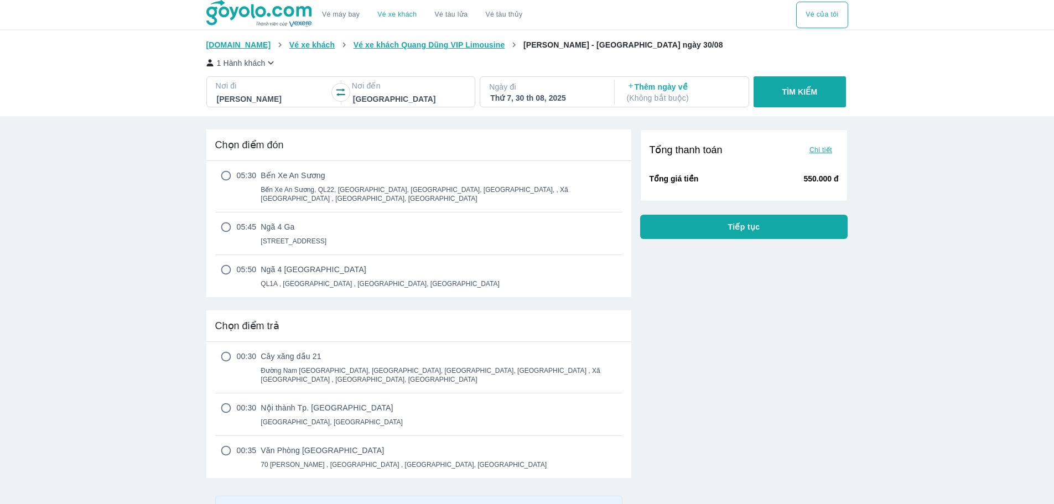
click at [768, 340] on div "Tổng thanh toán Chi tiết Tổng giá tiền 550.000 đ Tiếp tục" at bounding box center [739, 363] width 217 height 484
click at [894, 225] on div "Vé xe khách từ Hồ Chí Minh đi Đà Nẵng giá rẻ nhất ngày 26 tháng 8 Vé máy bay Vé…" at bounding box center [527, 404] width 1054 height 809
click at [923, 212] on div "Vé xe khách từ Hồ Chí Minh đi Đà Nẵng giá rẻ nhất ngày 26 tháng 8 Vé máy bay Vé…" at bounding box center [527, 404] width 1054 height 809
click at [221, 212] on div "05:45 Ngã 4 Ga 94 Hà Huy Giáp , Phường Thạnh Lộc , Quận 12, Hồ Chí Minh" at bounding box center [418, 233] width 407 height 43
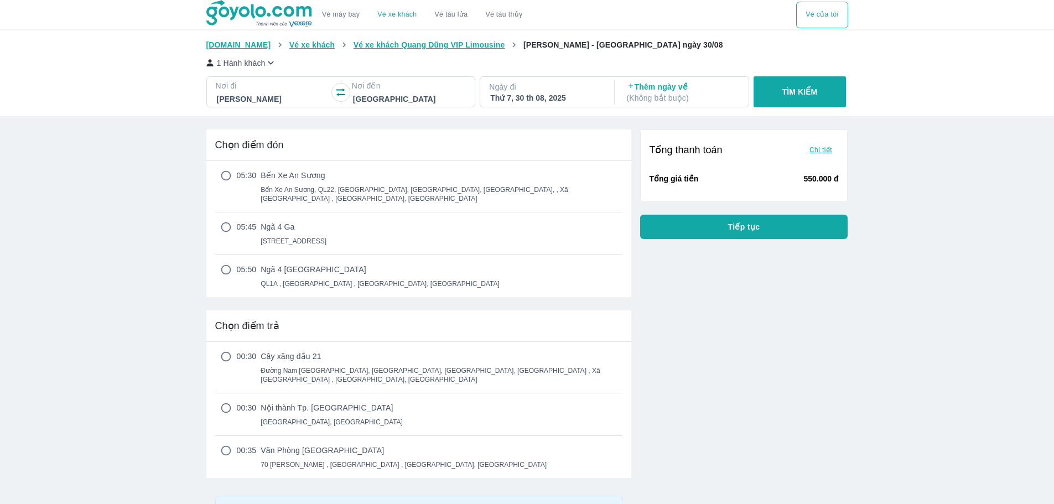
click at [241, 221] on p "05:45" at bounding box center [247, 233] width 20 height 24
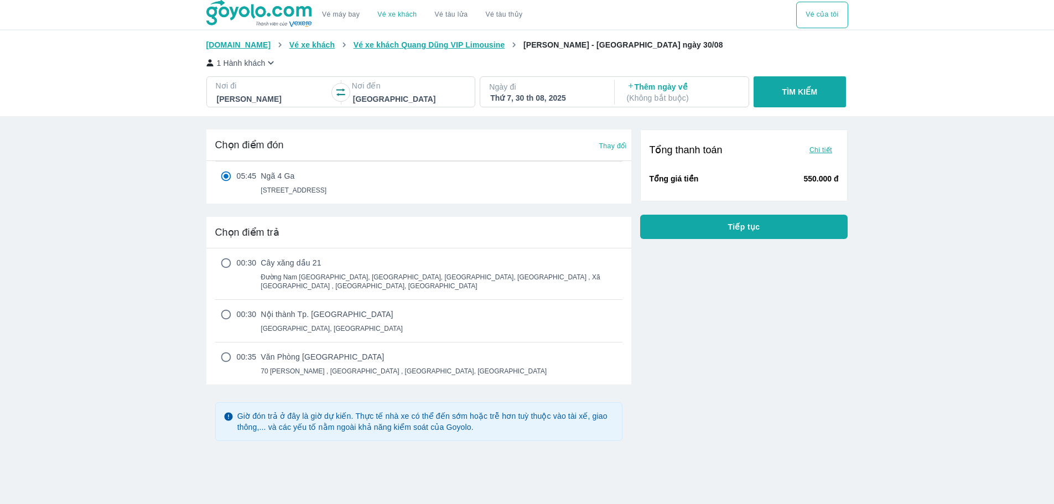
click at [945, 191] on div "Vé xe khách từ Hồ Chí Minh đi Đà Nẵng giá rẻ nhất ngày 26 tháng 8 Vé máy bay Vé…" at bounding box center [527, 357] width 1054 height 715
click at [786, 324] on div "Tổng thanh toán Chi tiết Tổng giá tiền 550.000 đ Tiếp tục" at bounding box center [739, 316] width 217 height 391
click at [736, 353] on div "Tổng thanh toán Chi tiết Tổng giá tiền 550.000 đ Tiếp tục" at bounding box center [739, 316] width 217 height 391
click at [232, 309] on input "radio" at bounding box center [226, 314] width 22 height 11
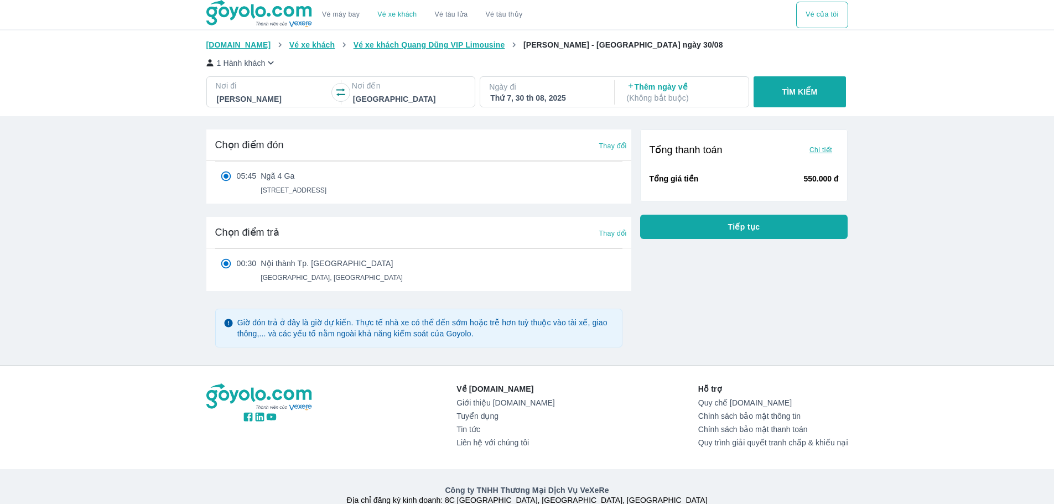
click at [935, 154] on div "Vé xe khách từ Hồ Chí Minh đi Đà Nẵng giá rẻ nhất ngày 26 tháng 8 Vé máy bay Vé…" at bounding box center [527, 277] width 1054 height 555
click at [921, 241] on div "Vé xe khách từ Hồ Chí Minh đi Đà Nẵng giá rẻ nhất ngày 26 tháng 8 Vé máy bay Vé…" at bounding box center [527, 277] width 1054 height 555
click at [749, 279] on div "Tổng thanh toán Chi tiết Tổng giá tiền 550.000 đ Tiếp tục" at bounding box center [744, 226] width 208 height 194
click at [530, 81] on div "Ngày đi Thứ 7, 30 th 08, 2025" at bounding box center [546, 92] width 132 height 31
click at [538, 94] on div "Thứ 7, 30 th 08, 2025" at bounding box center [546, 97] width 112 height 11
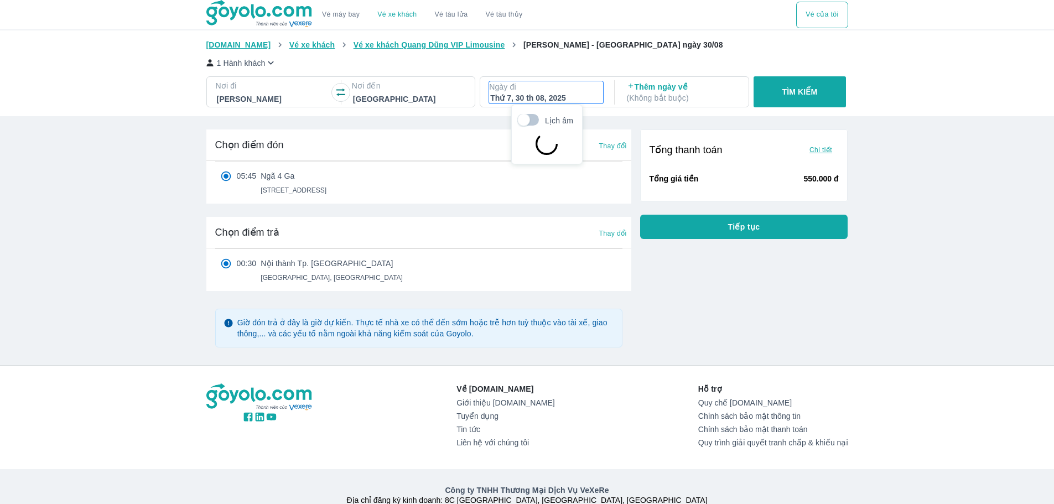
scroll to position [64, 0]
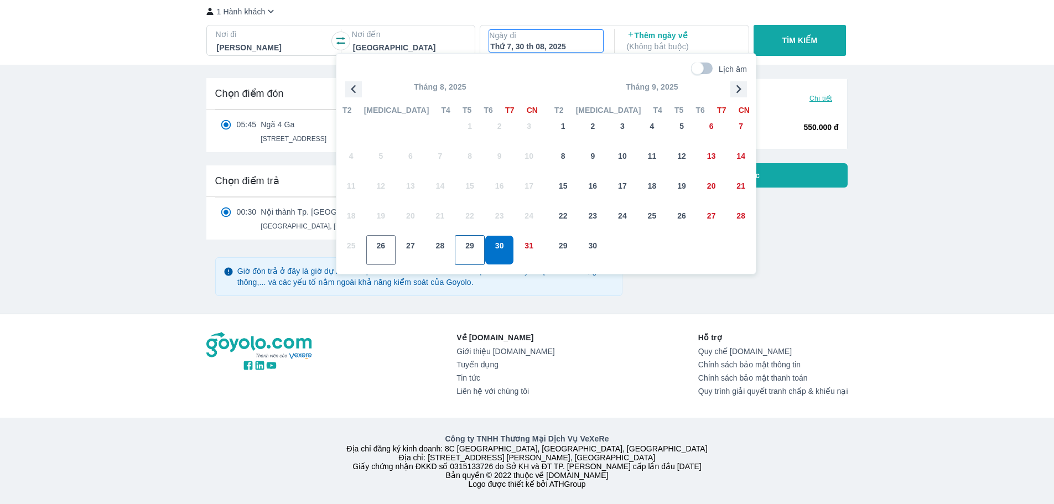
click at [471, 240] on span "29" at bounding box center [469, 245] width 9 height 11
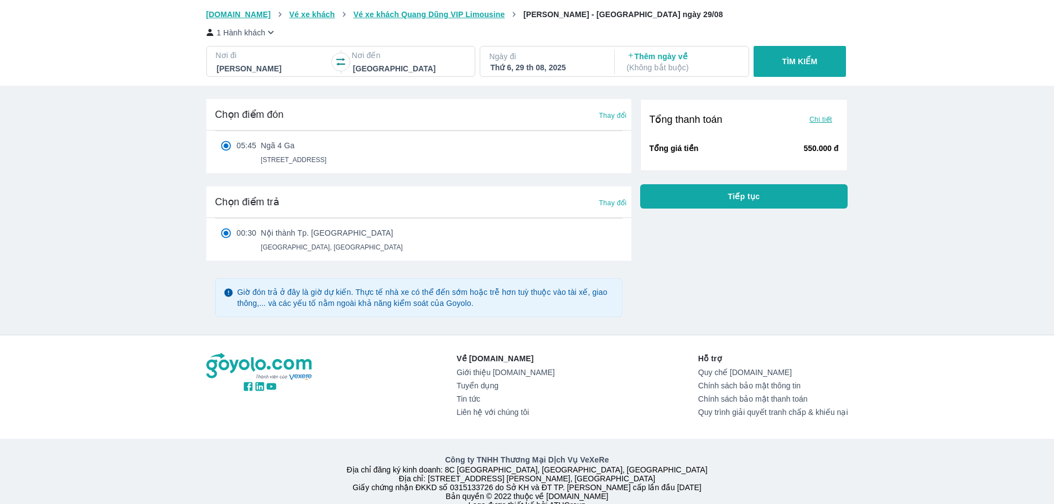
scroll to position [0, 0]
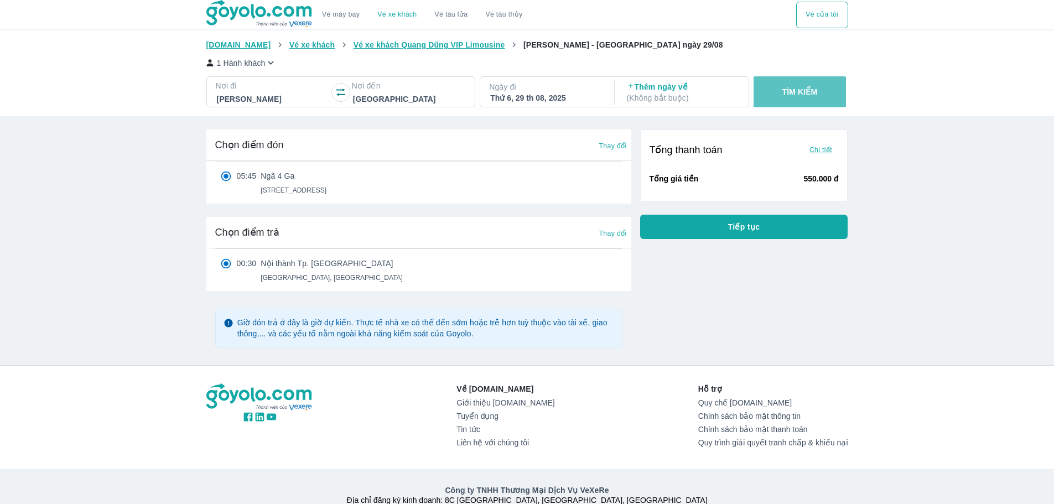
click at [797, 82] on button "TÌM KIẾM" at bounding box center [799, 91] width 92 height 31
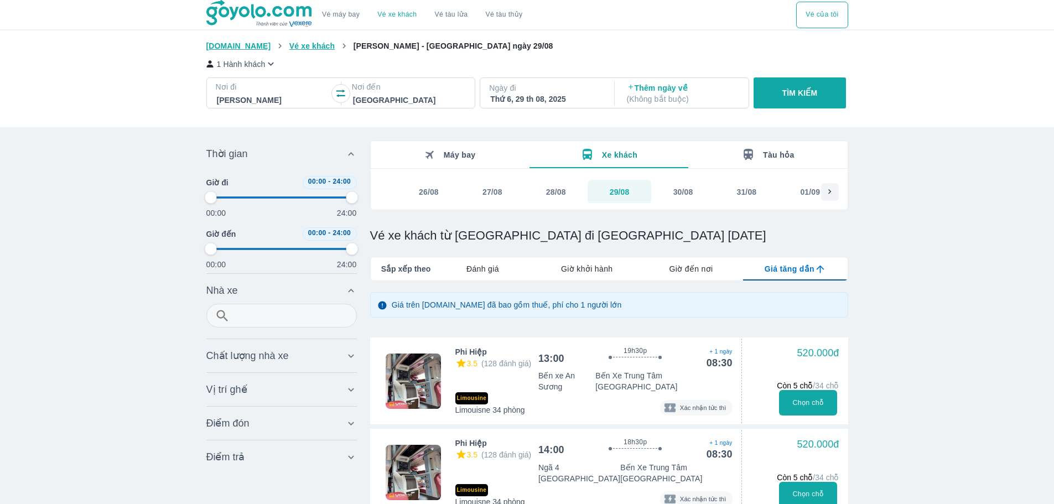
drag, startPoint x: 210, startPoint y: 197, endPoint x: 290, endPoint y: 194, distance: 80.2
click at [290, 194] on div "00:00 24:00" at bounding box center [281, 203] width 150 height 29
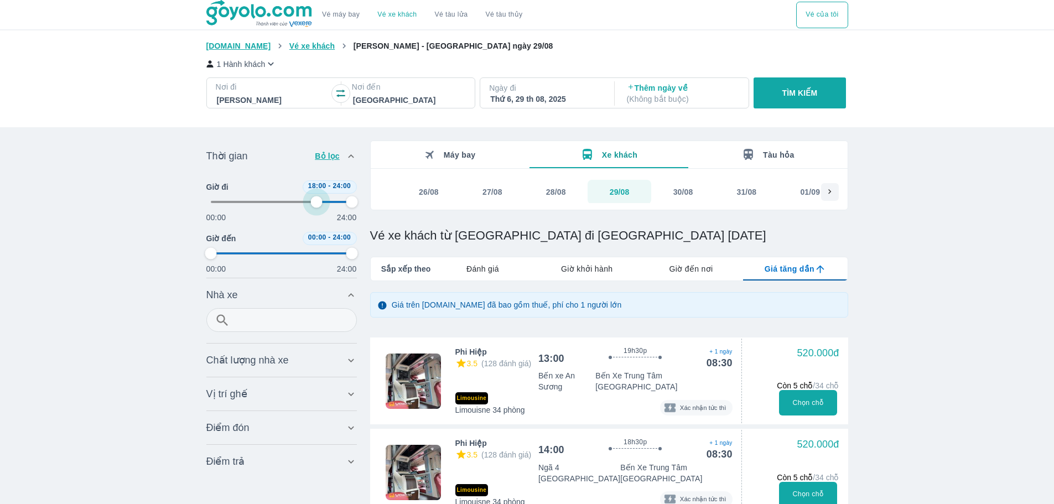
drag, startPoint x: 211, startPoint y: 199, endPoint x: 316, endPoint y: 201, distance: 105.1
click at [316, 201] on span at bounding box center [282, 202] width 142 height 17
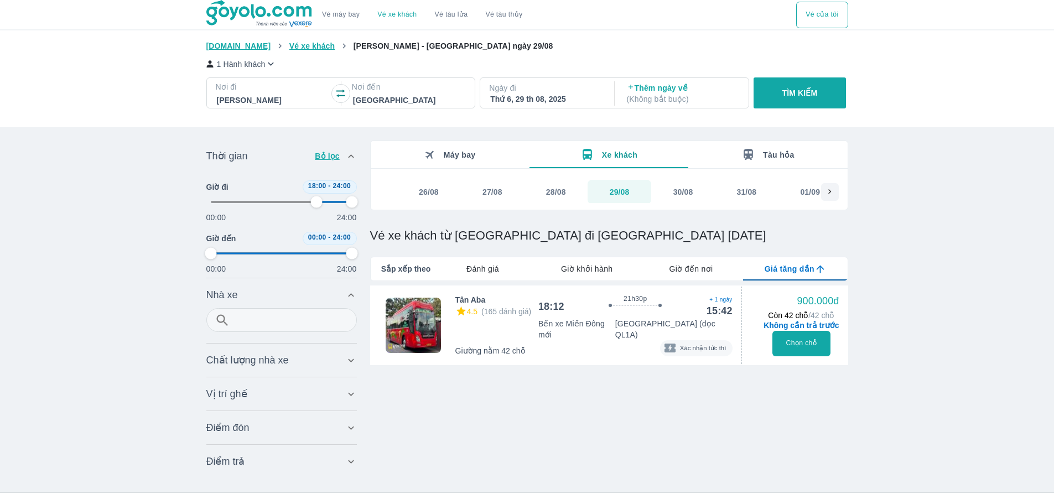
click at [942, 225] on div "Vé xe khách từ Hồ Chí Minh đi Đà Nẵng giá rẻ nhất ngày 26 tháng 8 Vé máy bay Vé…" at bounding box center [527, 341] width 1054 height 682
click at [693, 187] on button "30/08" at bounding box center [683, 192] width 64 height 24
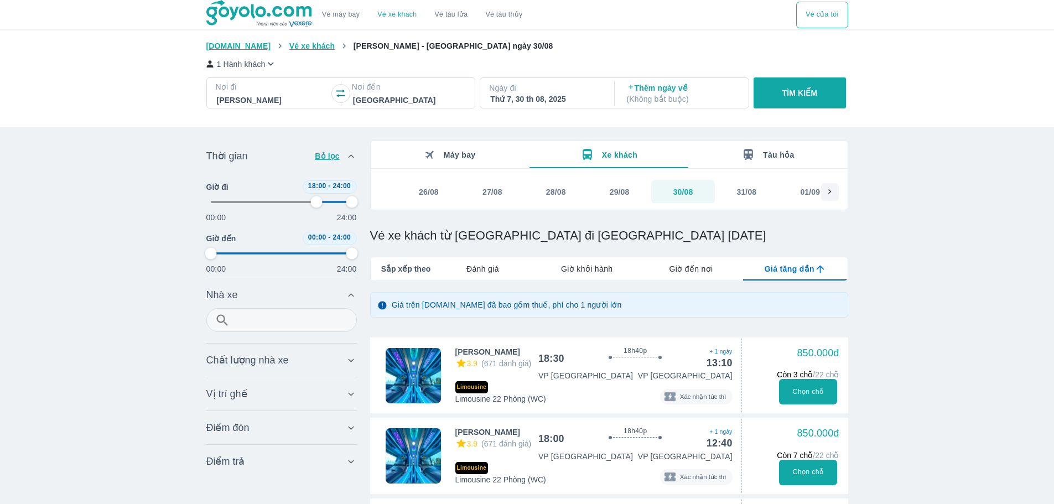
click at [604, 197] on button "29/08" at bounding box center [619, 192] width 64 height 24
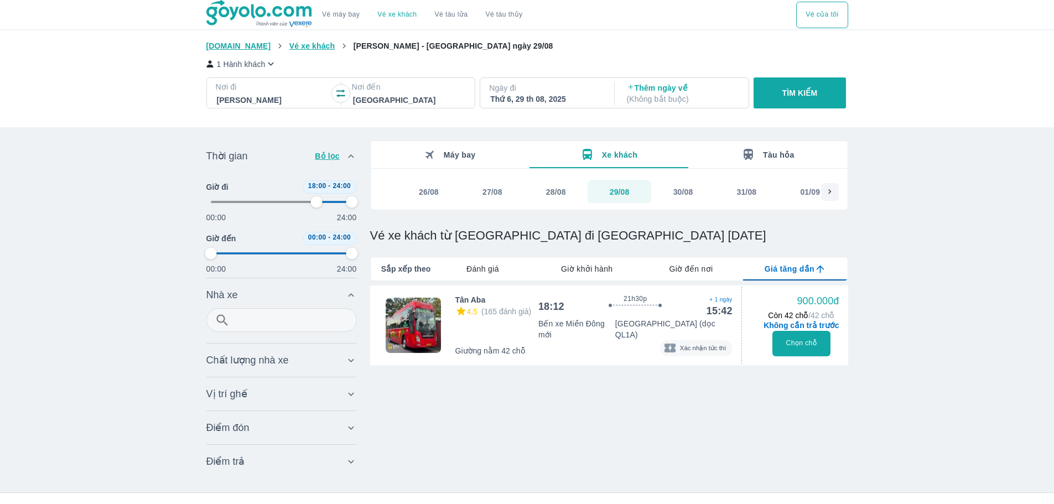
click at [1018, 153] on div "Vé xe khách từ Hồ Chí Minh đi Đà Nẵng giá rẻ nhất ngày 26 tháng 8 Vé máy bay Vé…" at bounding box center [527, 341] width 1054 height 682
click at [458, 147] on button "Máy bay" at bounding box center [450, 154] width 159 height 27
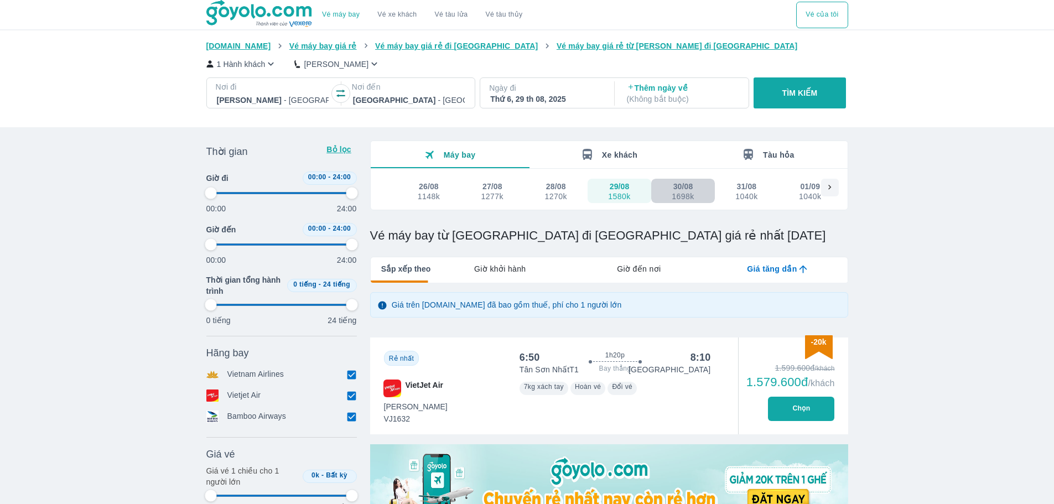
click at [679, 191] on div "30/08" at bounding box center [683, 186] width 20 height 11
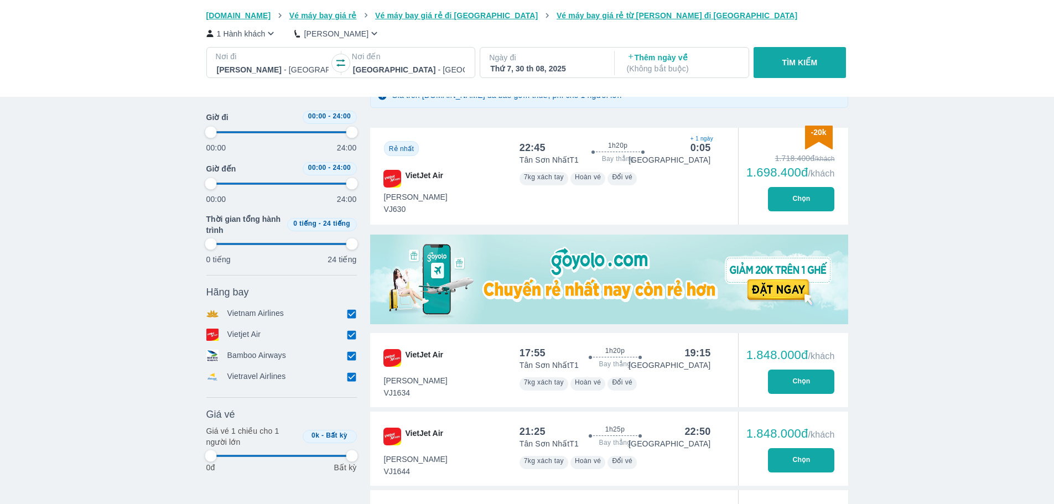
scroll to position [179, 0]
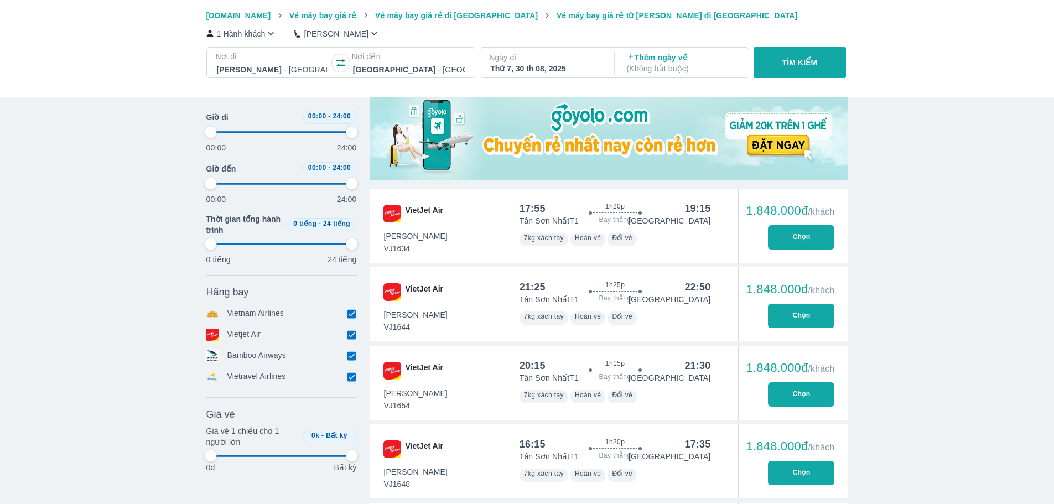
scroll to position [315, 0]
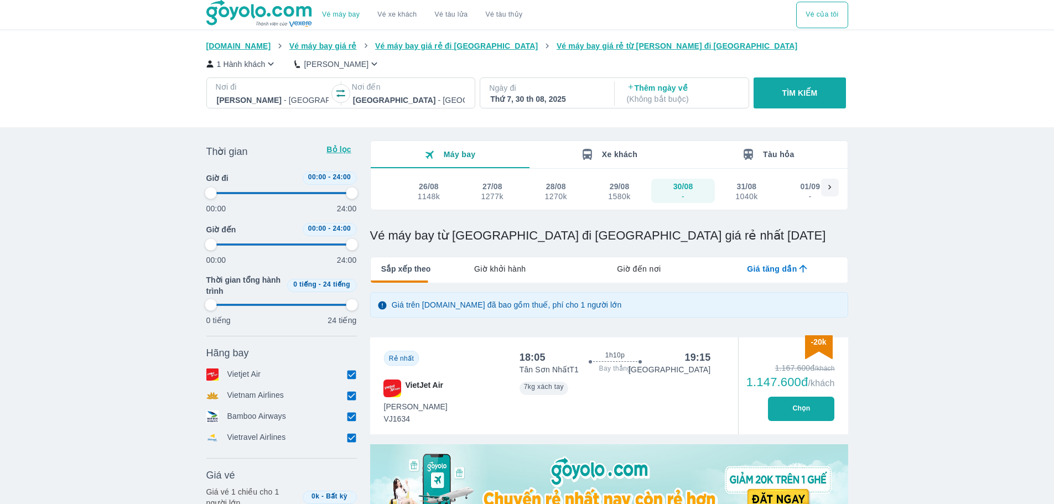
type input "97.9166666666667"
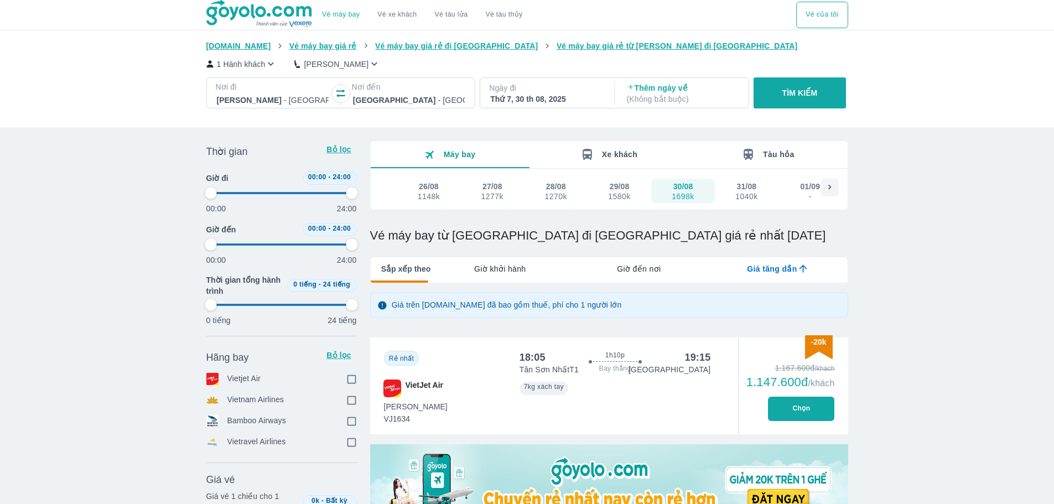
type input "97.9166666666667"
checkbox input "false"
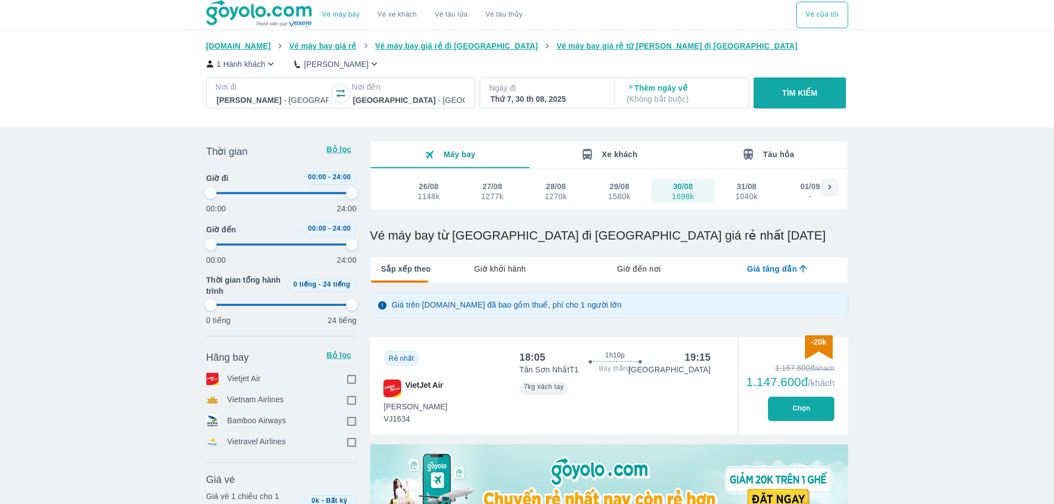
type input "97.9166666666667"
checkbox input "true"
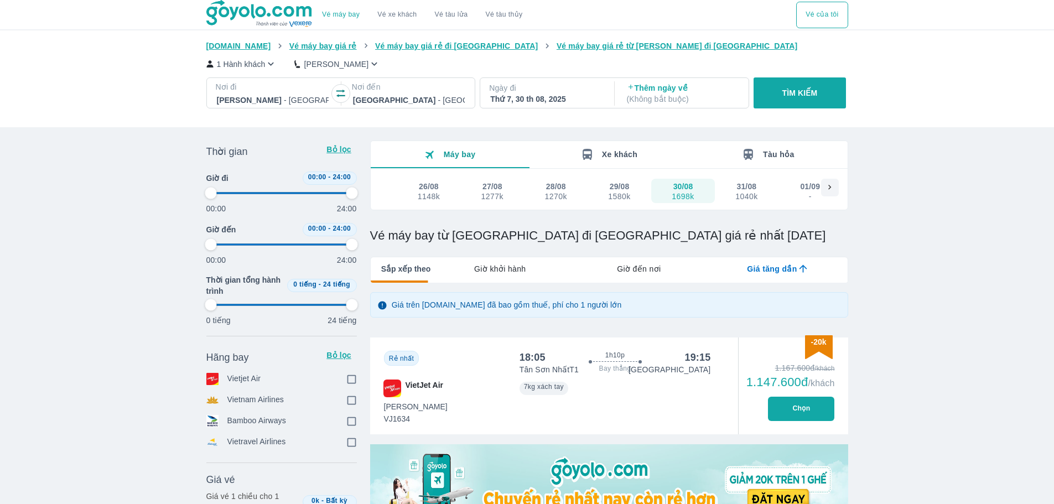
checkbox input "true"
type input "97.9166666666667"
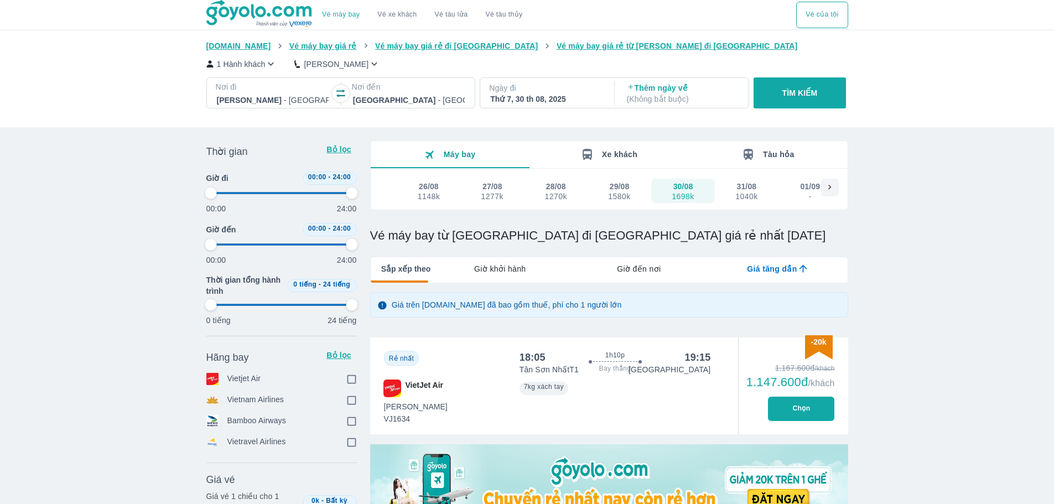
type input "97.9166666666667"
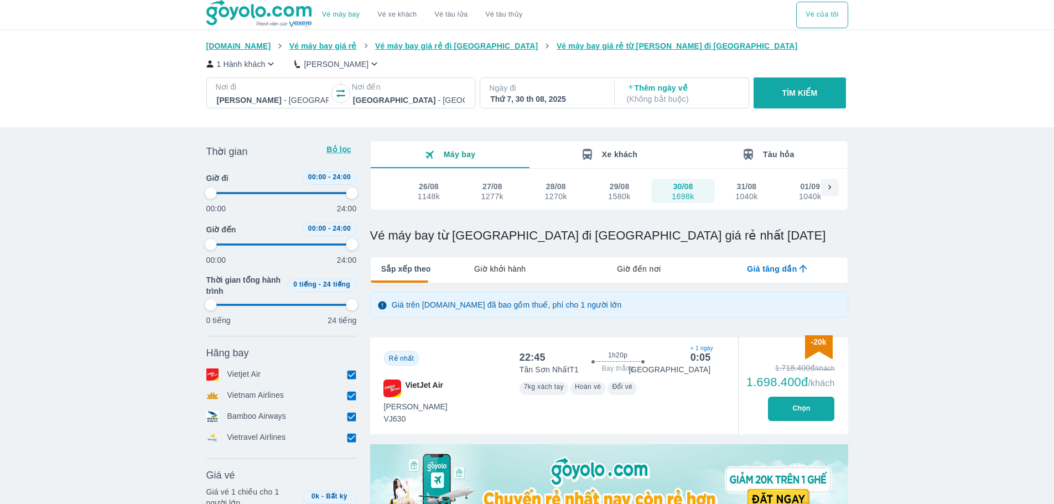
type input "97.9166666666667"
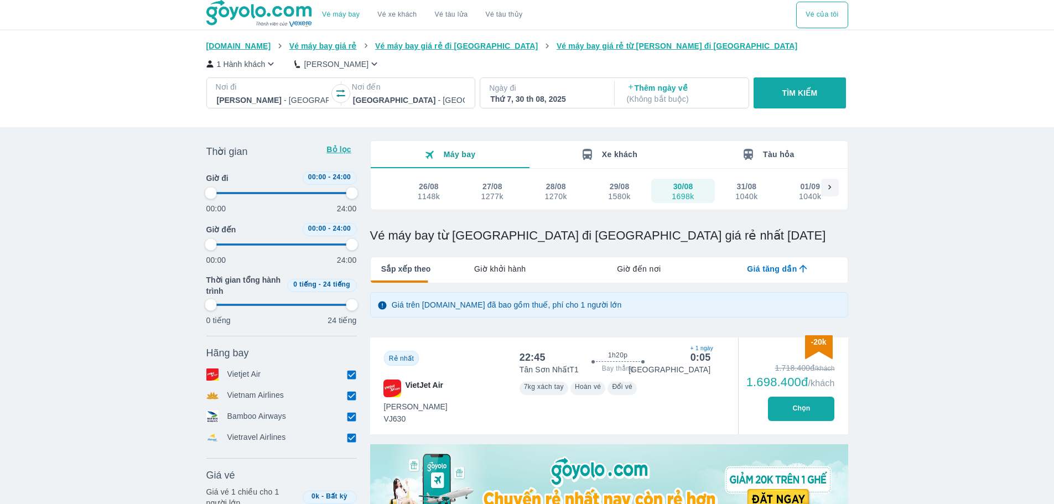
type input "97.9166666666667"
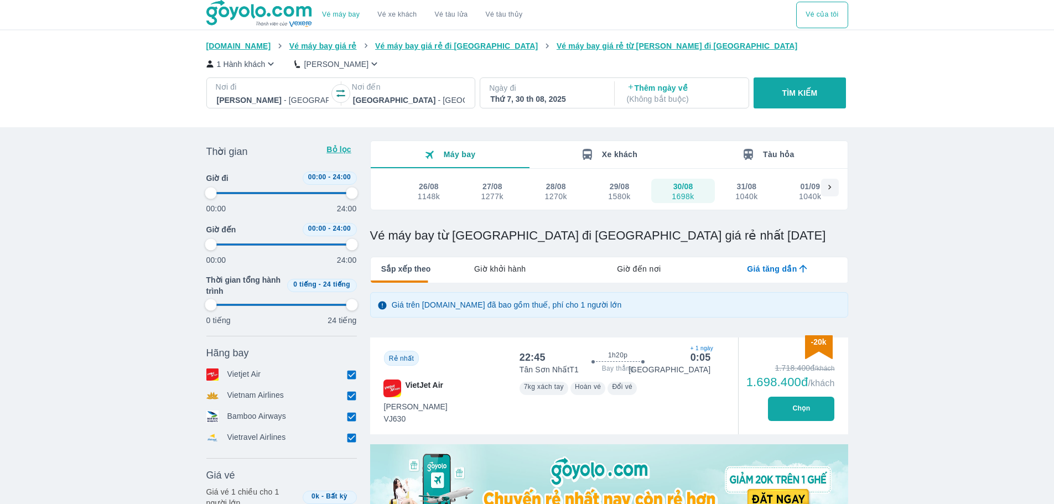
type input "97.9166666666667"
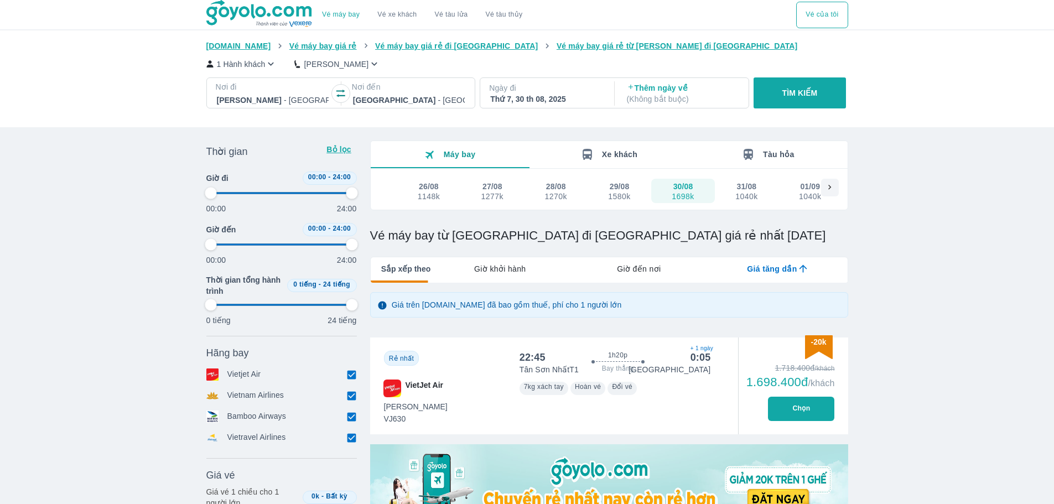
type input "97.9166666666667"
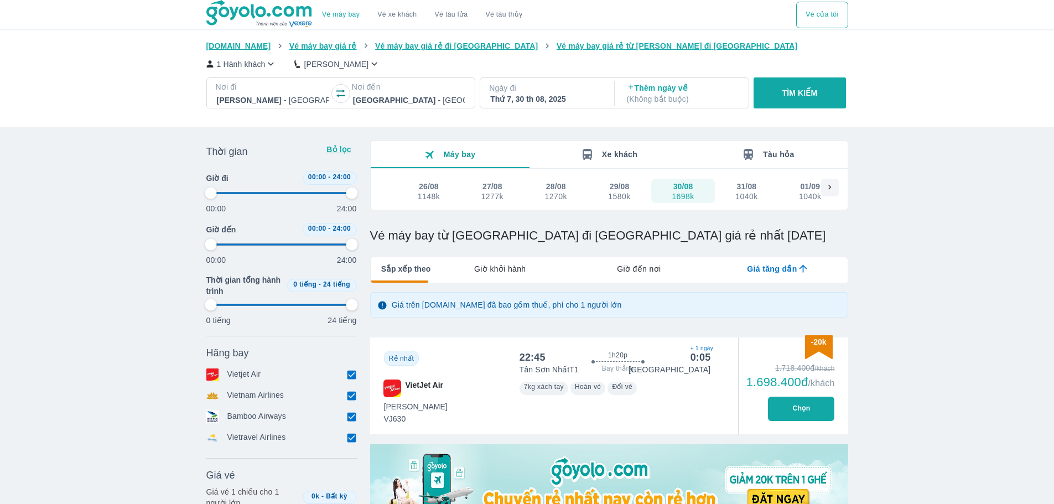
type input "97.9166666666667"
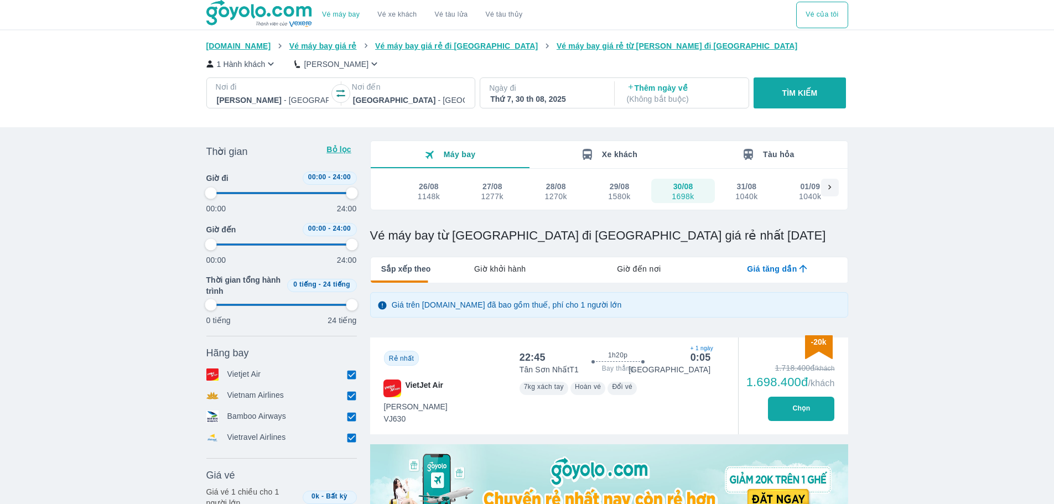
type input "97.9166666666667"
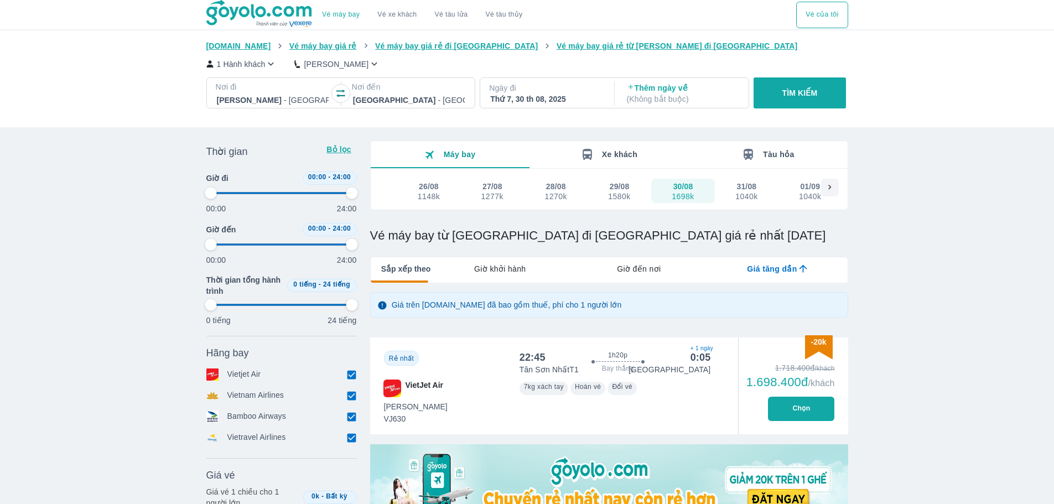
type input "97.9166666666667"
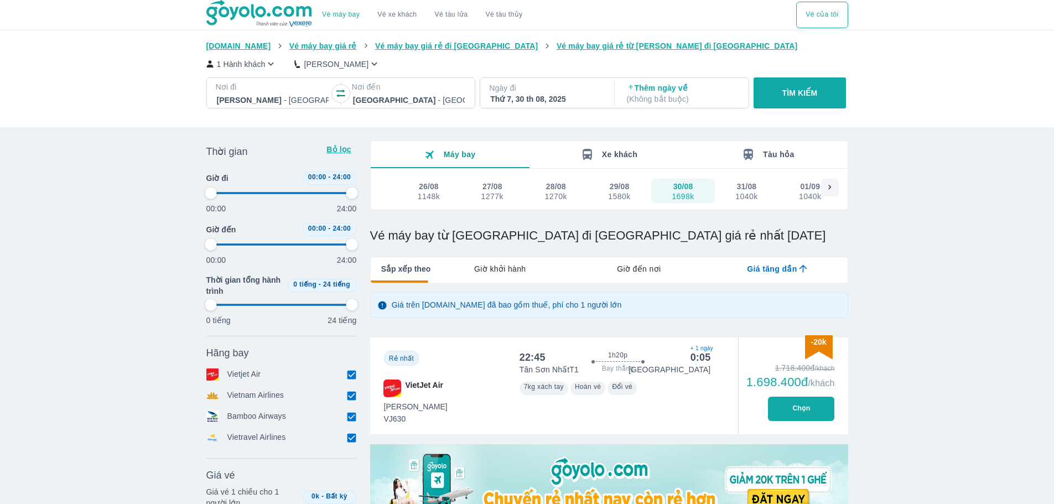
type input "97.9166666666667"
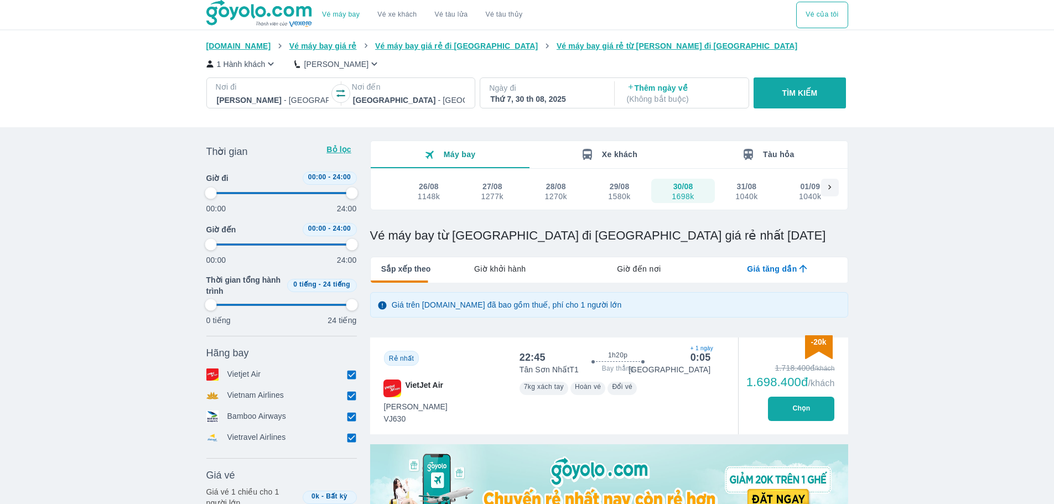
type input "97.9166666666667"
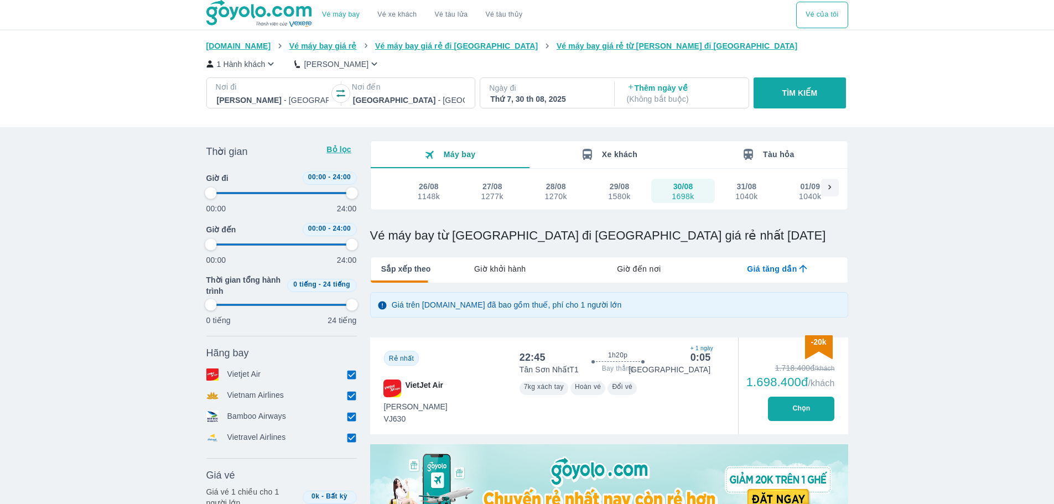
type input "97.9166666666667"
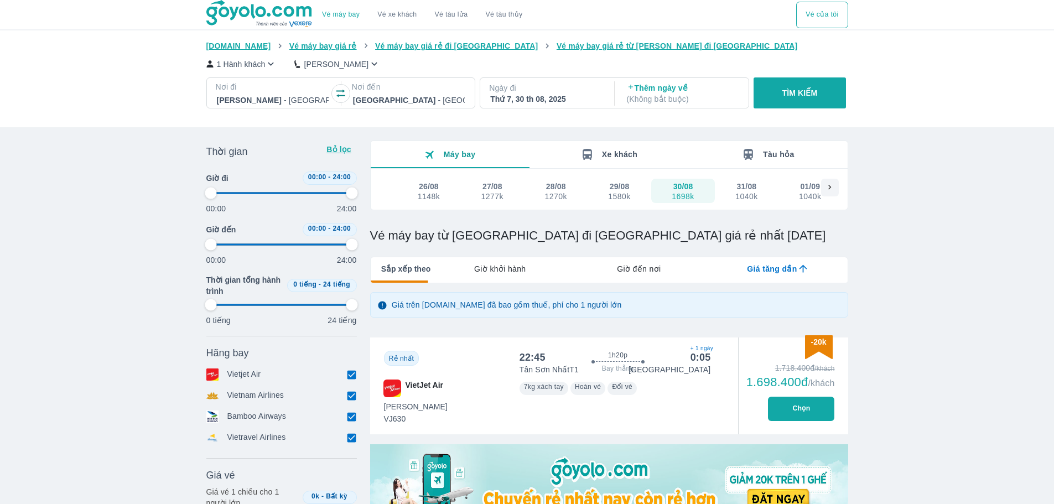
type input "97.9166666666667"
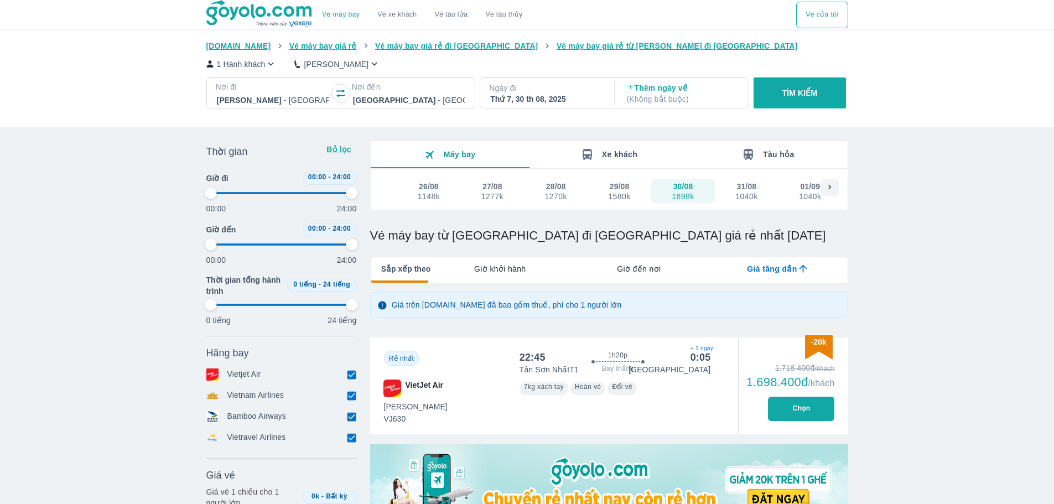
type input "97.9166666666667"
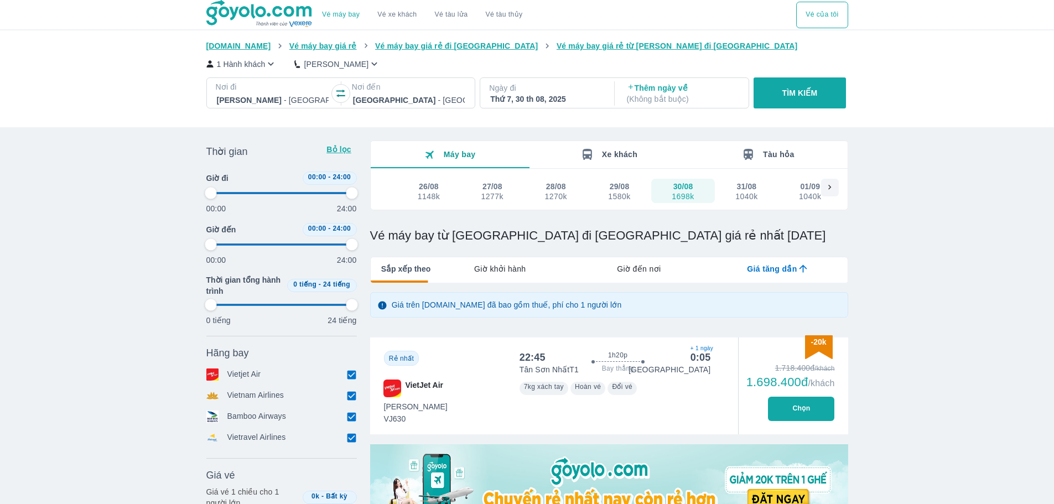
type input "97.9166666666667"
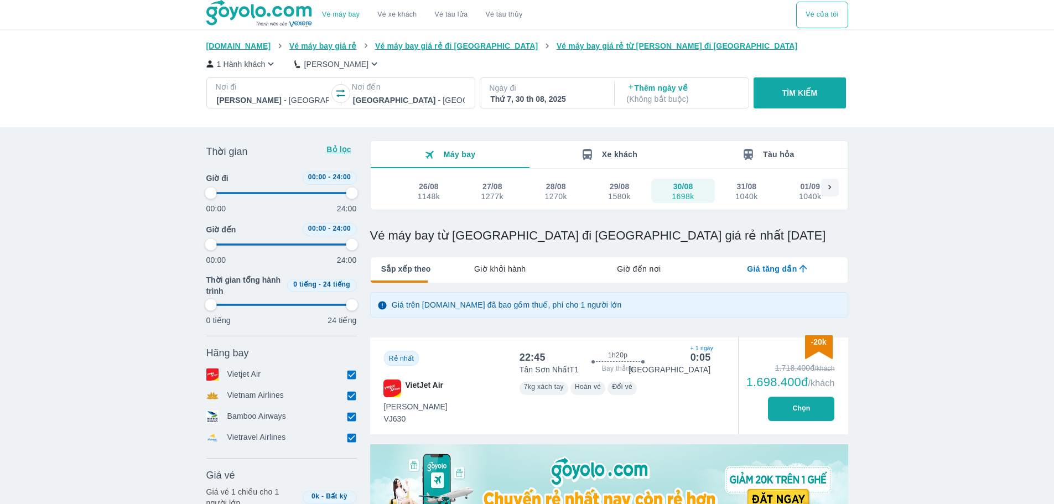
type input "97.9166666666667"
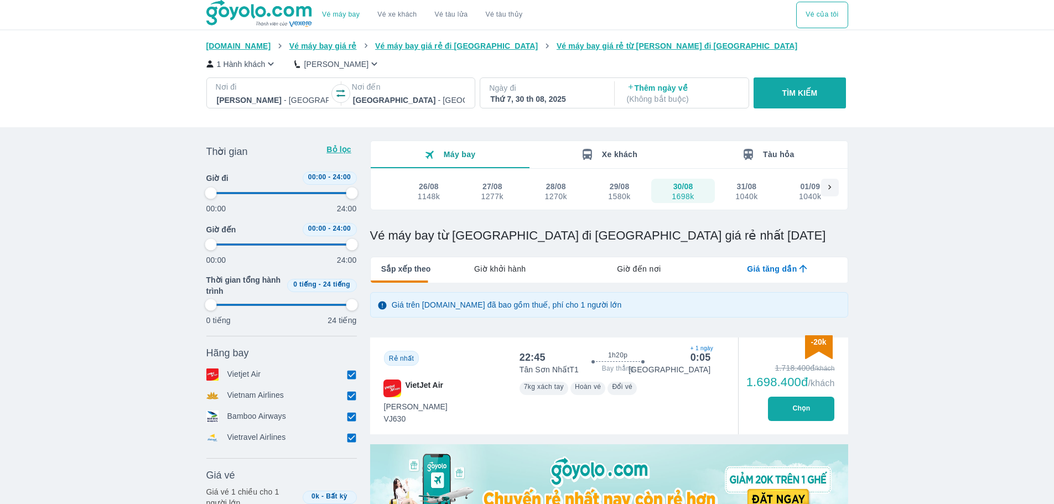
type input "97.9166666666667"
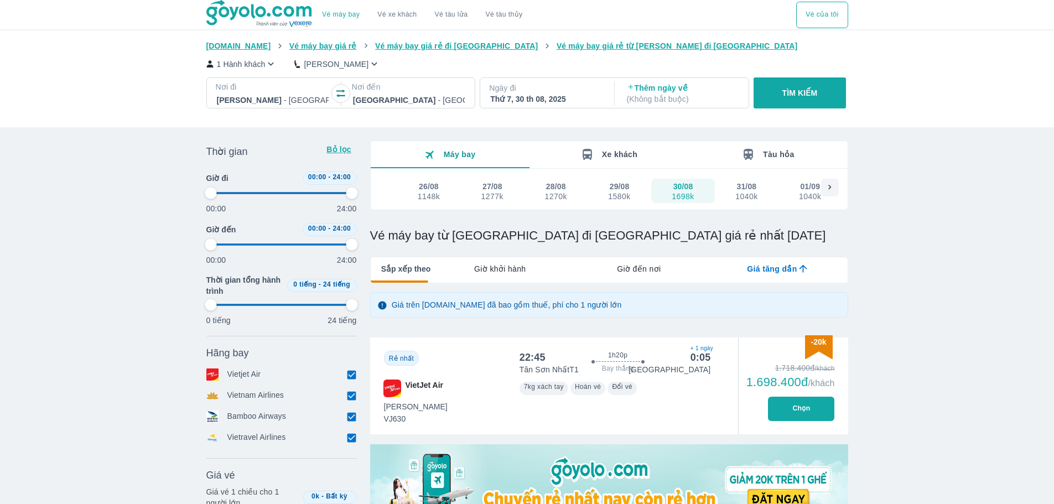
type input "97.9166666666667"
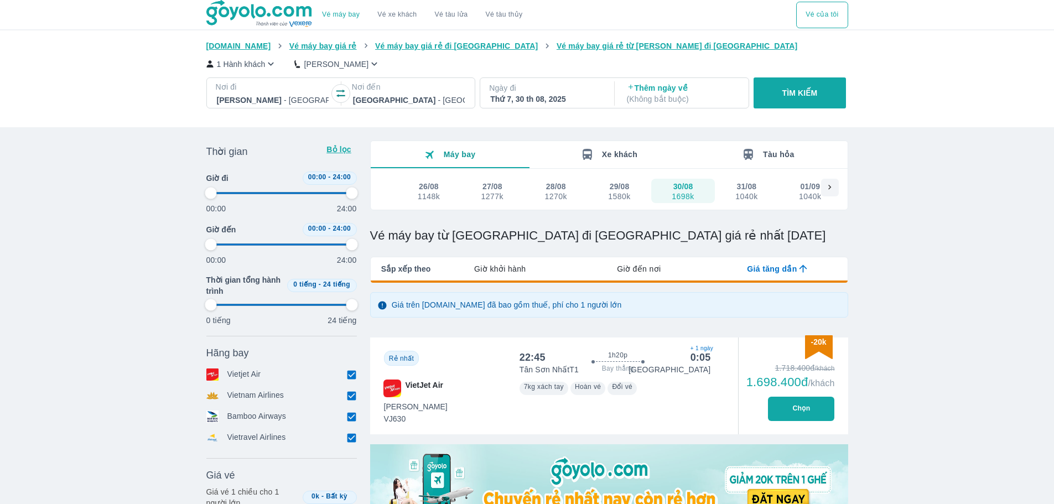
type input "97.9166666666667"
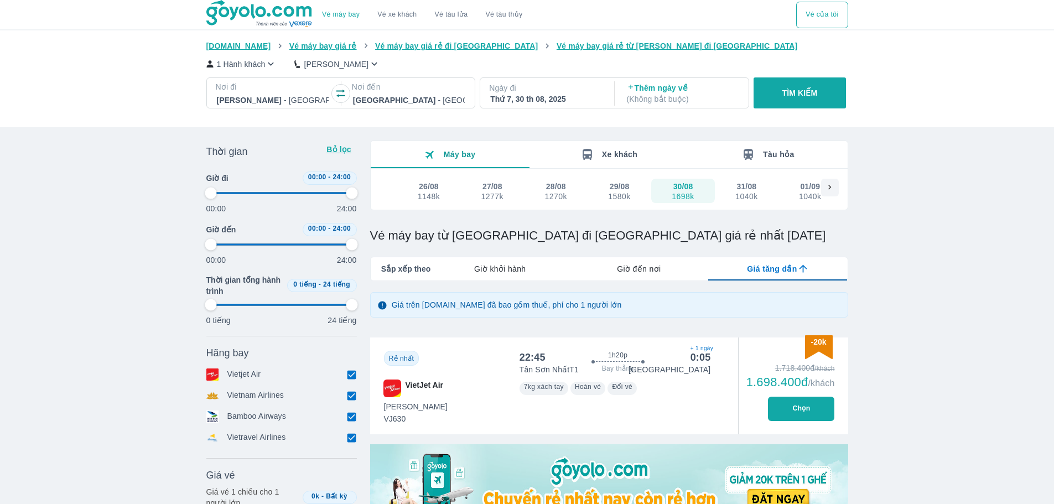
type input "97.9166666666667"
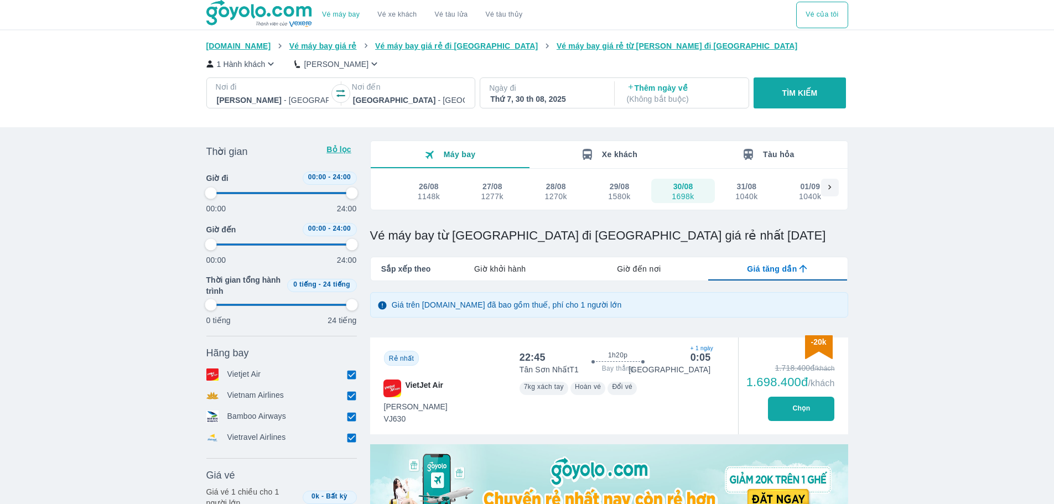
type input "97.9166666666667"
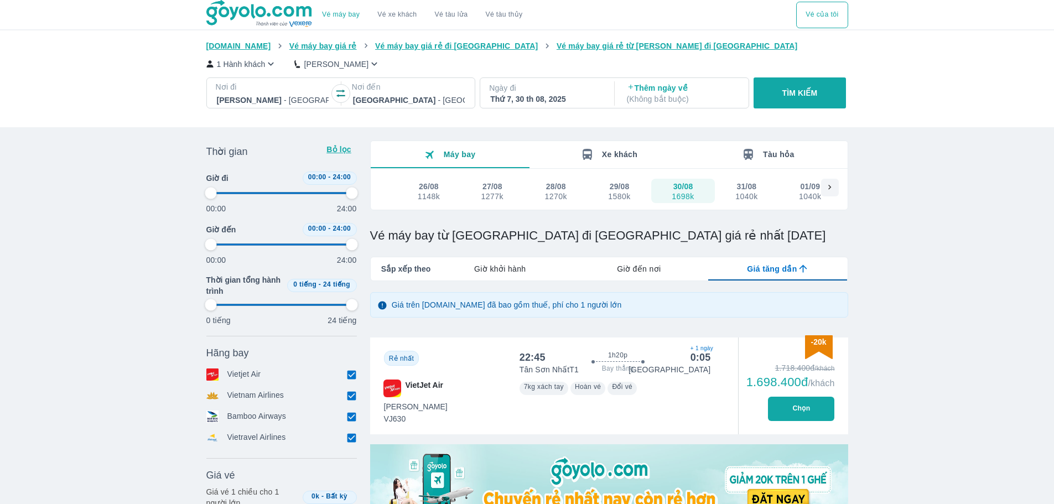
type input "97.9166666666667"
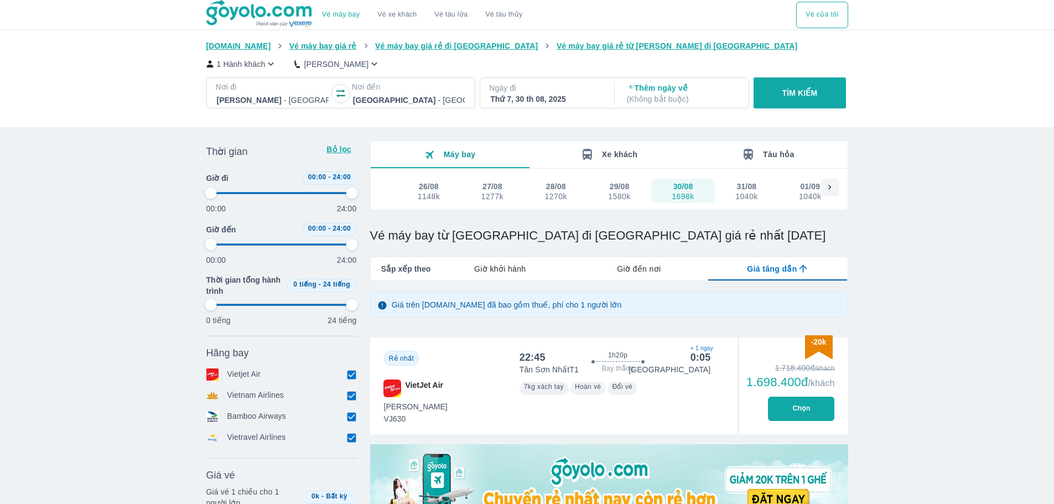
type input "97.9166666666667"
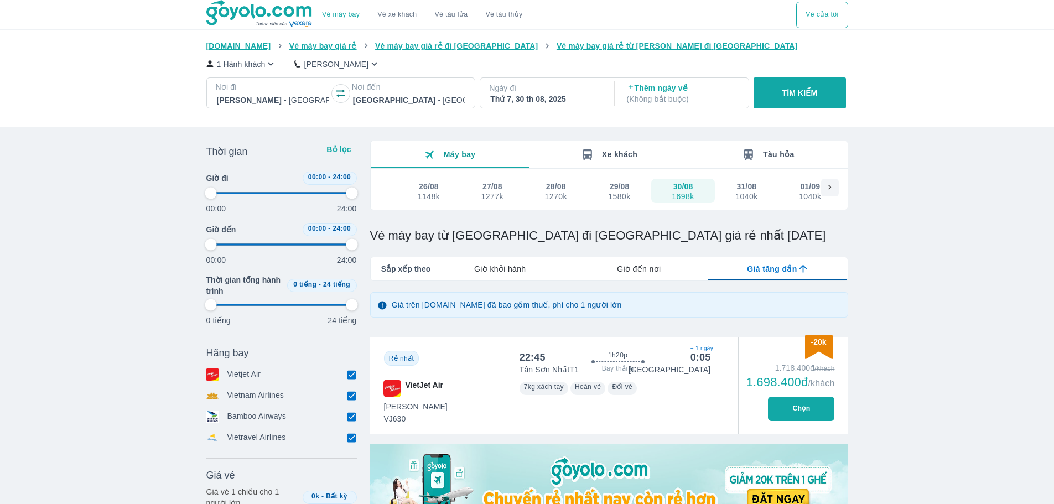
type input "97.9166666666667"
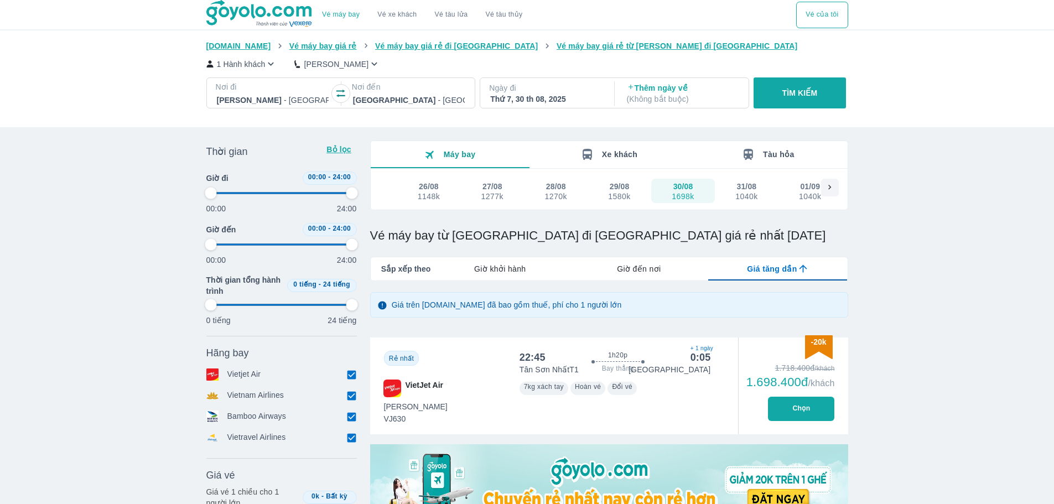
type input "97.9166666666667"
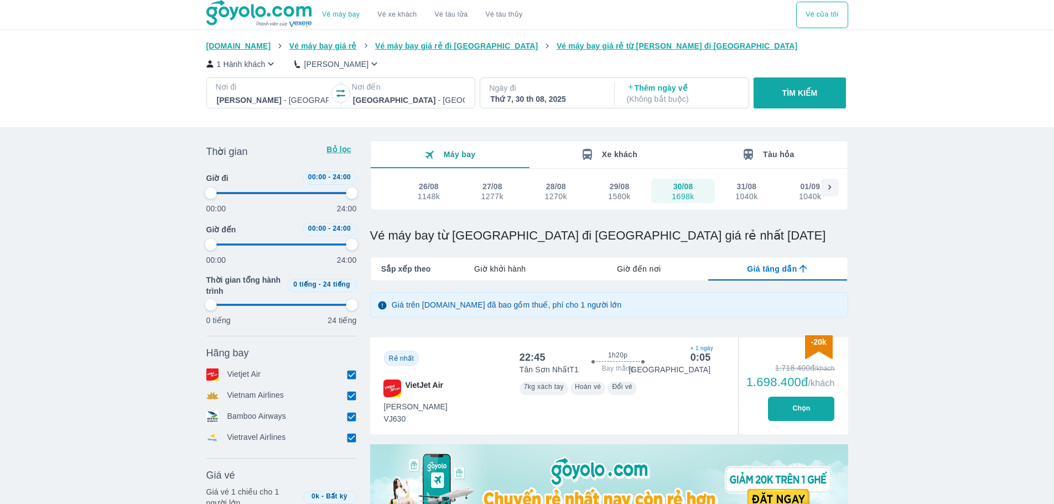
type input "97.9166666666667"
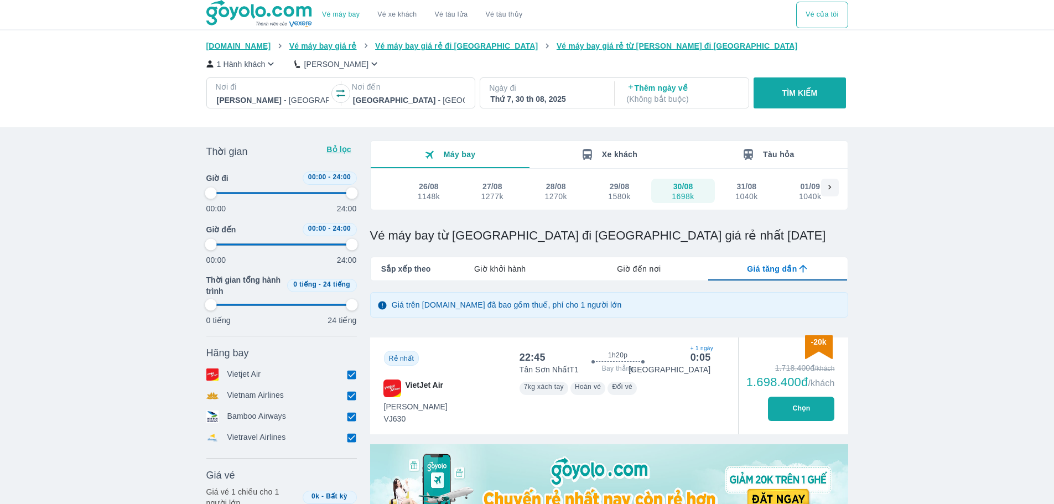
type input "97.9166666666667"
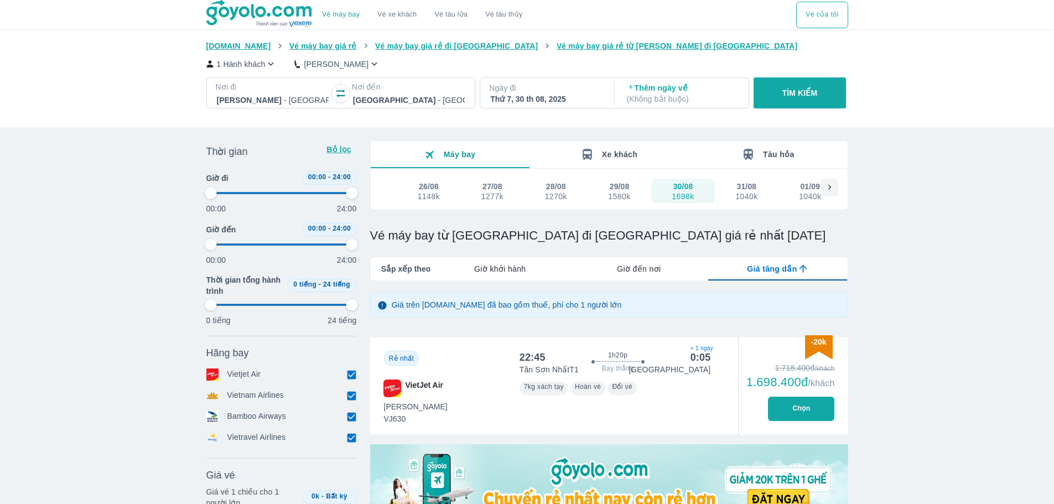
type input "97.9166666666667"
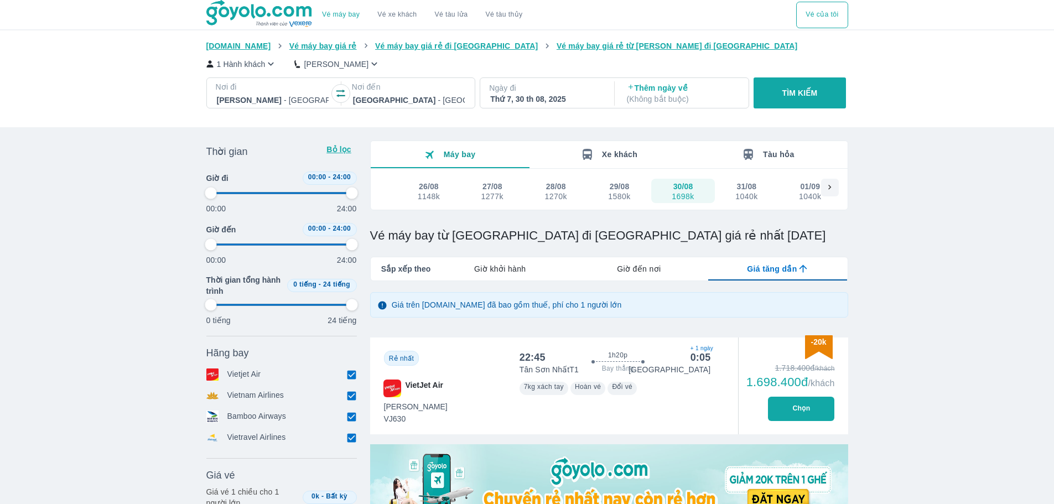
type input "97.9166666666667"
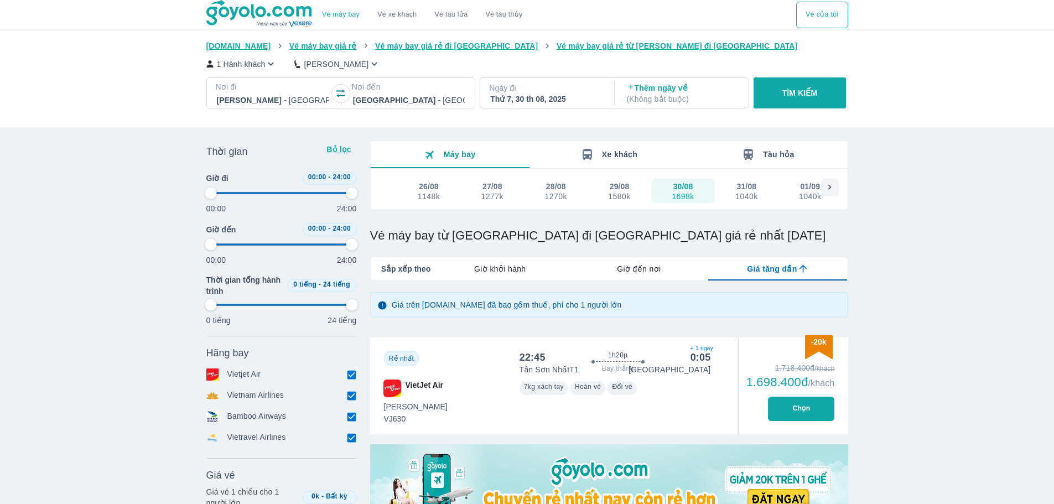
type input "97.9166666666667"
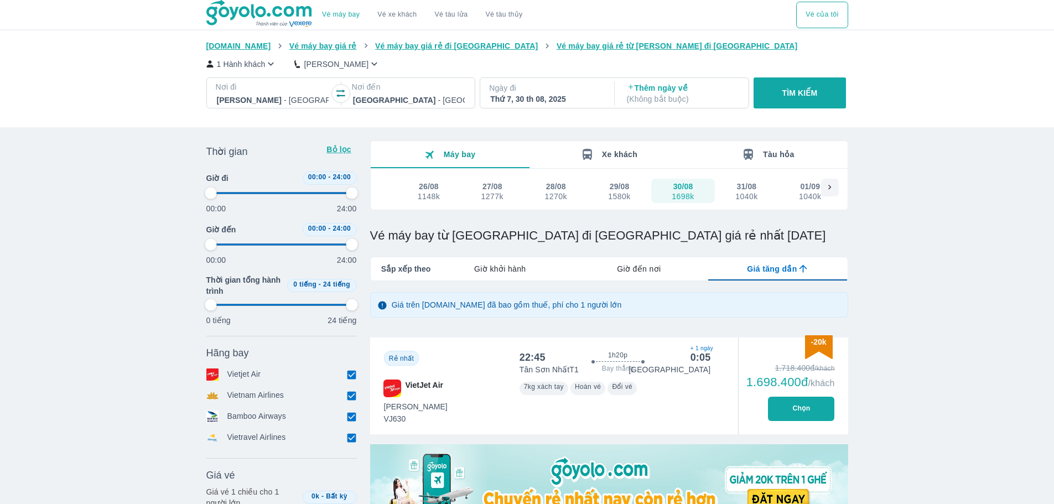
type input "97.9166666666667"
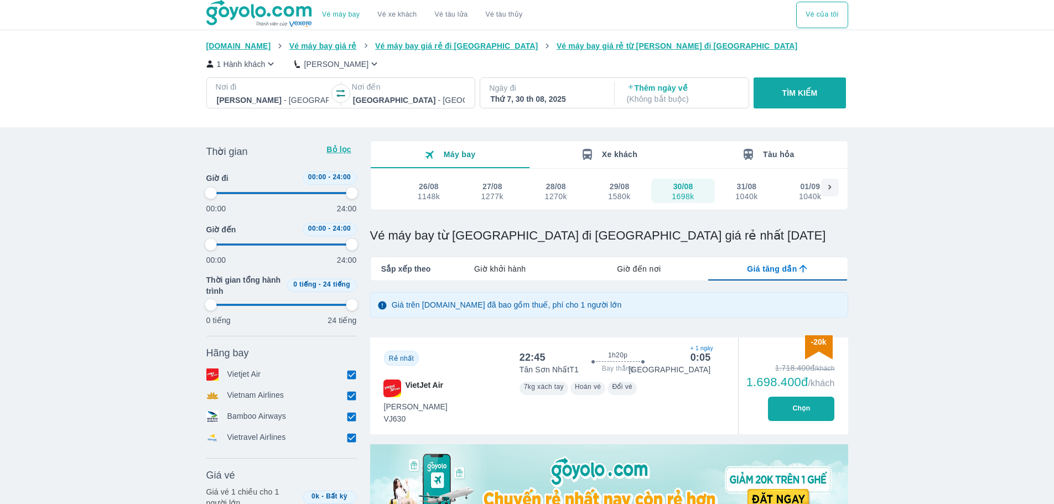
type input "97.9166666666667"
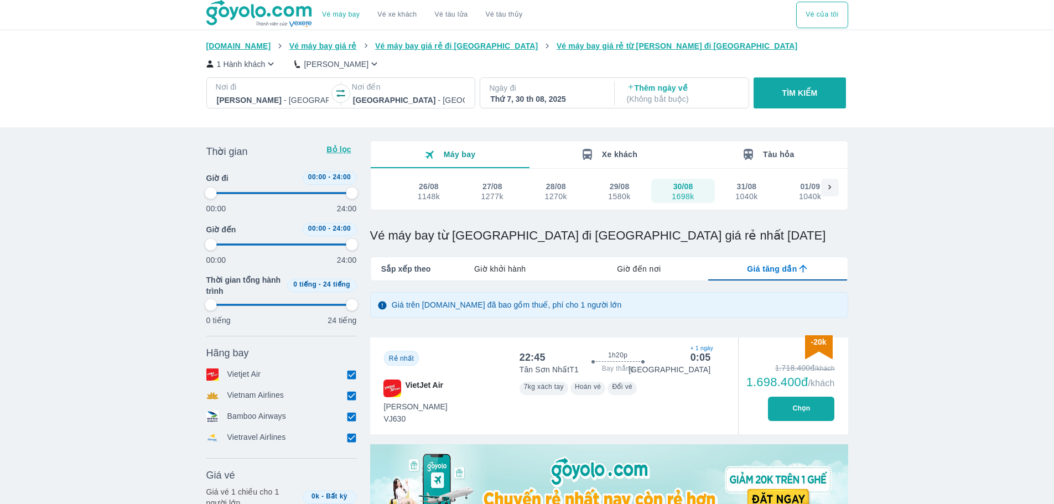
type input "97.9166666666667"
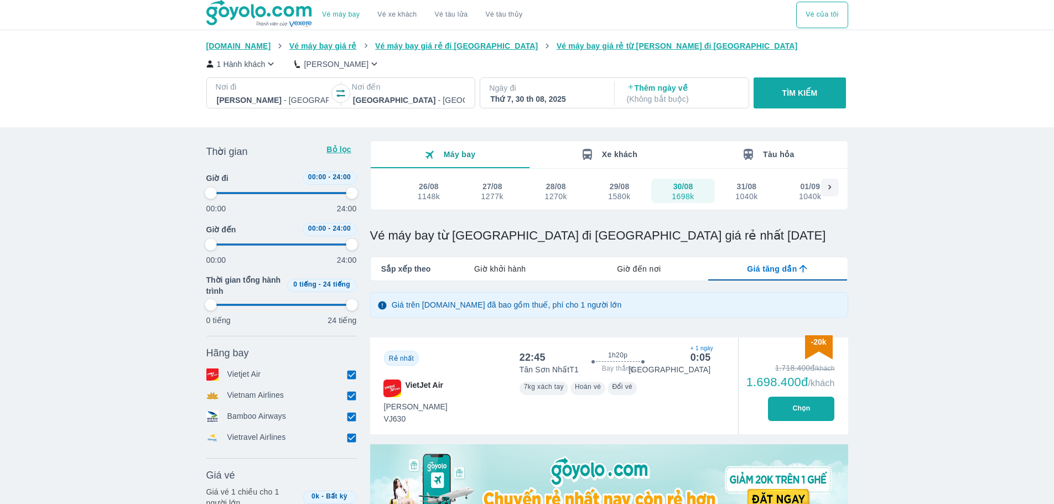
type input "97.9166666666667"
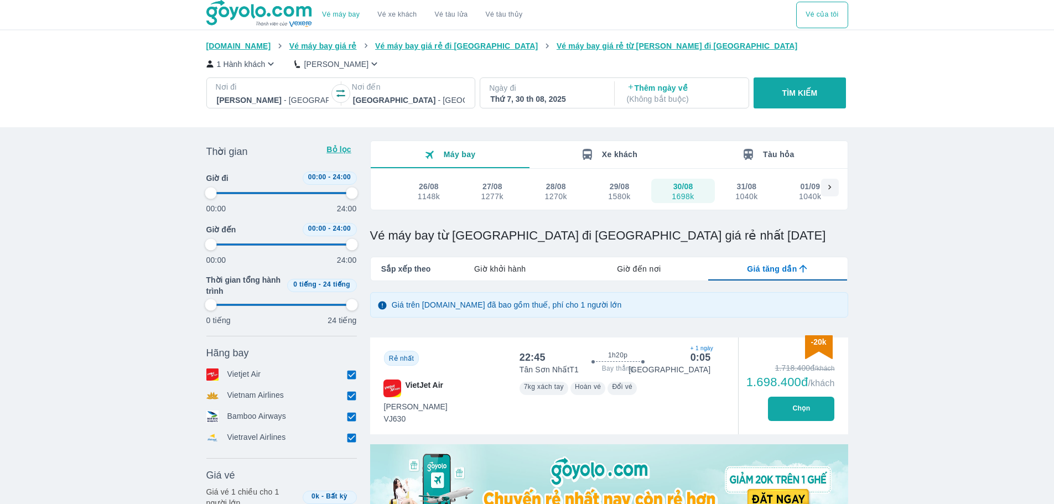
type input "97.9166666666667"
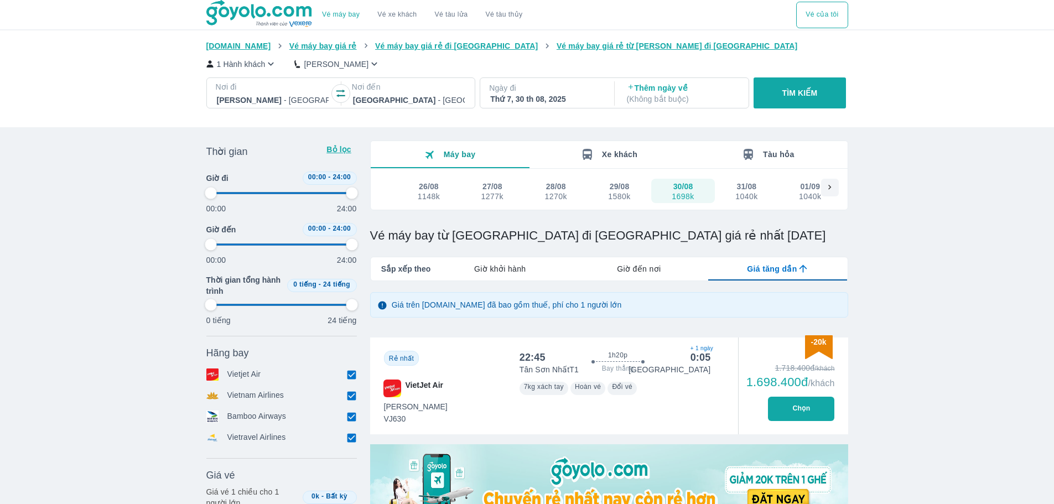
type input "97.9166666666667"
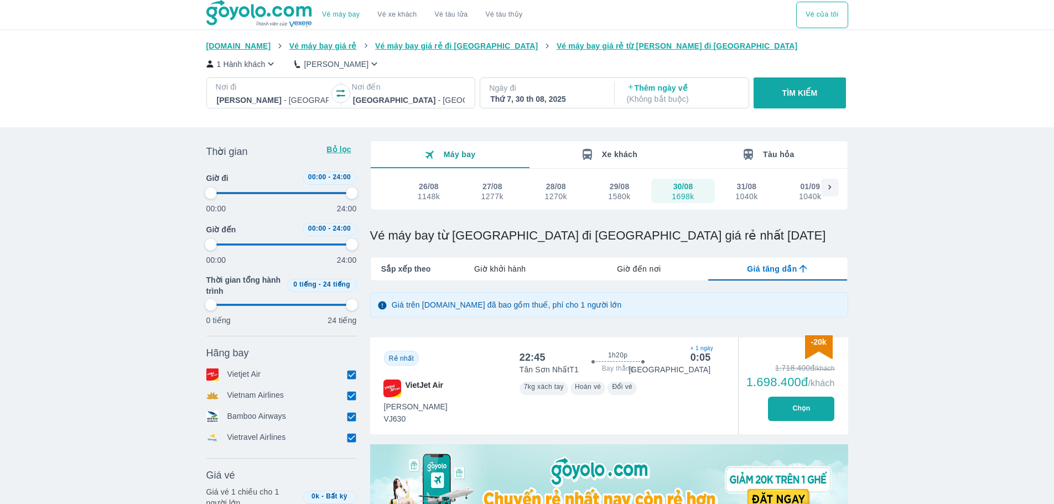
type input "97.9166666666667"
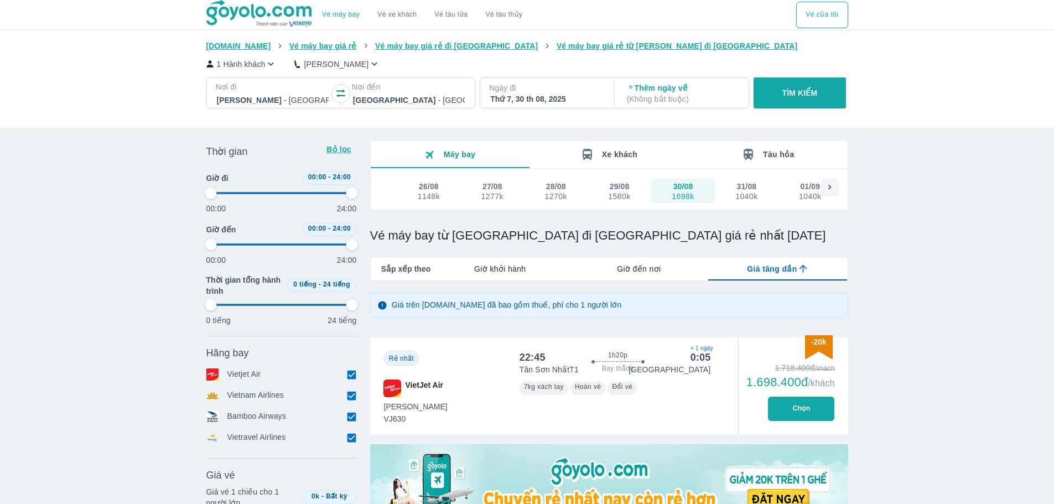
type input "97.9166666666667"
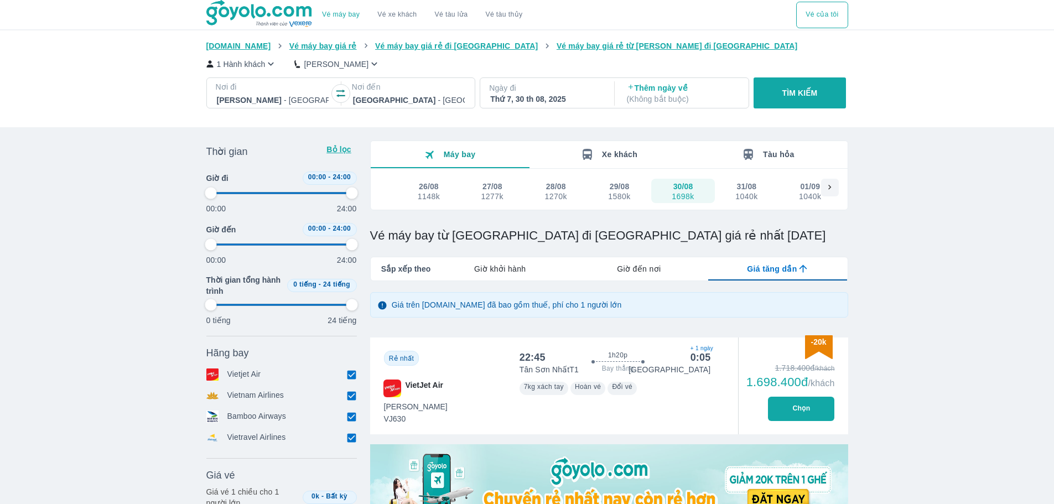
type input "97.9166666666667"
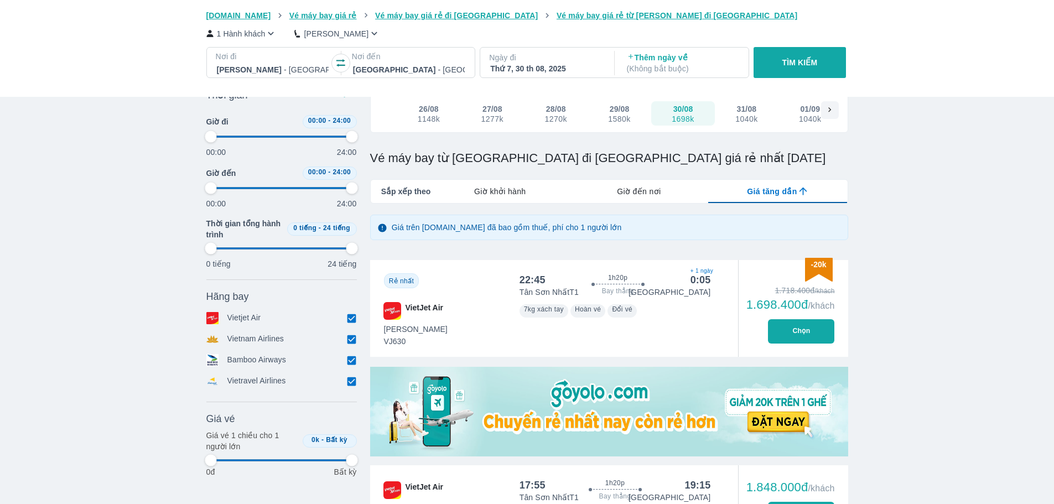
scroll to position [95, 0]
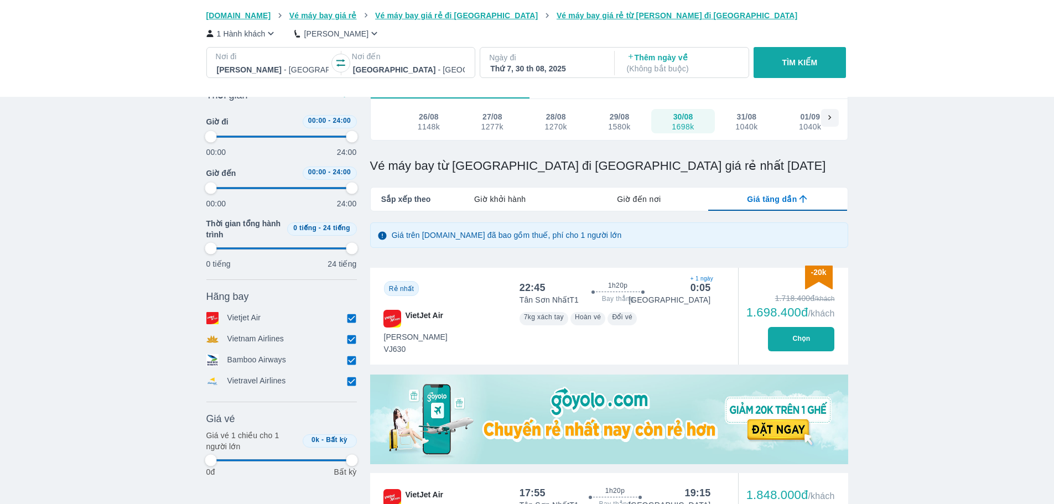
scroll to position [0, 0]
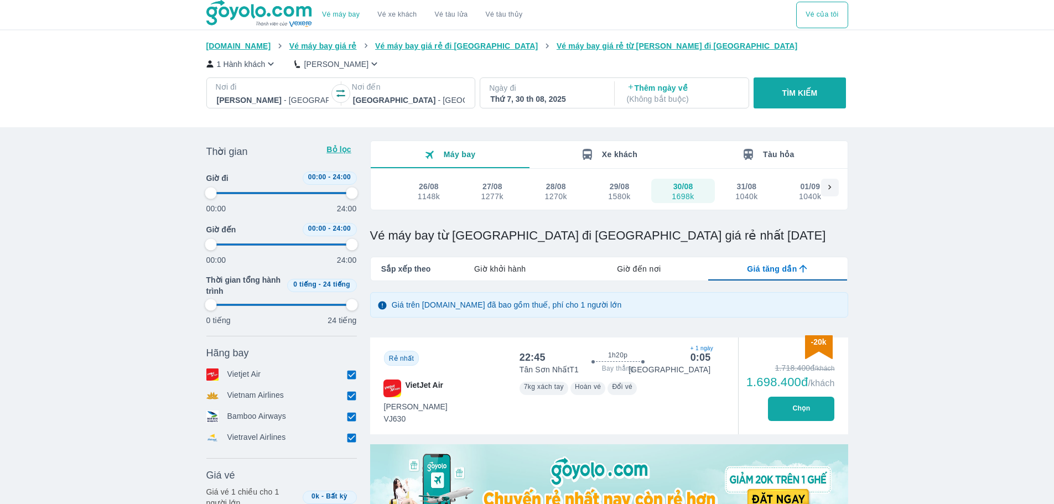
click at [753, 189] on div "31/08" at bounding box center [747, 186] width 20 height 11
